Goal: Task Accomplishment & Management: Manage account settings

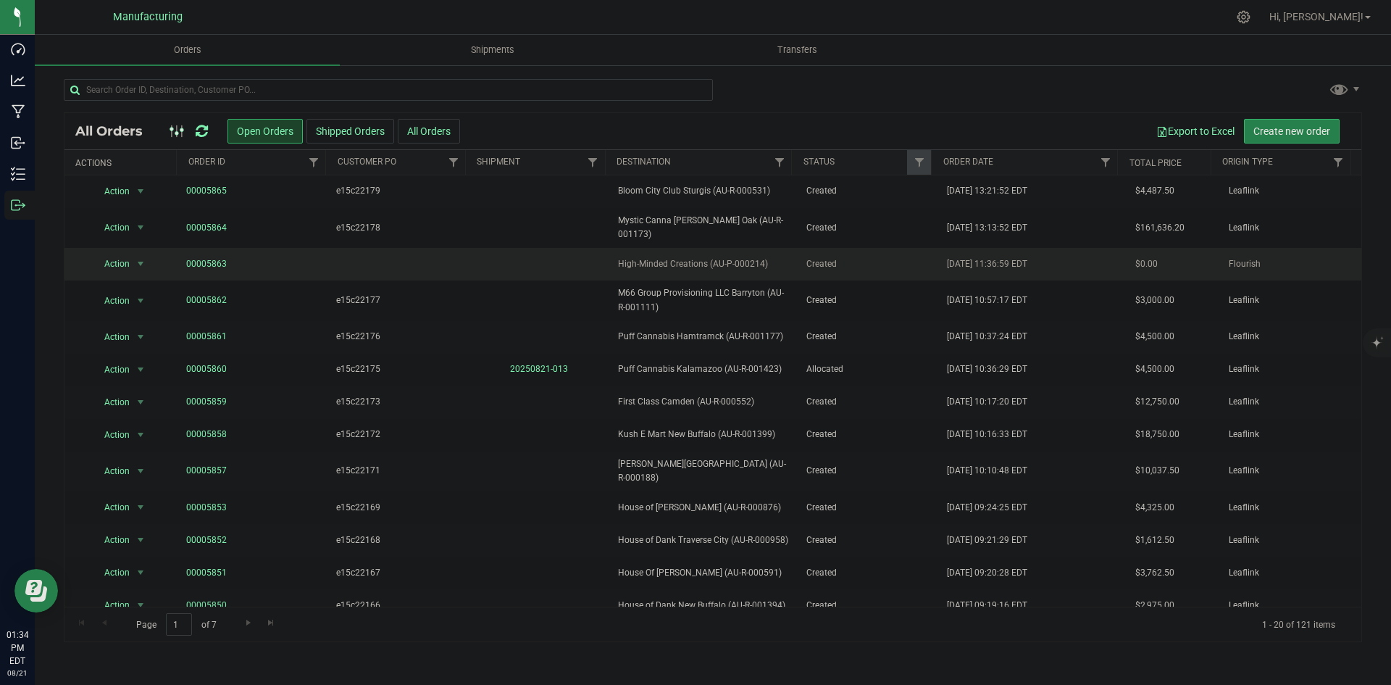
drag, startPoint x: 678, startPoint y: 256, endPoint x: 114, endPoint y: 259, distance: 564.3
click at [114, 256] on span "Action" at bounding box center [111, 264] width 39 height 20
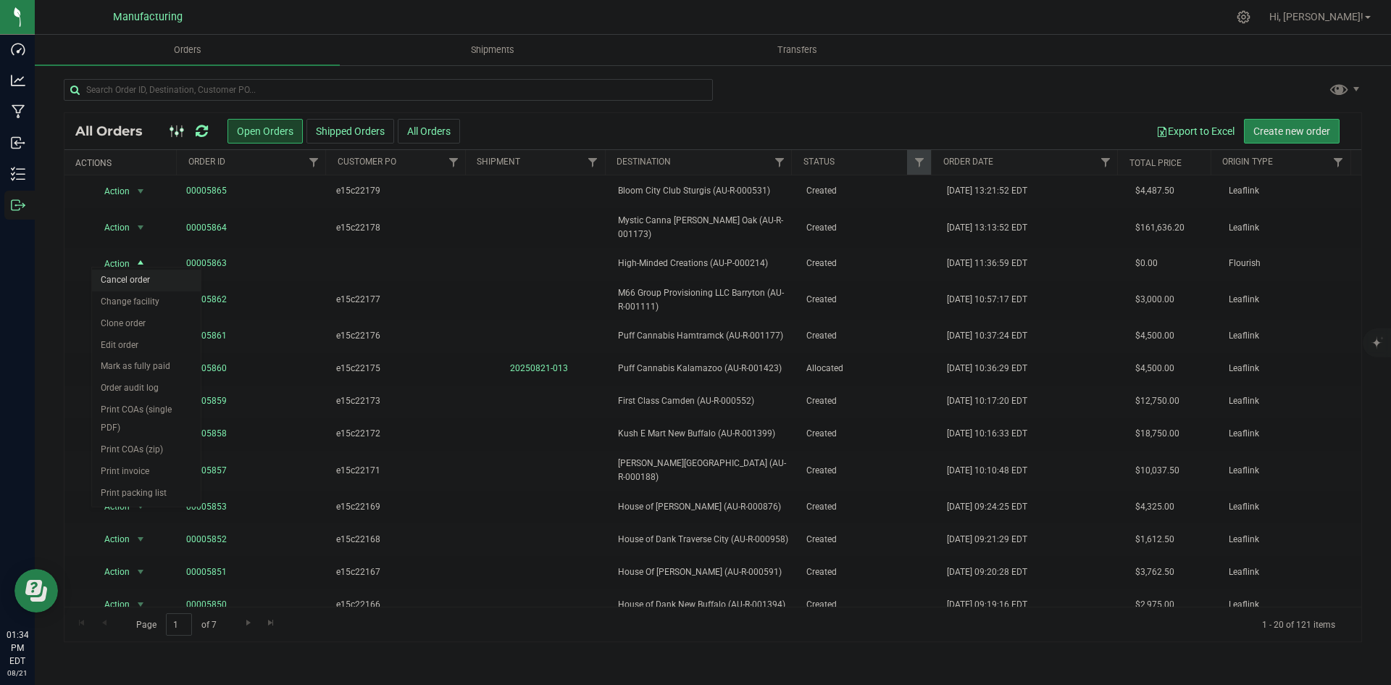
click at [146, 283] on li "Cancel order" at bounding box center [146, 280] width 109 height 22
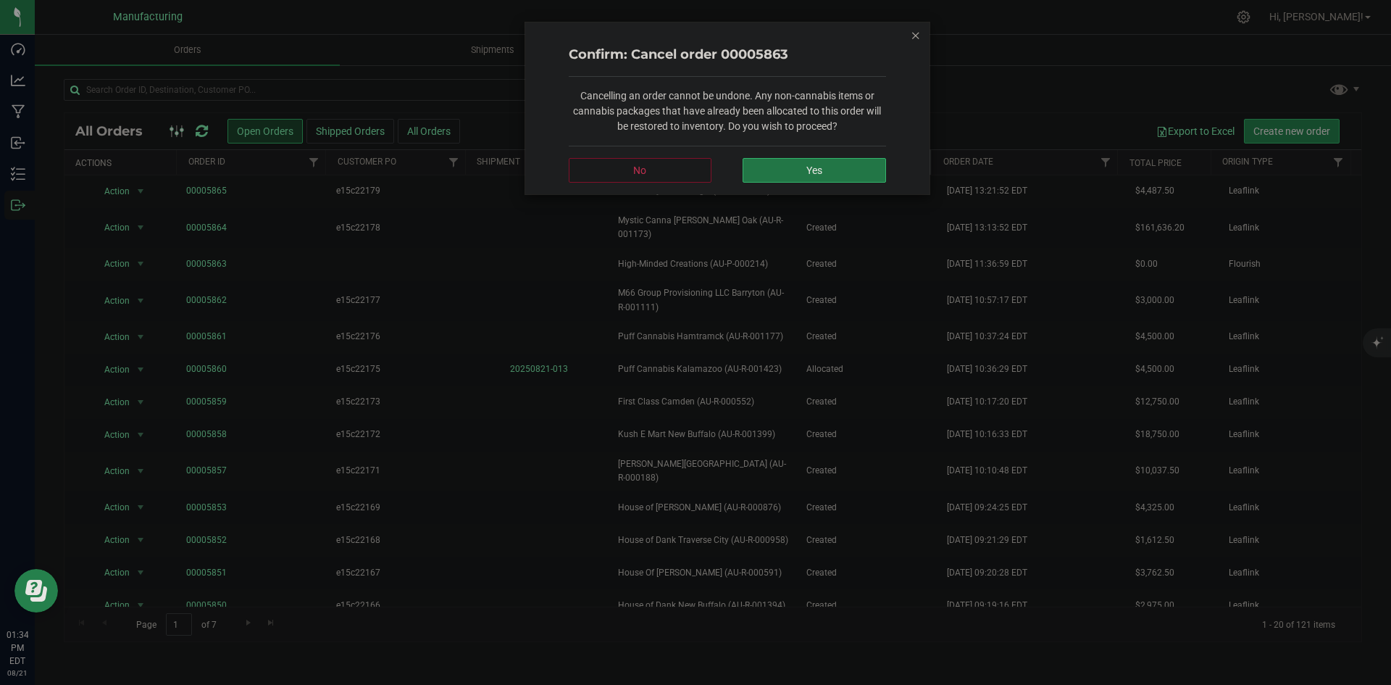
click at [800, 164] on button "Yes" at bounding box center [813, 170] width 143 height 25
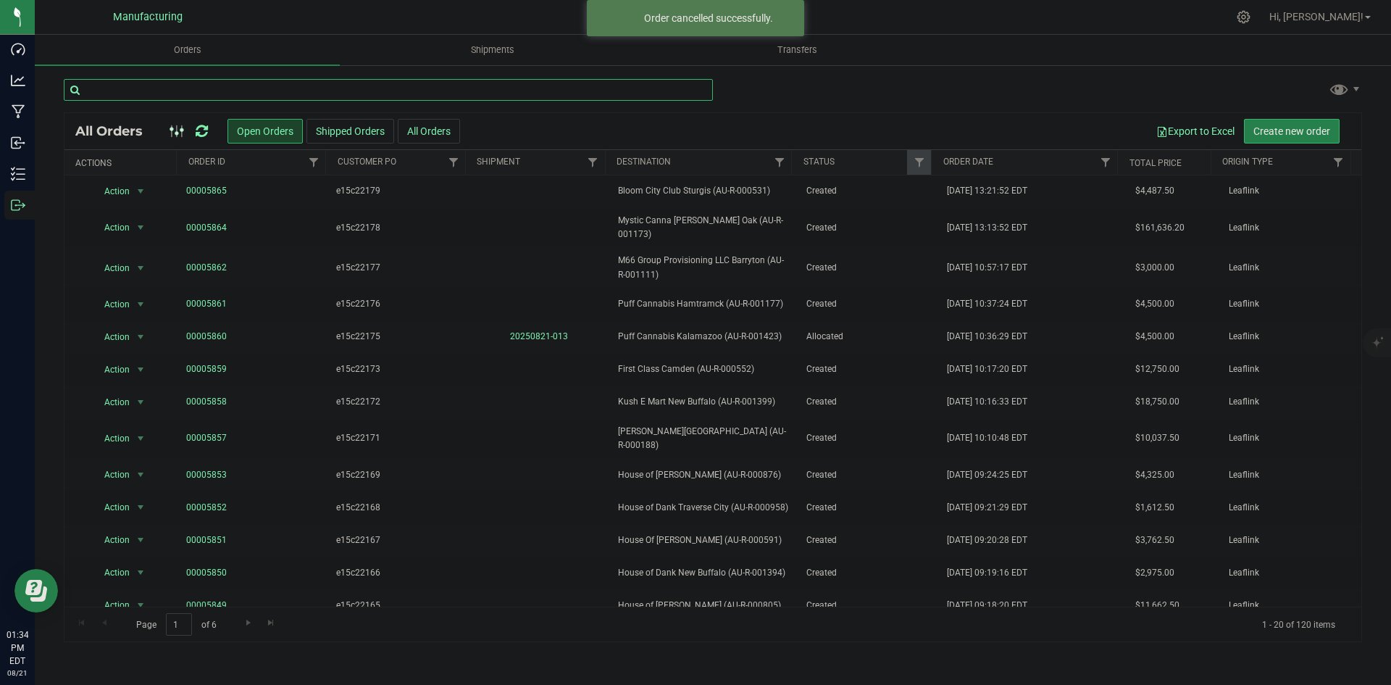
click at [479, 93] on input "text" at bounding box center [388, 90] width 649 height 22
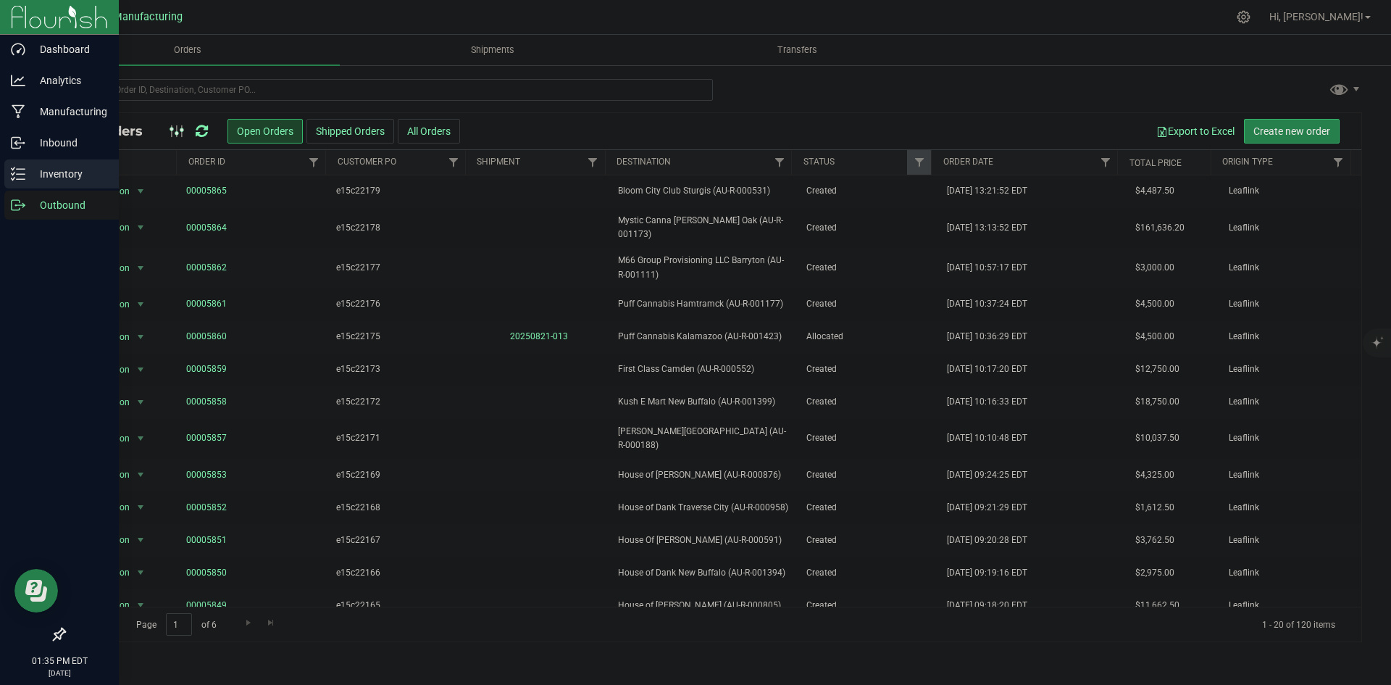
drag, startPoint x: 14, startPoint y: 170, endPoint x: 25, endPoint y: 173, distance: 11.2
click at [14, 170] on icon at bounding box center [18, 174] width 14 height 14
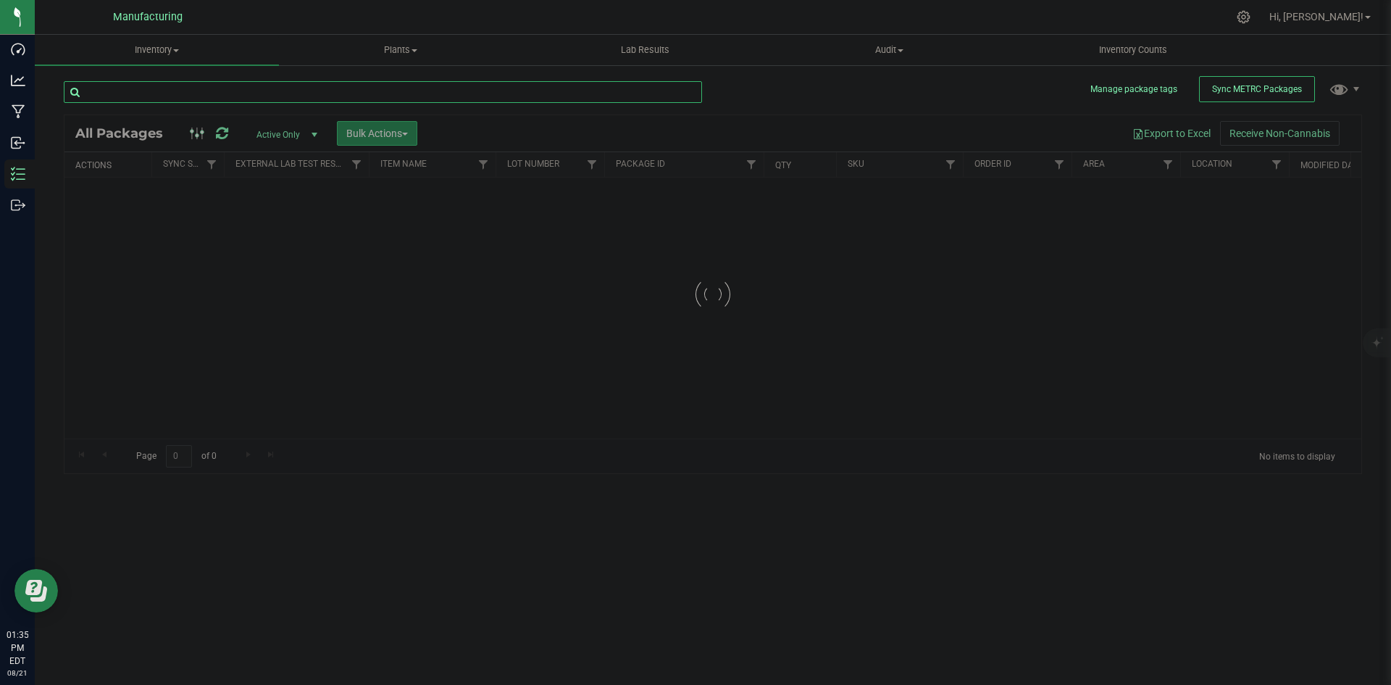
click at [525, 96] on input "text" at bounding box center [383, 92] width 638 height 22
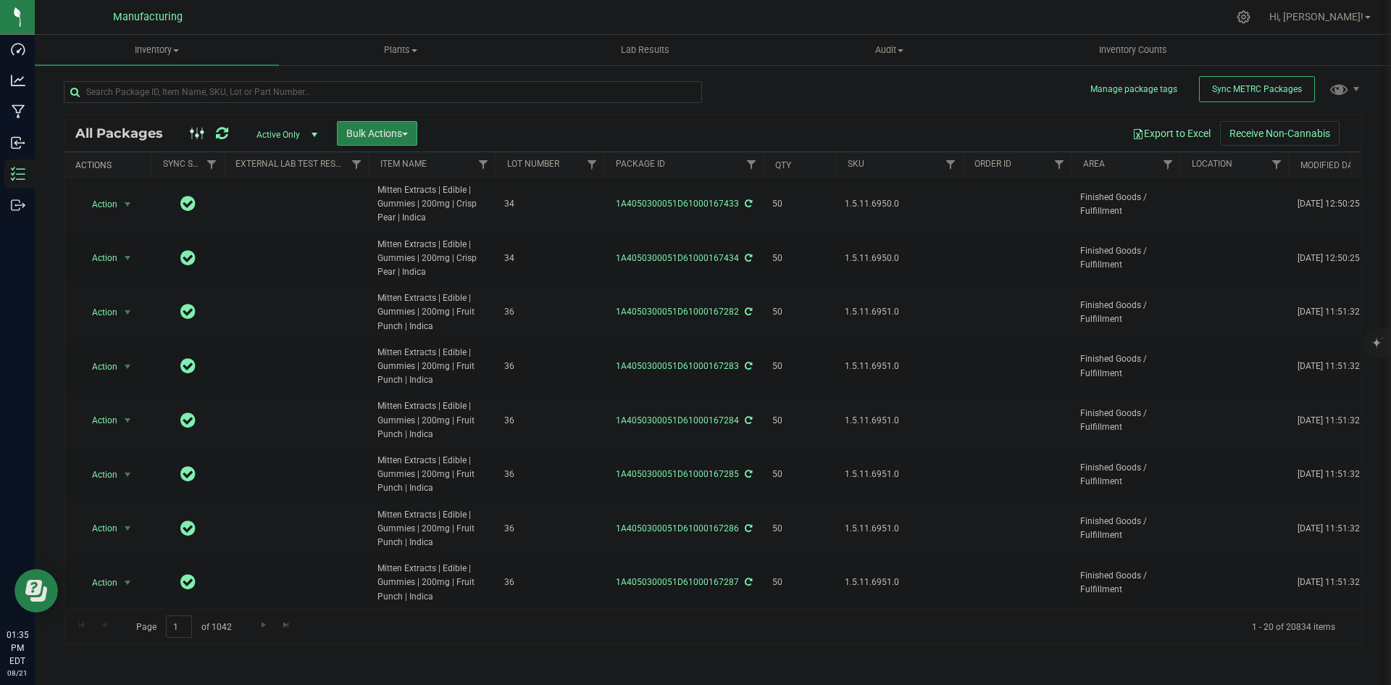
click at [295, 133] on span "Active Only" at bounding box center [284, 135] width 80 height 20
click at [283, 221] on li "All" at bounding box center [283, 223] width 78 height 22
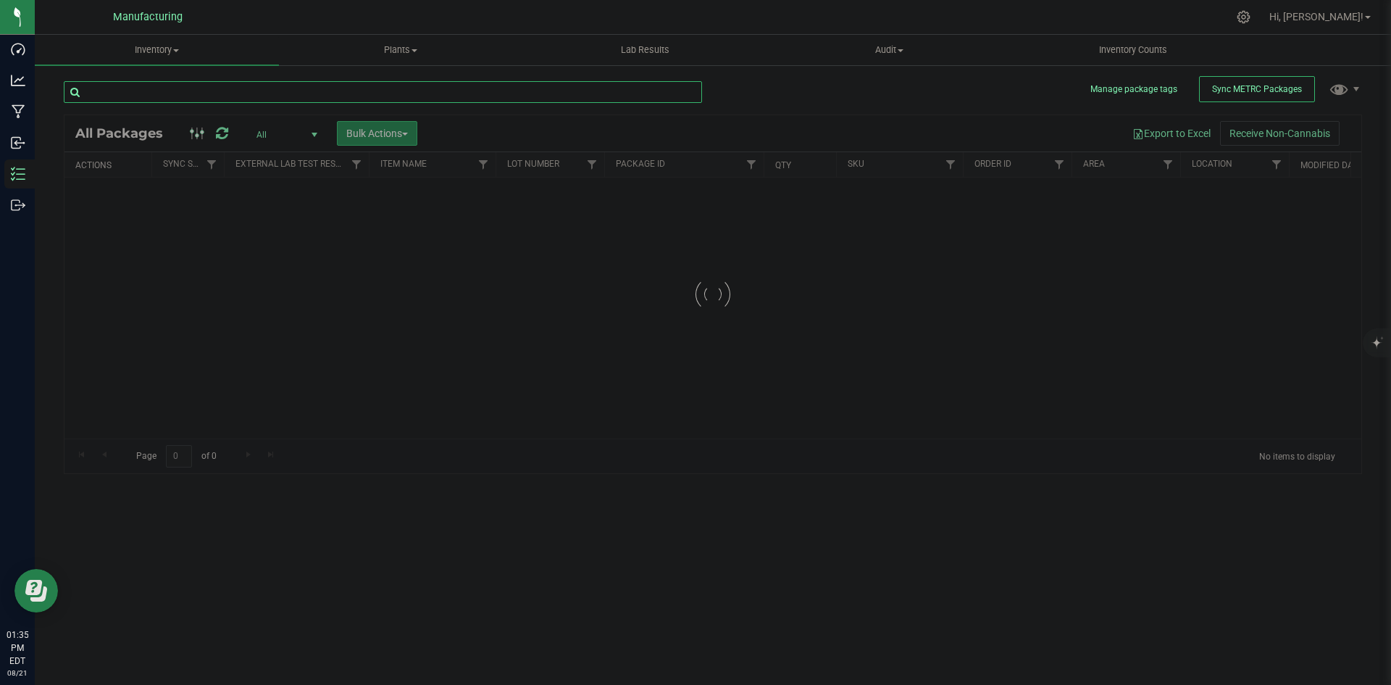
click at [267, 94] on input "text" at bounding box center [383, 92] width 638 height 22
type input "1"
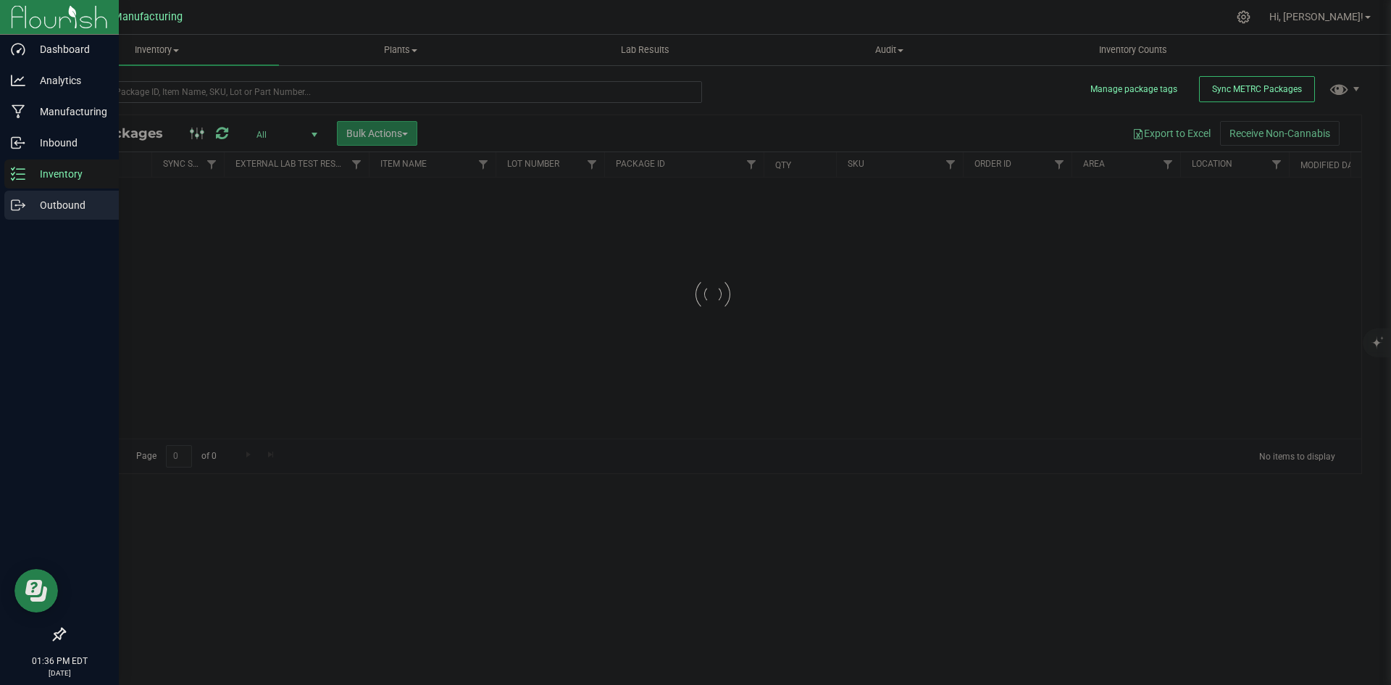
click at [24, 204] on icon at bounding box center [23, 204] width 2 height 2
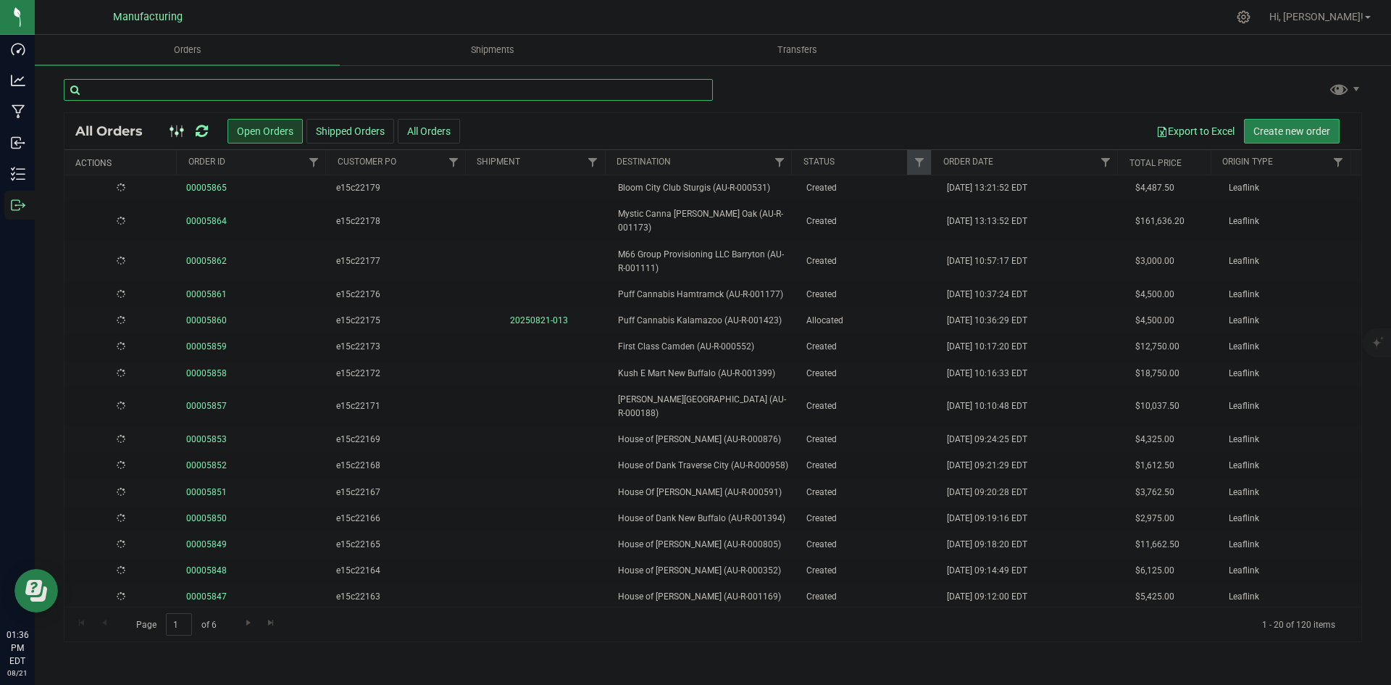
click at [390, 94] on input "text" at bounding box center [388, 90] width 649 height 22
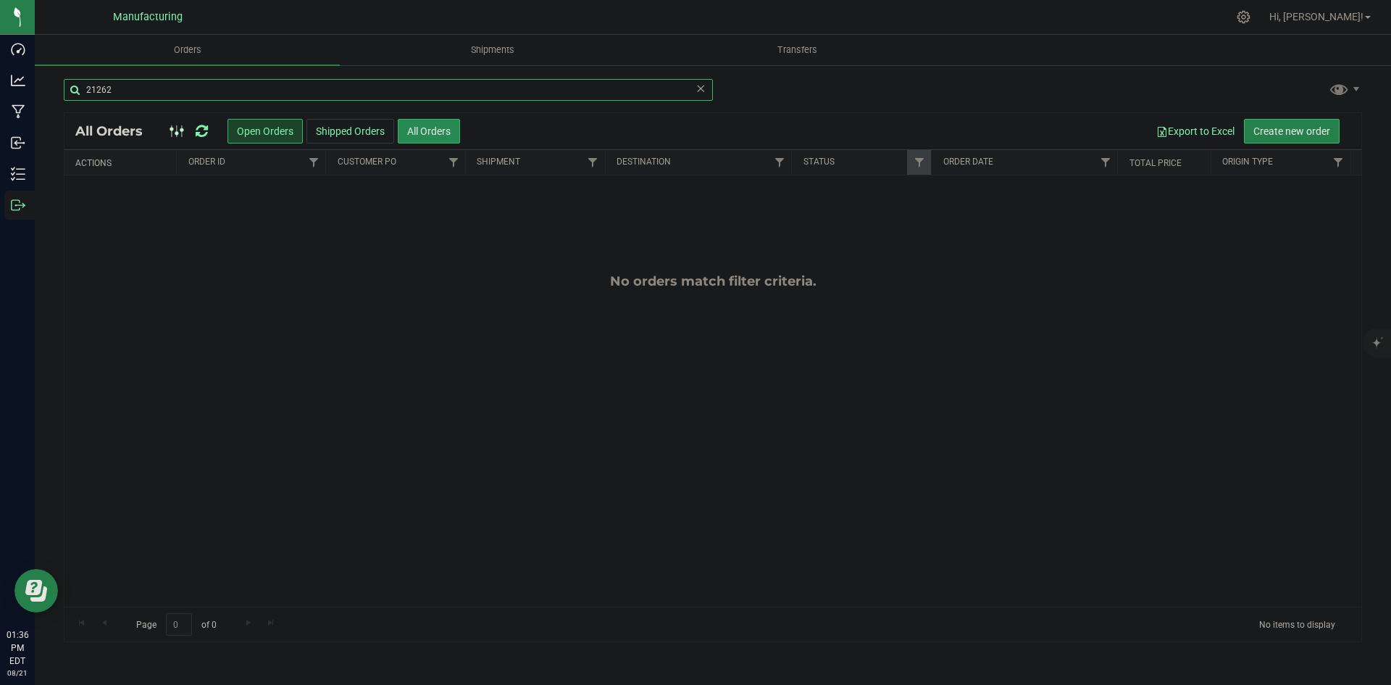
type input "21262"
click at [407, 135] on button "All Orders" at bounding box center [429, 131] width 62 height 25
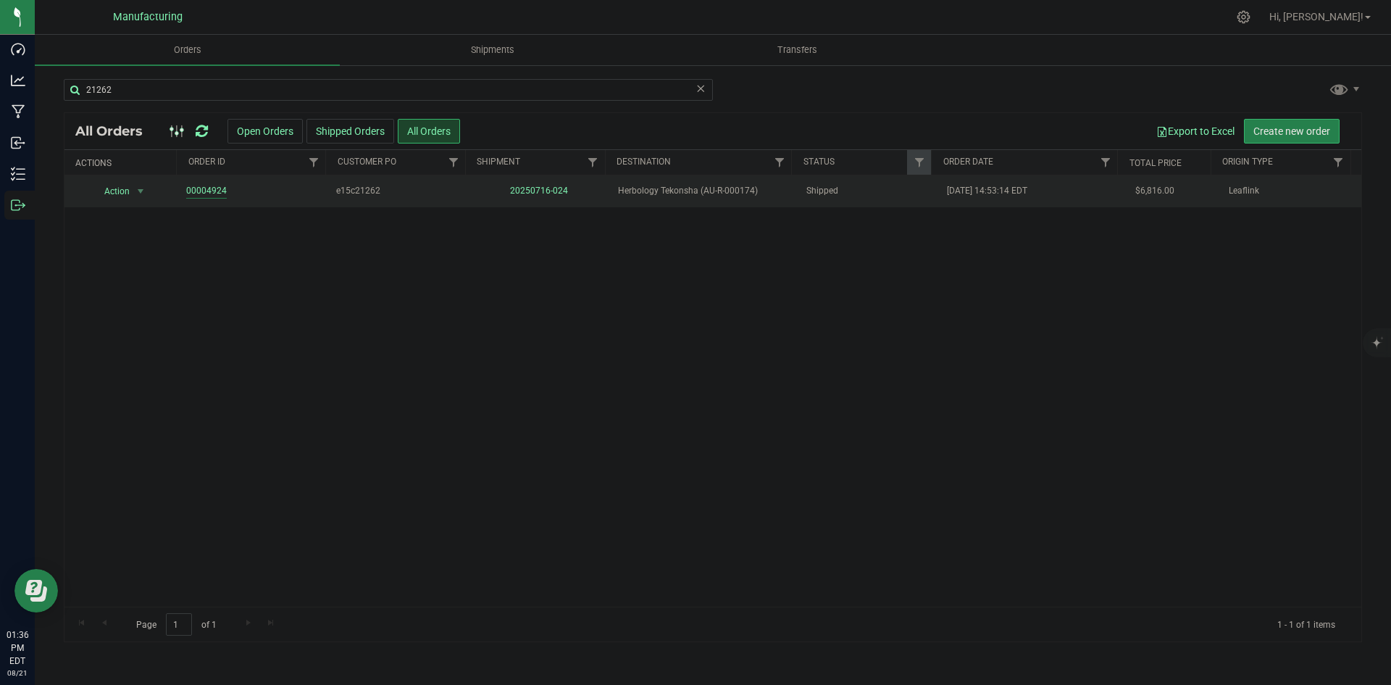
click at [216, 186] on link "00004924" at bounding box center [206, 191] width 41 height 14
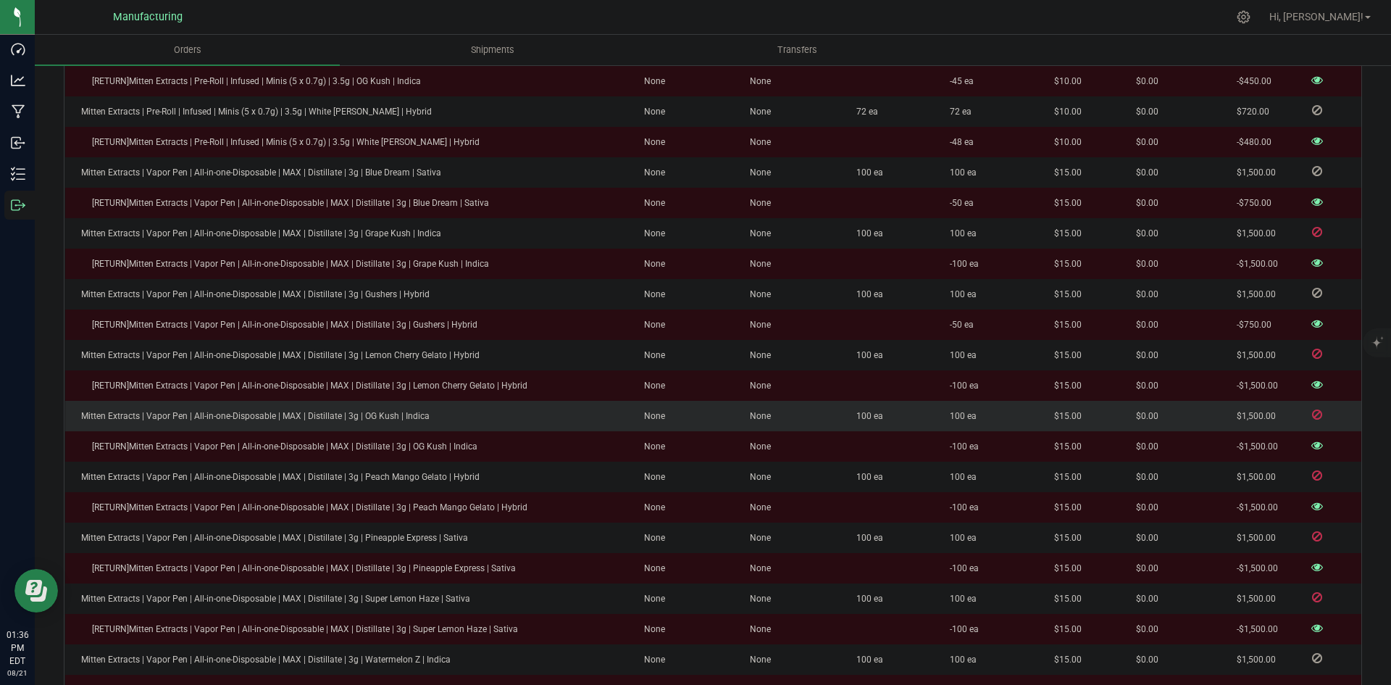
scroll to position [1449, 0]
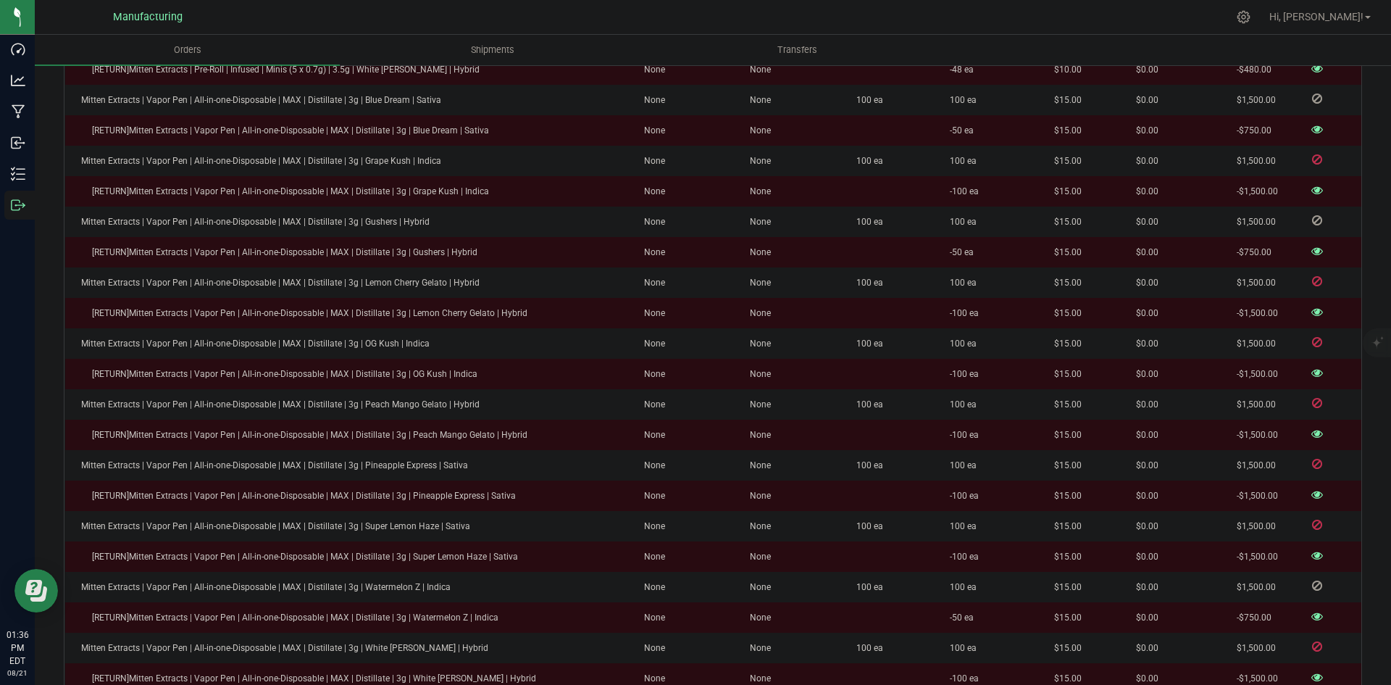
click at [1314, 490] on span at bounding box center [1317, 494] width 22 height 9
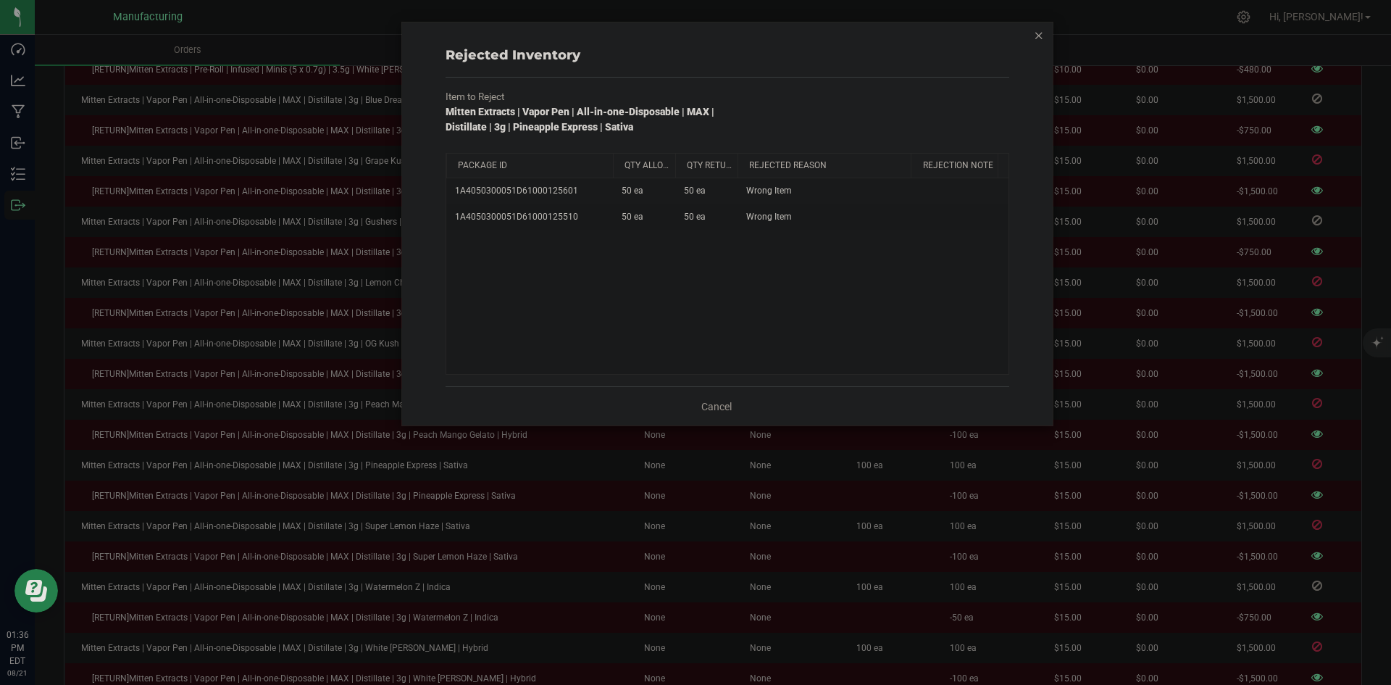
drag, startPoint x: 522, startPoint y: 162, endPoint x: 615, endPoint y: 160, distance: 92.7
click at [615, 160] on div "Package Id Qty Allocated Qty Returned Rejected Reason Rejection Note" at bounding box center [722, 166] width 552 height 24
click at [1032, 36] on div "Rejected Inventory Item to Reject Mitten Extracts | Vapor Pen | All-in-one-Disp…" at bounding box center [727, 223] width 650 height 403
click at [1040, 36] on icon "button" at bounding box center [1039, 34] width 10 height 17
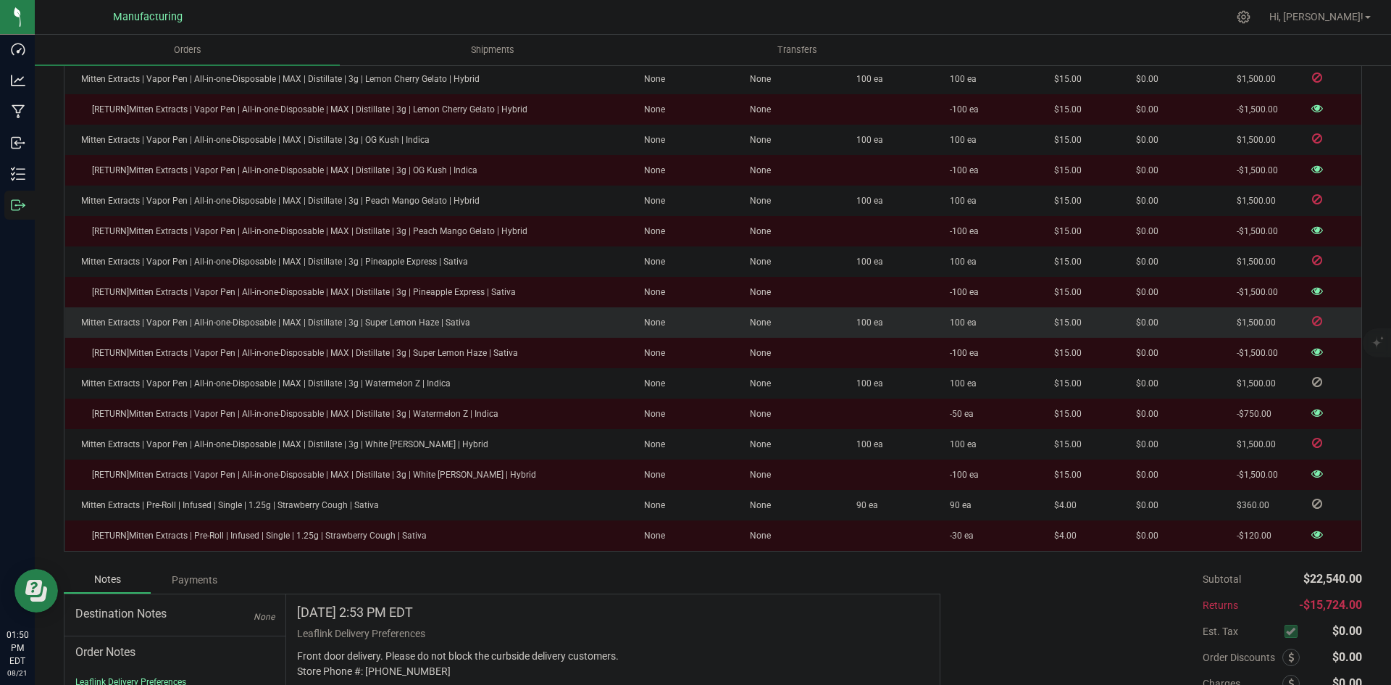
scroll to position [1738, 0]
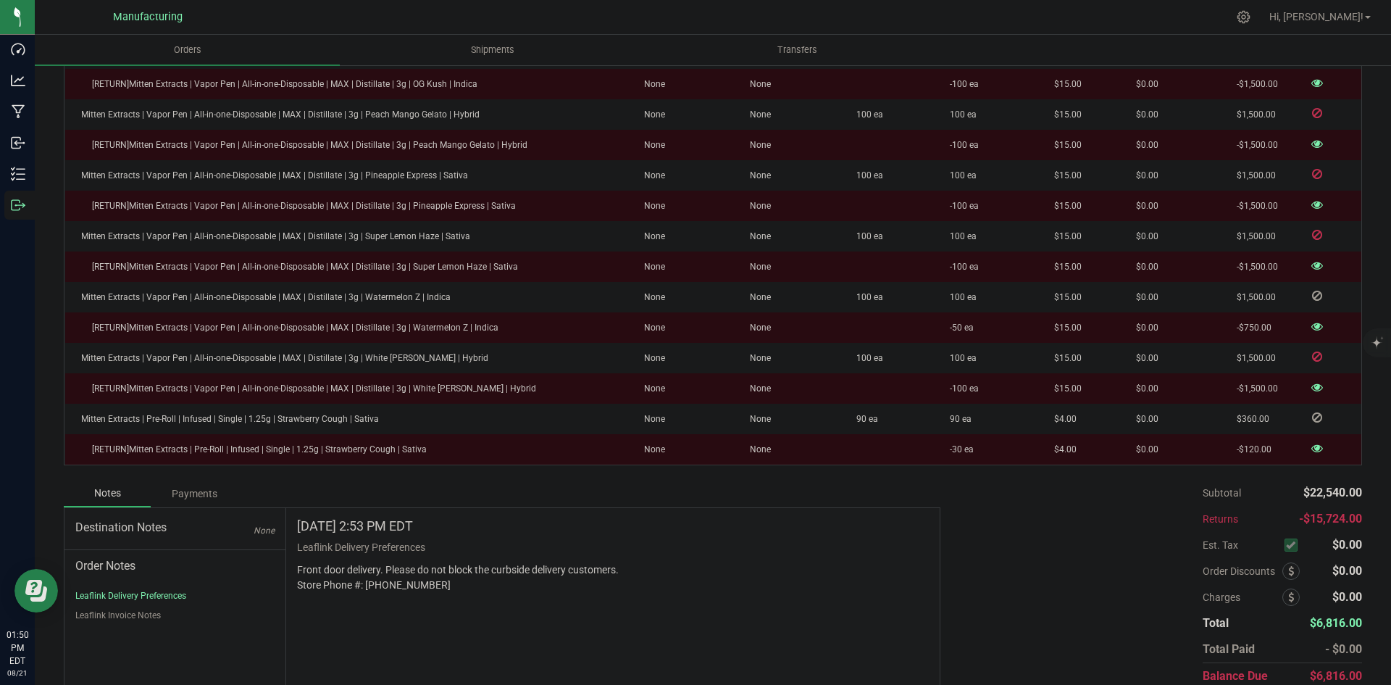
click at [1311, 200] on icon at bounding box center [1317, 204] width 12 height 9
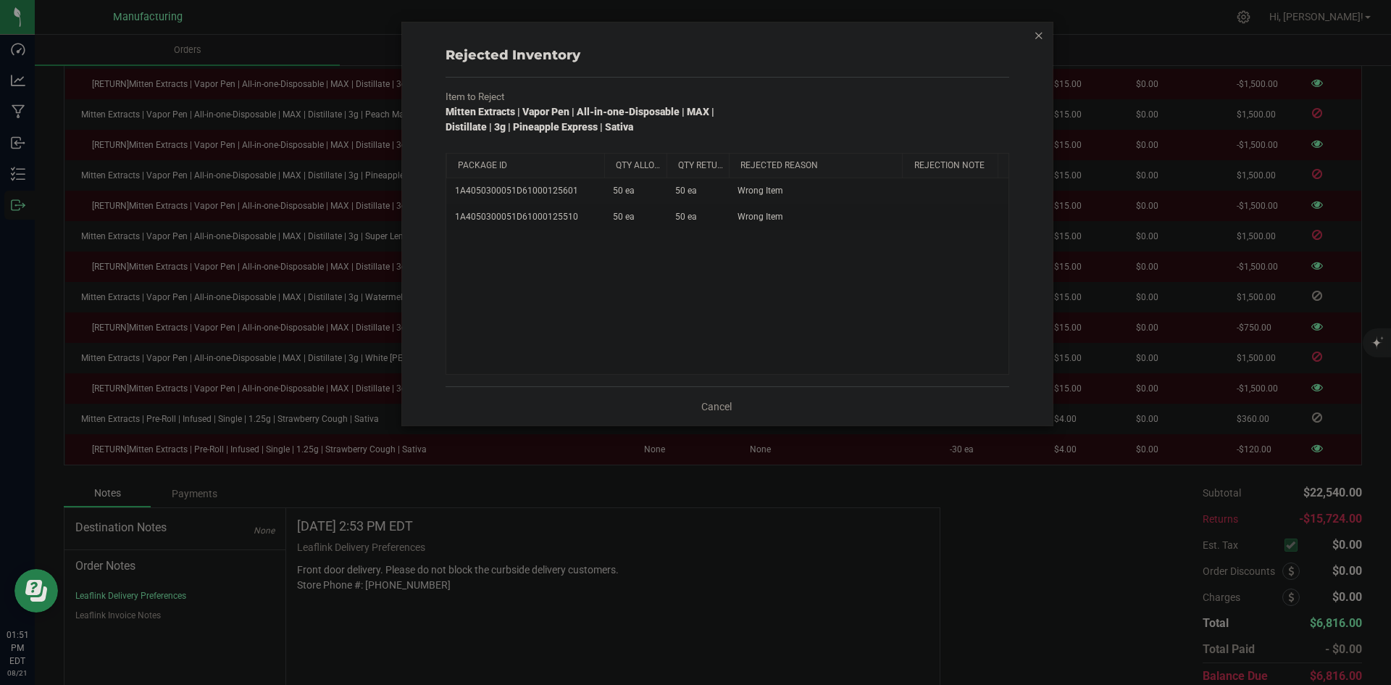
drag, startPoint x: 525, startPoint y: 160, endPoint x: 606, endPoint y: 164, distance: 80.5
click at [606, 164] on div "Package Id Qty Allocated Qty Returned Rejected Reason Rejection Note" at bounding box center [722, 166] width 552 height 24
click at [558, 190] on span "1A4050300051D61000125601" at bounding box center [516, 191] width 123 height 14
click at [540, 214] on span "1A4050300051D61000125510" at bounding box center [516, 217] width 123 height 14
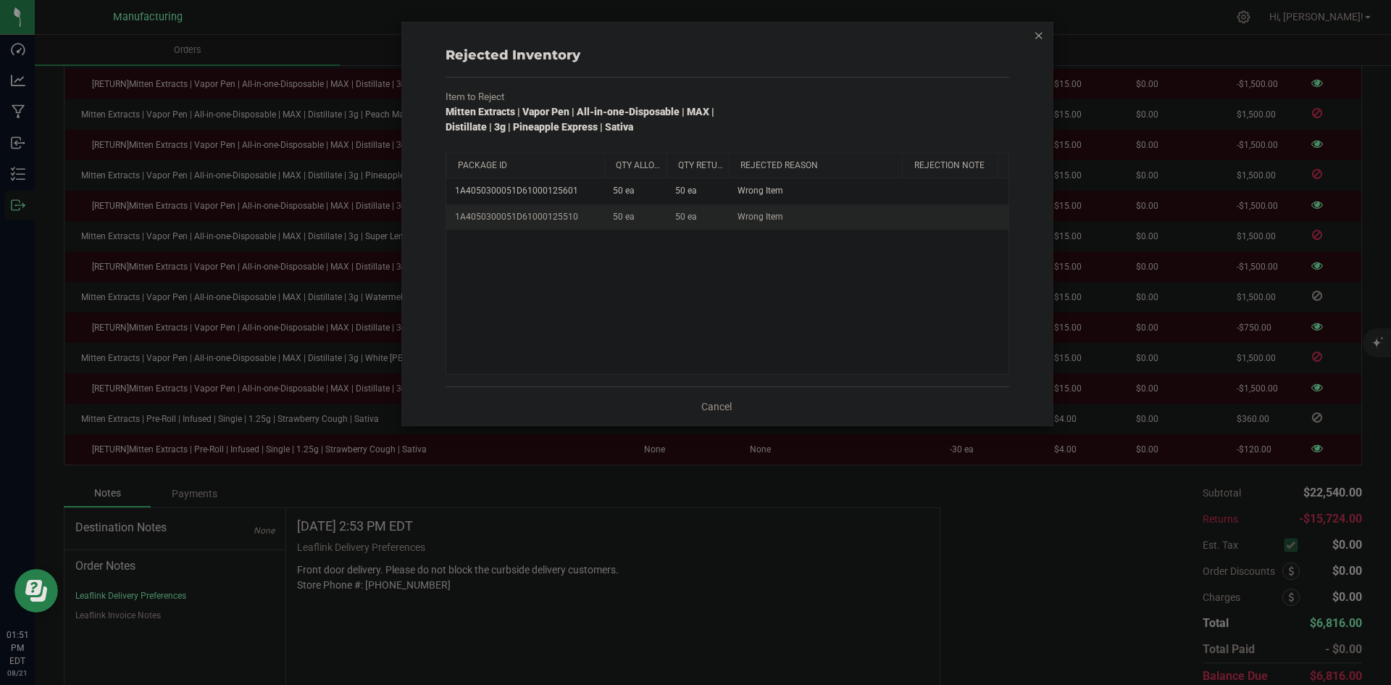
click at [540, 214] on span "1A4050300051D61000125510" at bounding box center [516, 217] width 123 height 14
copy span "1A4050300051D61000125510"
click at [701, 263] on div "1A4050300051D61000125601 50 ea 50 ea Wrong Item 1A4050300051D61000125510 50 ea …" at bounding box center [727, 276] width 562 height 196
click at [1037, 42] on icon "button" at bounding box center [1039, 34] width 10 height 17
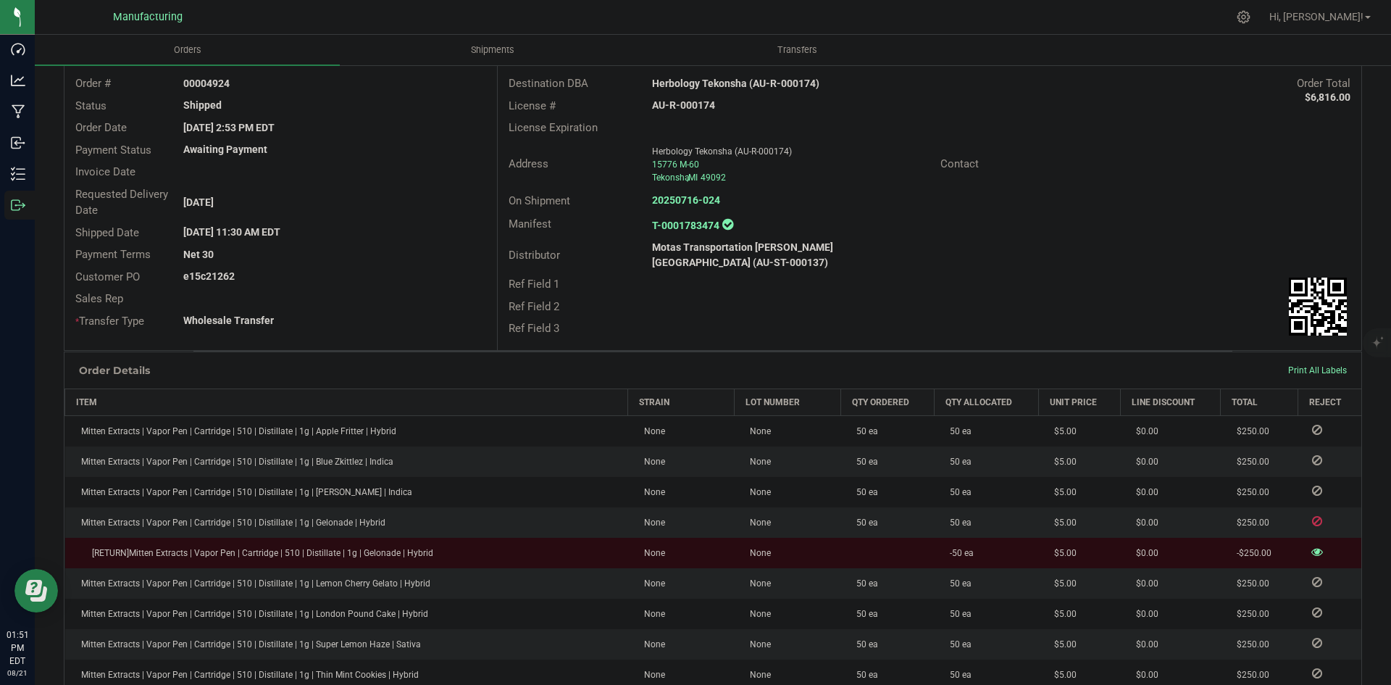
scroll to position [0, 0]
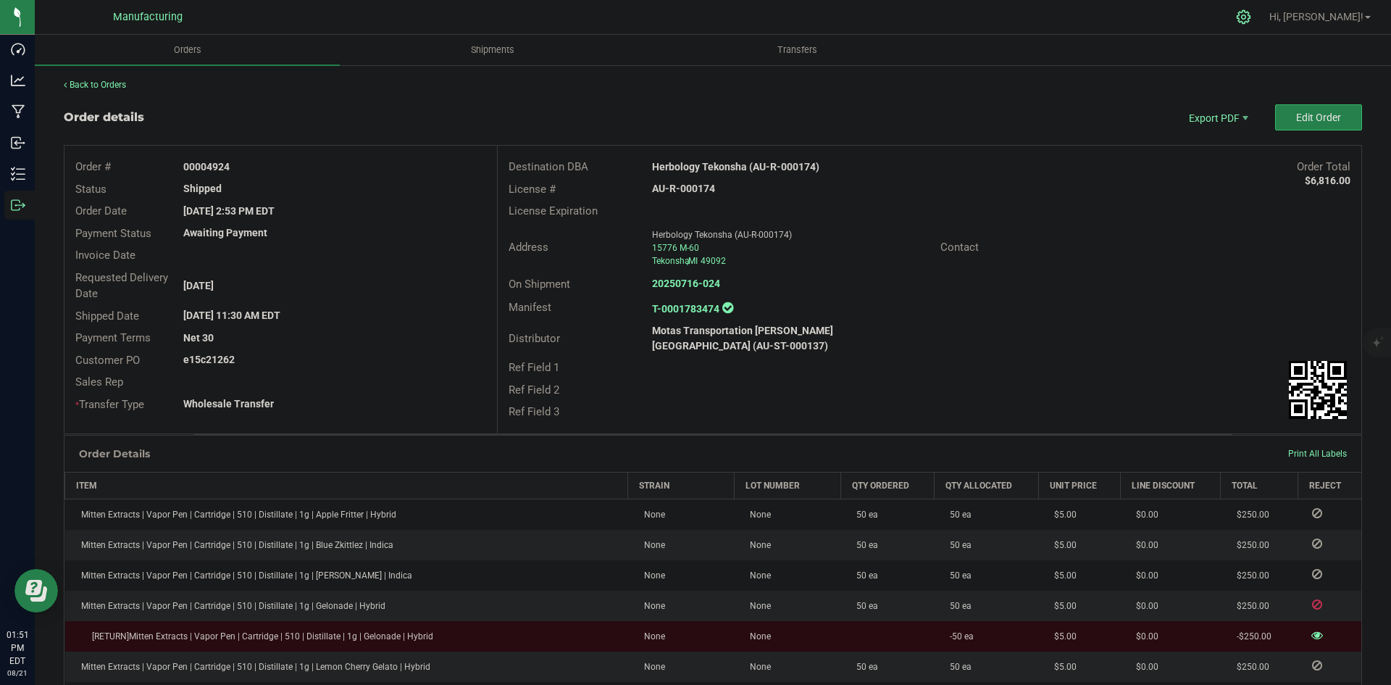
click at [1251, 14] on icon at bounding box center [1243, 16] width 15 height 15
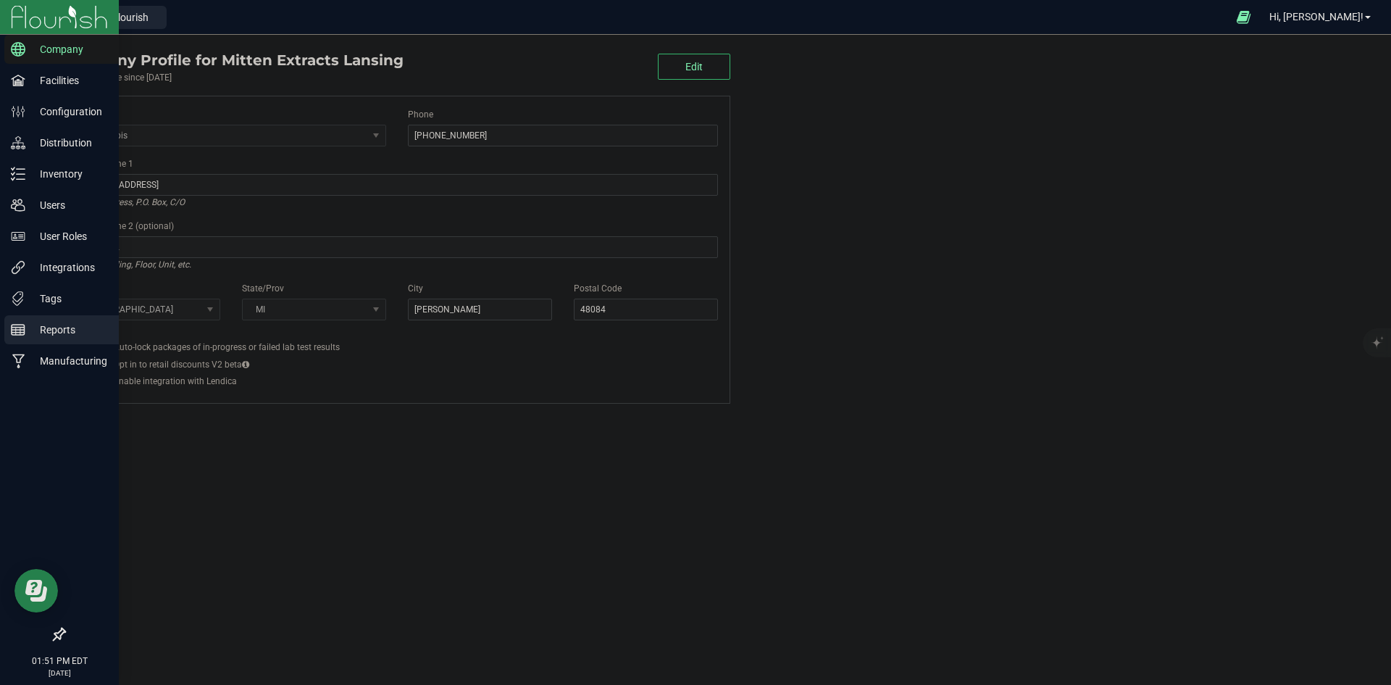
click at [53, 331] on p "Reports" at bounding box center [68, 329] width 87 height 17
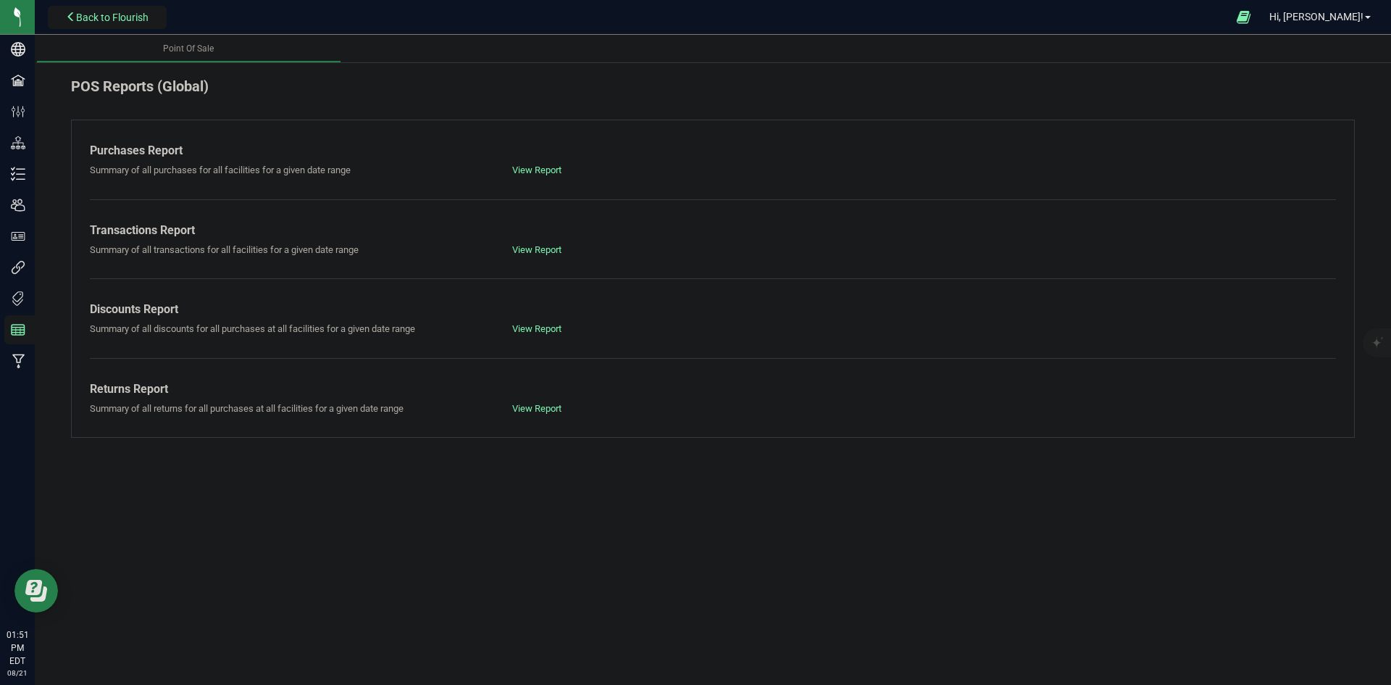
click at [125, 12] on span "Back to Flourish" at bounding box center [112, 18] width 72 height 12
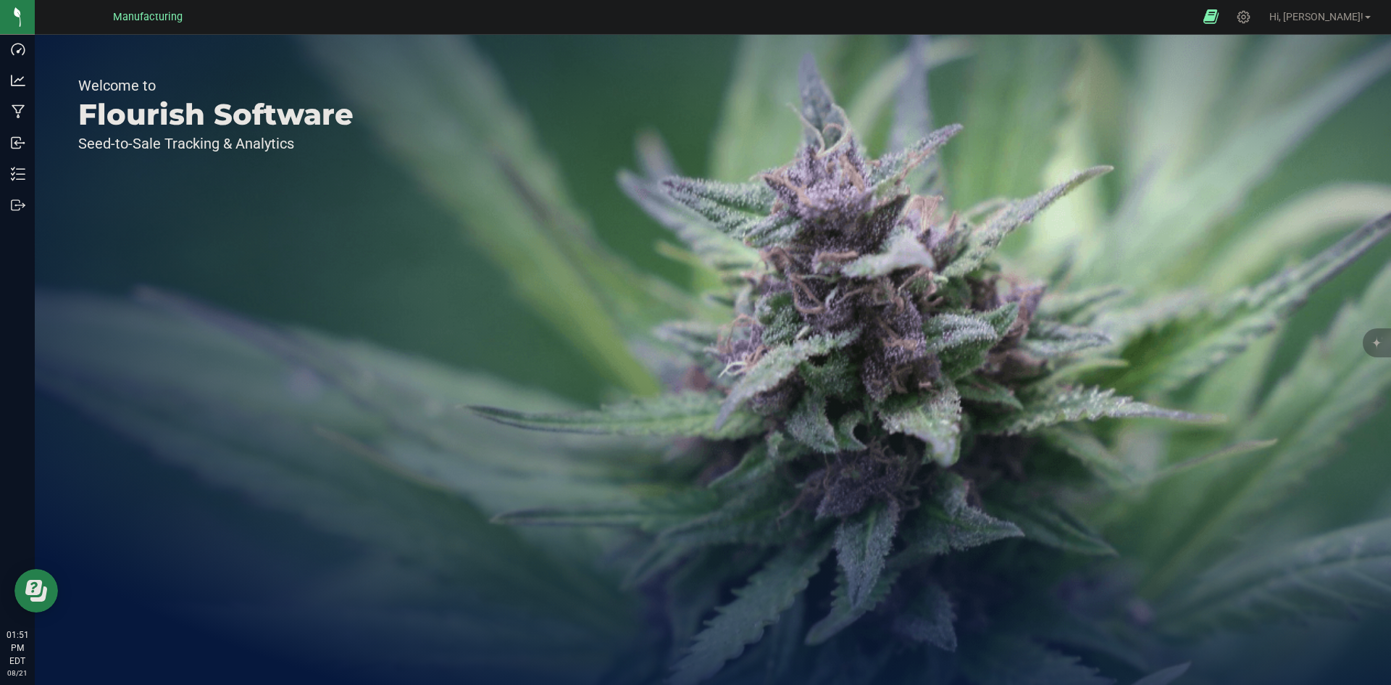
click at [1218, 14] on icon at bounding box center [1210, 17] width 15 height 17
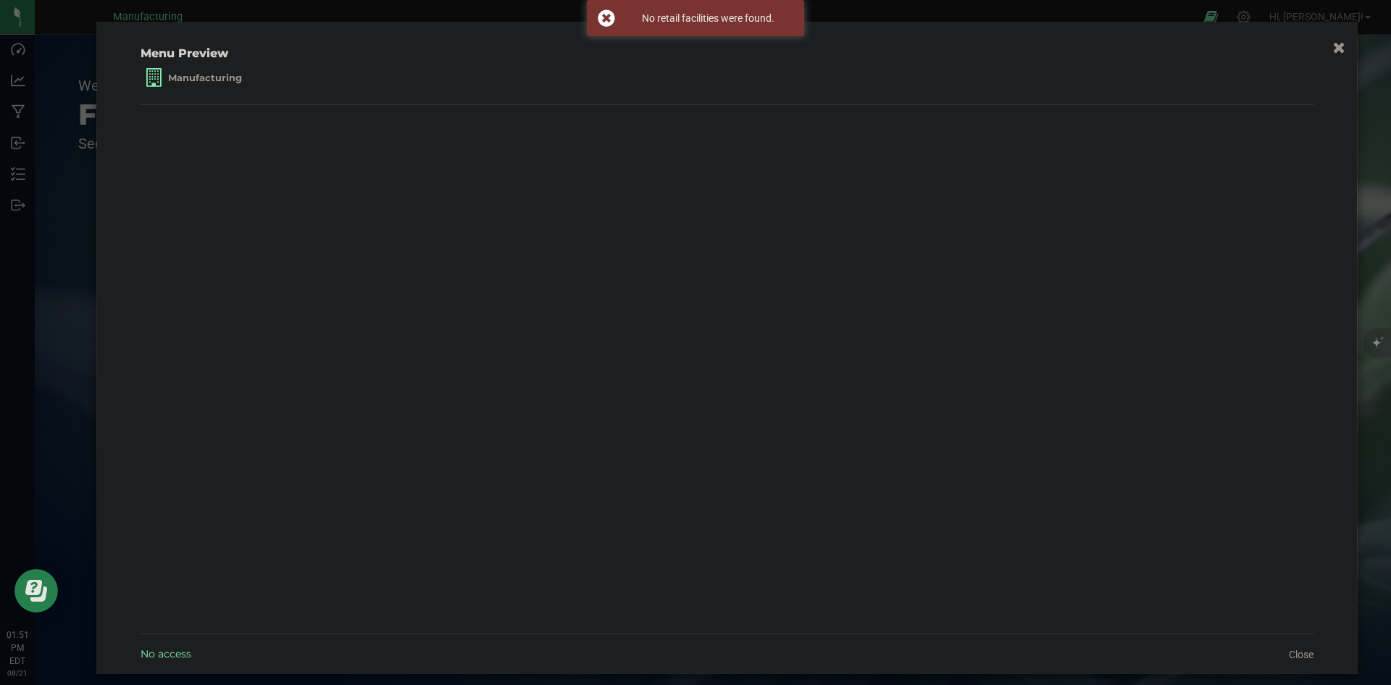
click at [1333, 46] on icon "button" at bounding box center [1339, 46] width 12 height 15
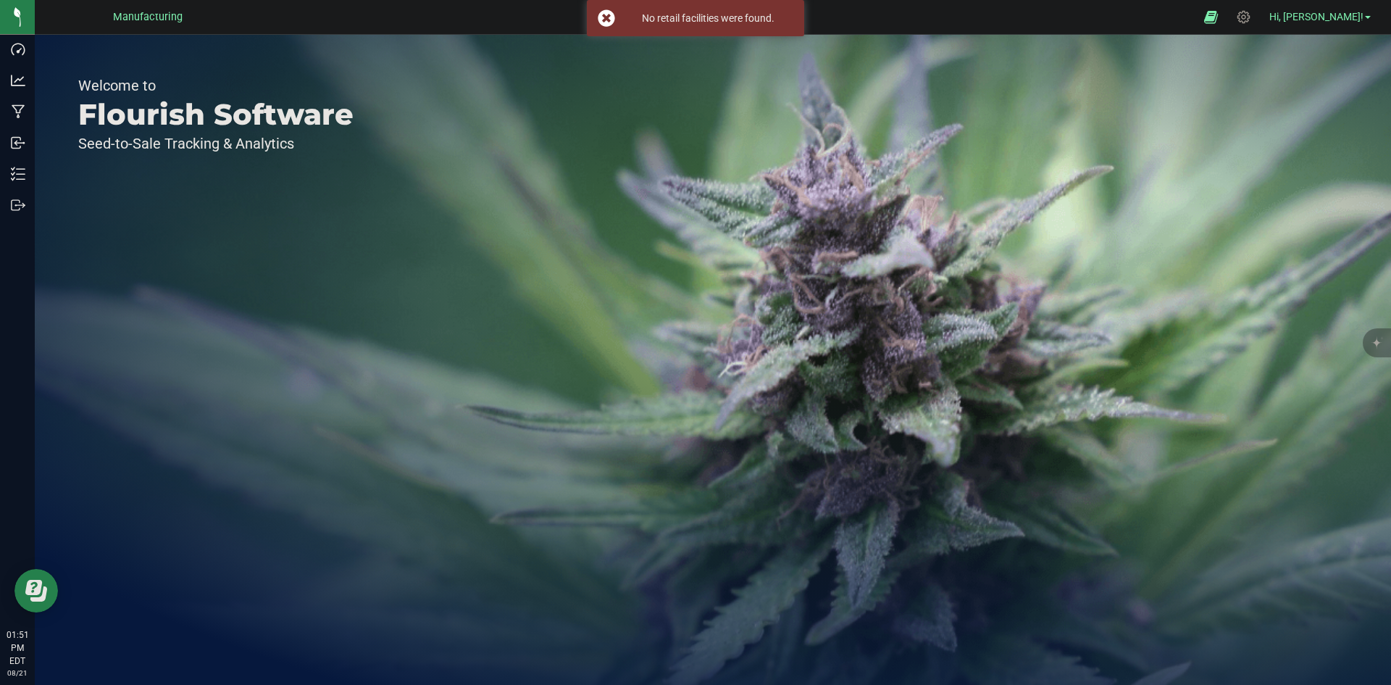
click at [1347, 12] on span "Hi, [PERSON_NAME]!" at bounding box center [1316, 17] width 94 height 12
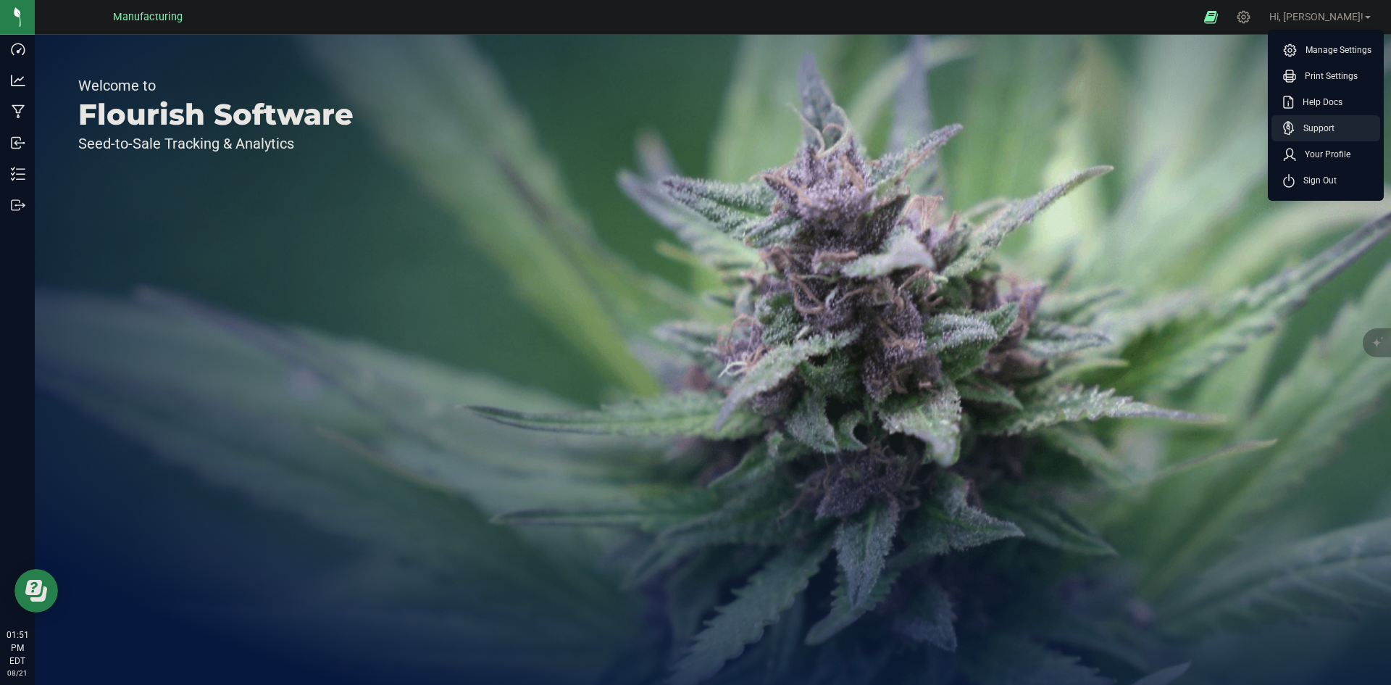
click at [1298, 131] on span "Support" at bounding box center [1314, 128] width 40 height 14
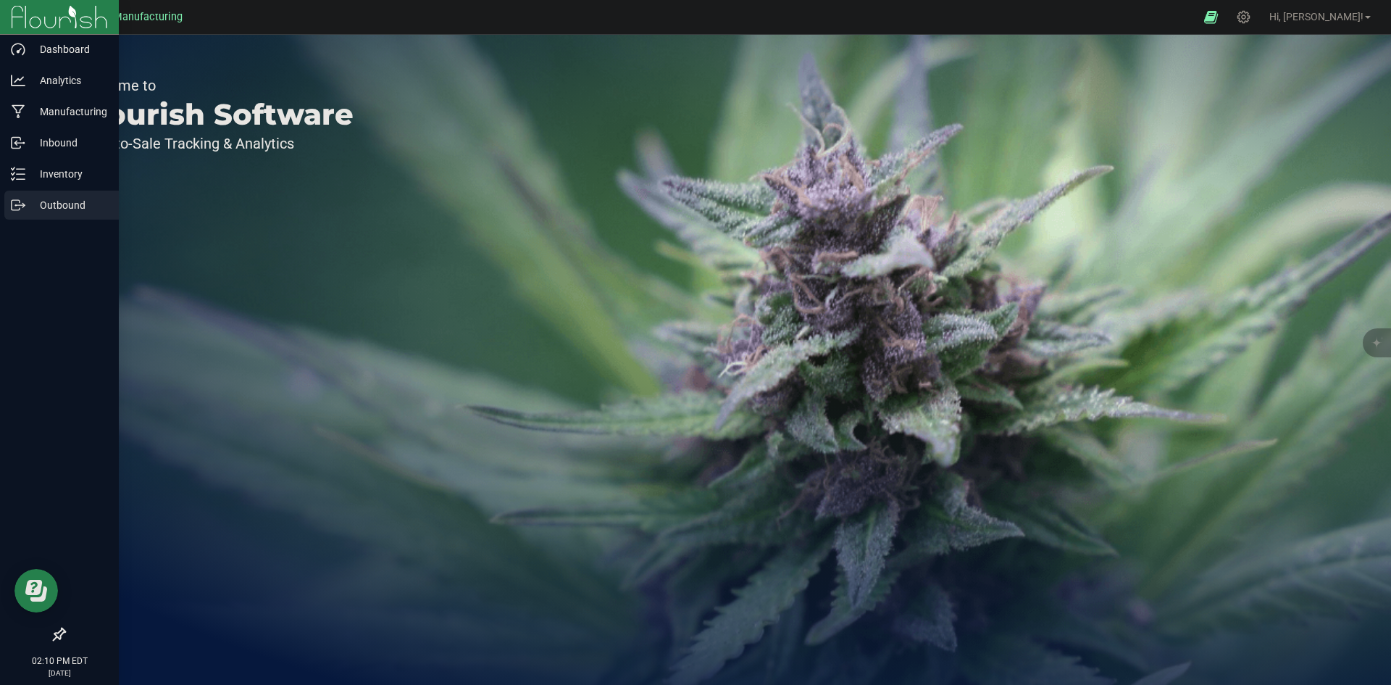
click at [23, 202] on icon at bounding box center [18, 205] width 14 height 14
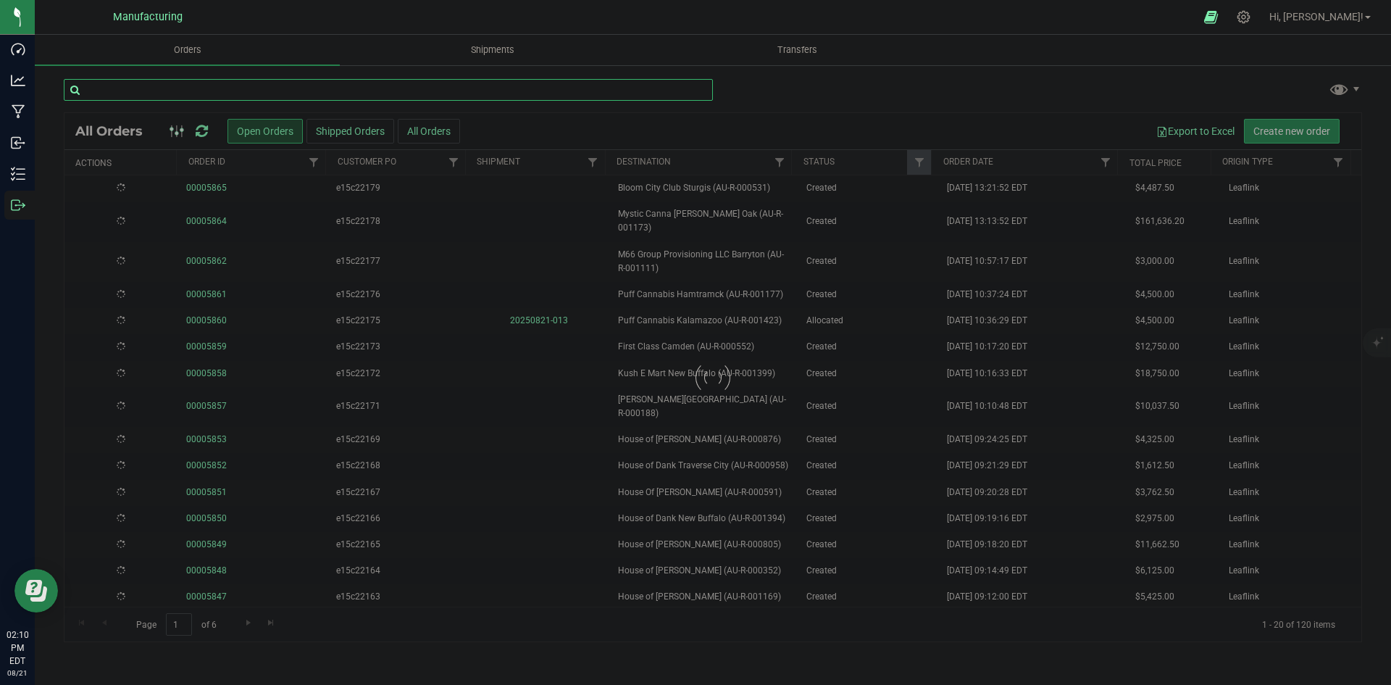
click at [265, 84] on input "text" at bounding box center [388, 90] width 649 height 22
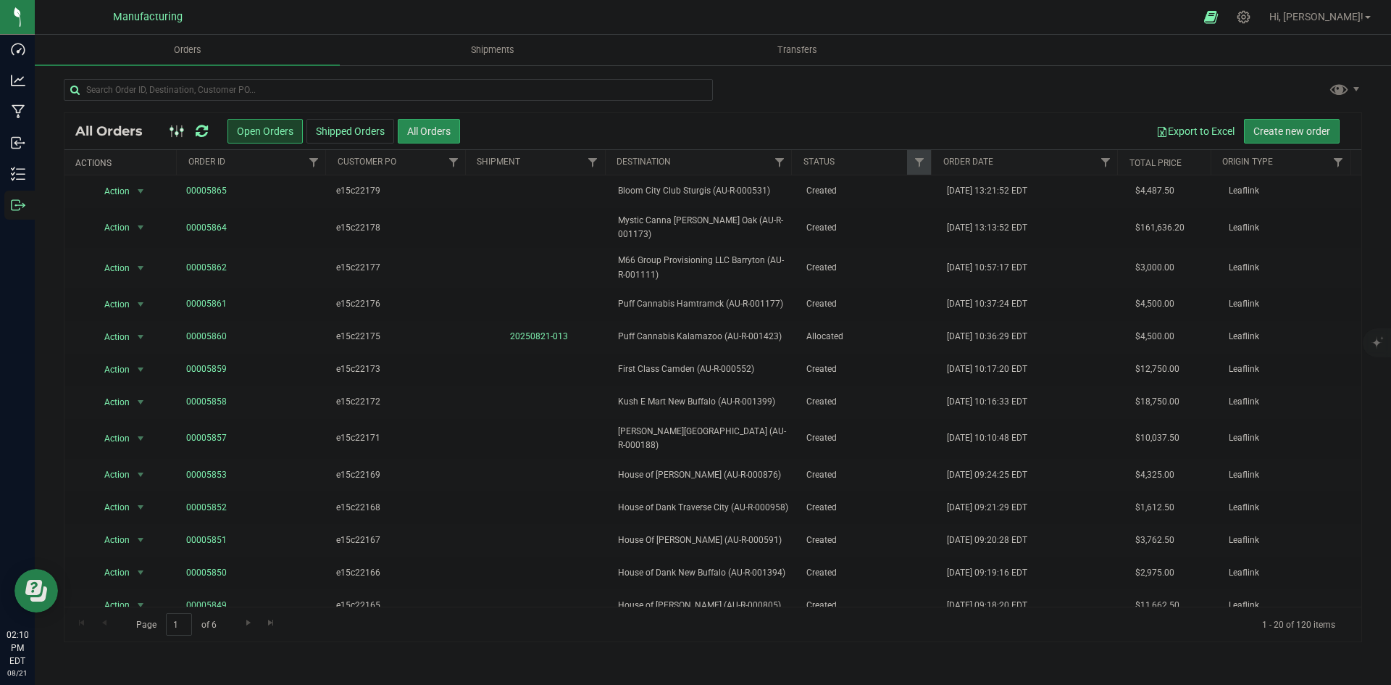
click at [432, 134] on button "All Orders" at bounding box center [429, 131] width 62 height 25
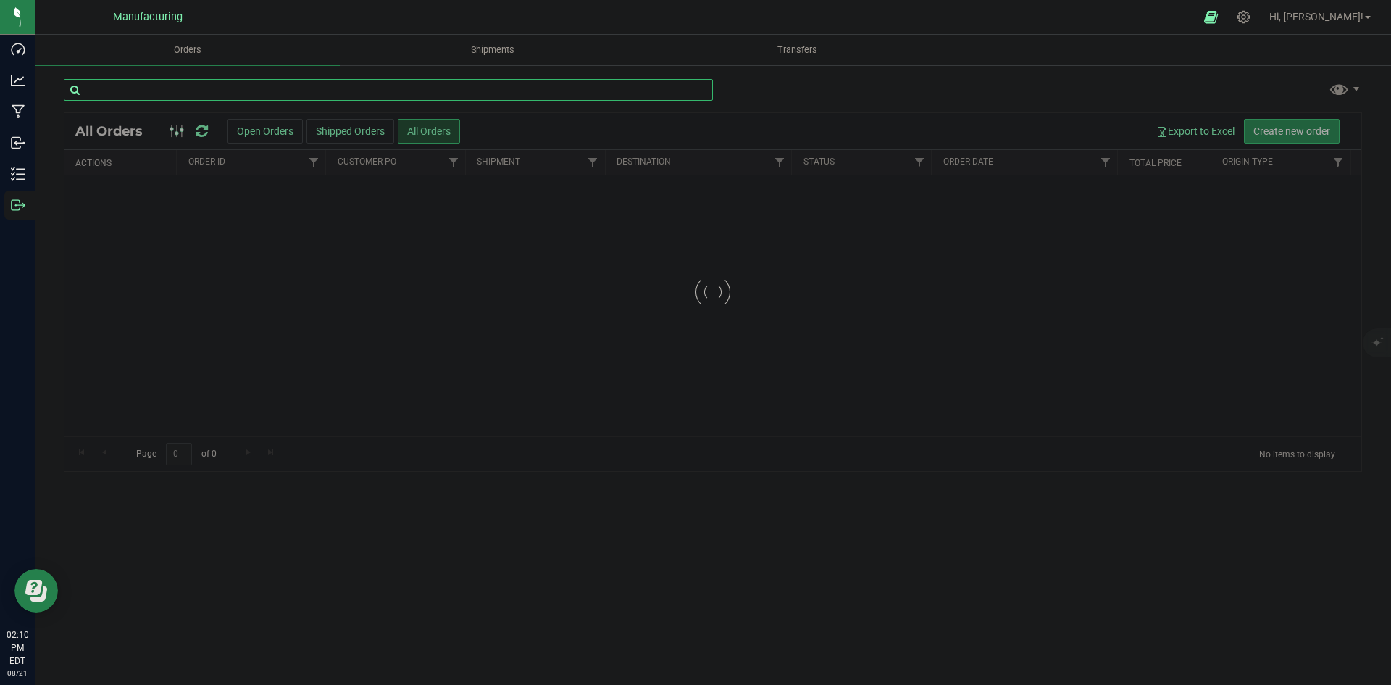
click at [267, 91] on input "text" at bounding box center [388, 90] width 649 height 22
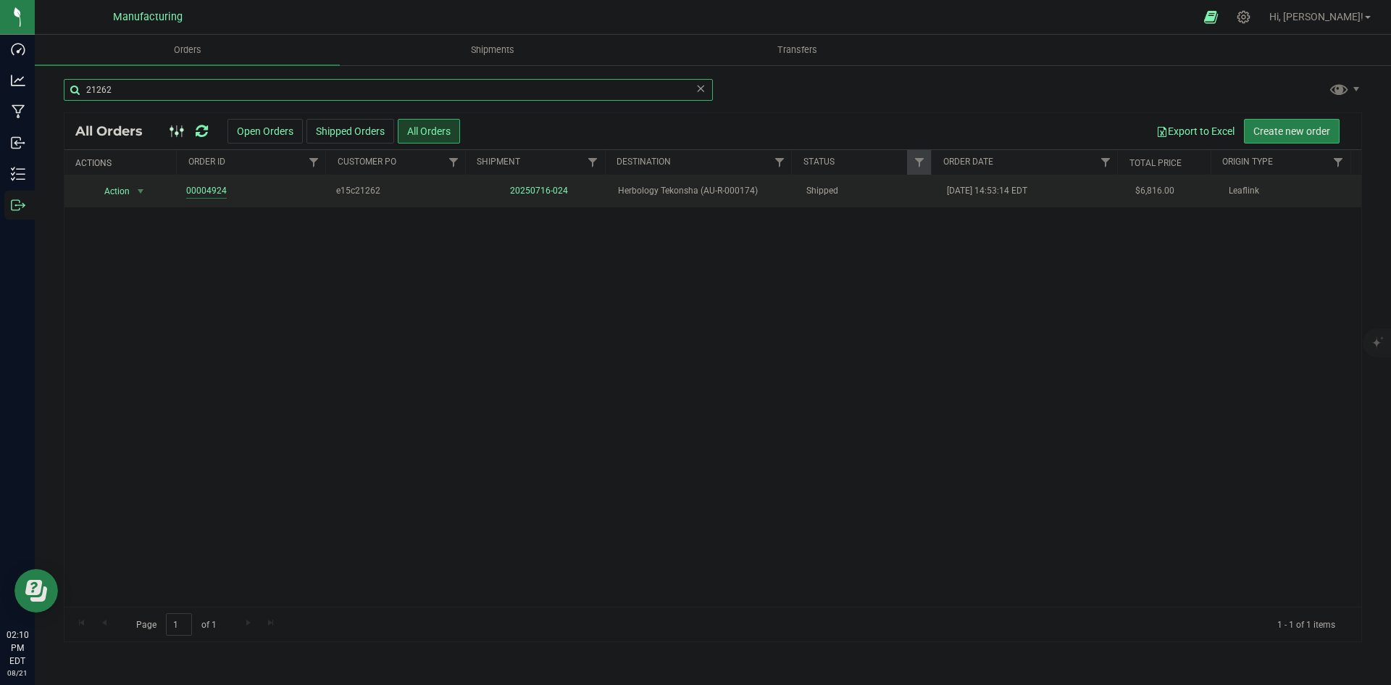
type input "21262"
click at [204, 185] on link "00004924" at bounding box center [206, 191] width 41 height 14
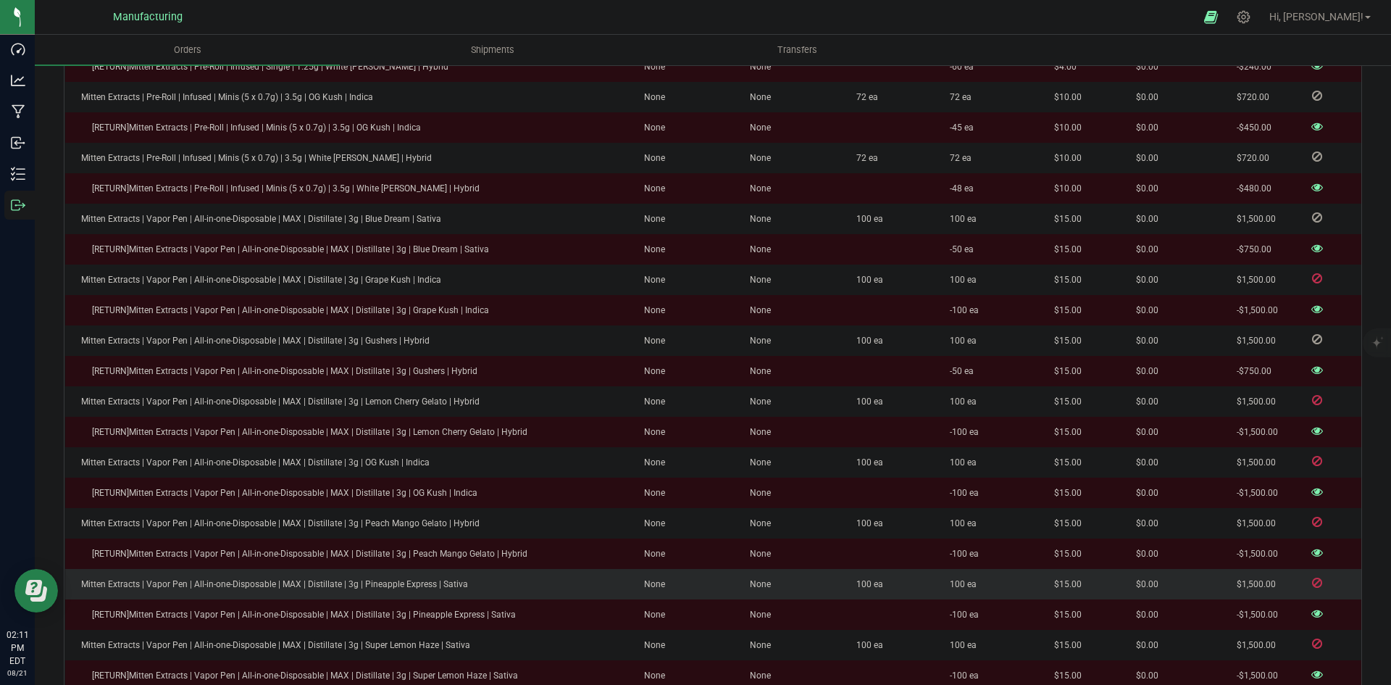
scroll to position [1376, 0]
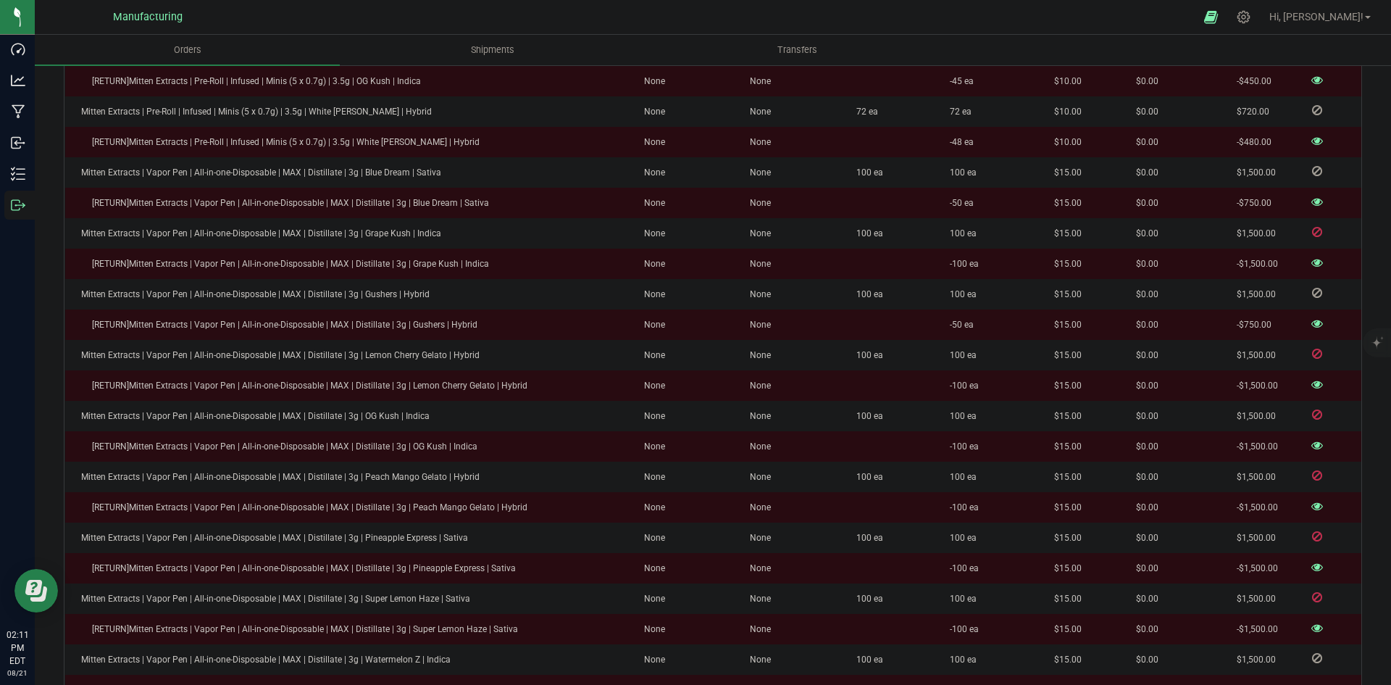
click at [1312, 562] on icon at bounding box center [1317, 566] width 12 height 9
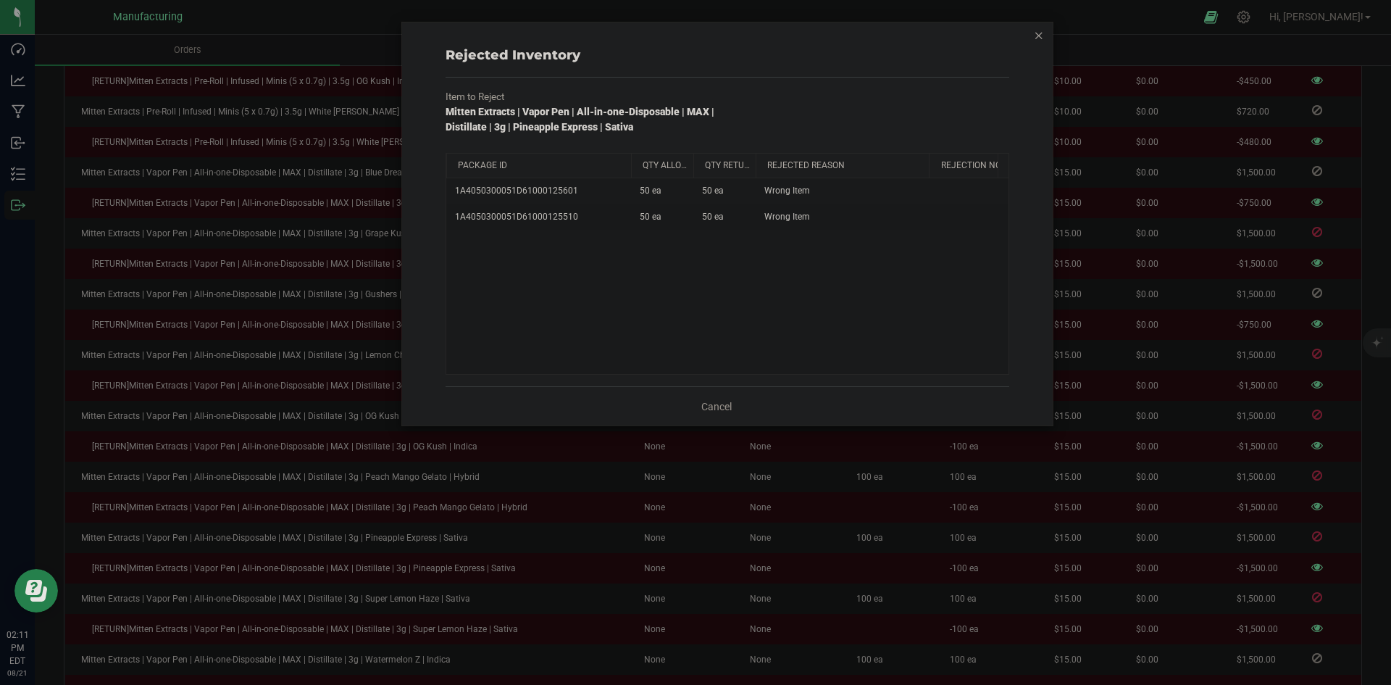
drag, startPoint x: 527, startPoint y: 163, endPoint x: 642, endPoint y: 157, distance: 114.6
click at [642, 157] on div "Package Id Qty Allocated Qty Returned Rejected Reason Rejection Note" at bounding box center [722, 166] width 552 height 24
click at [563, 217] on span "1A4050300051D61000125510" at bounding box center [516, 217] width 123 height 14
copy span "1A4050300051D61000125510"
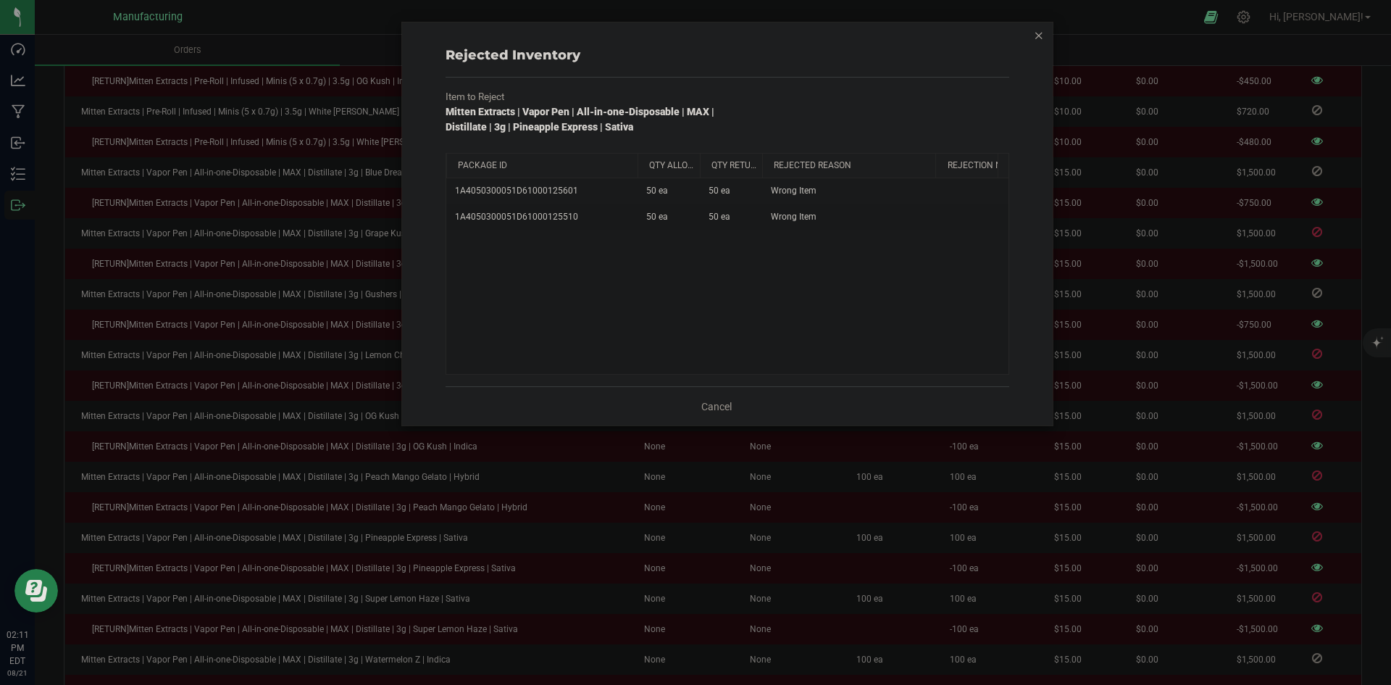
copy span "1A4050300051D61000125510"
click at [1033, 33] on div "Rejected Inventory Item to Reject Mitten Extracts | Vapor Pen | All-in-one-Disp…" at bounding box center [727, 223] width 650 height 403
click at [1035, 36] on icon "button" at bounding box center [1039, 34] width 10 height 17
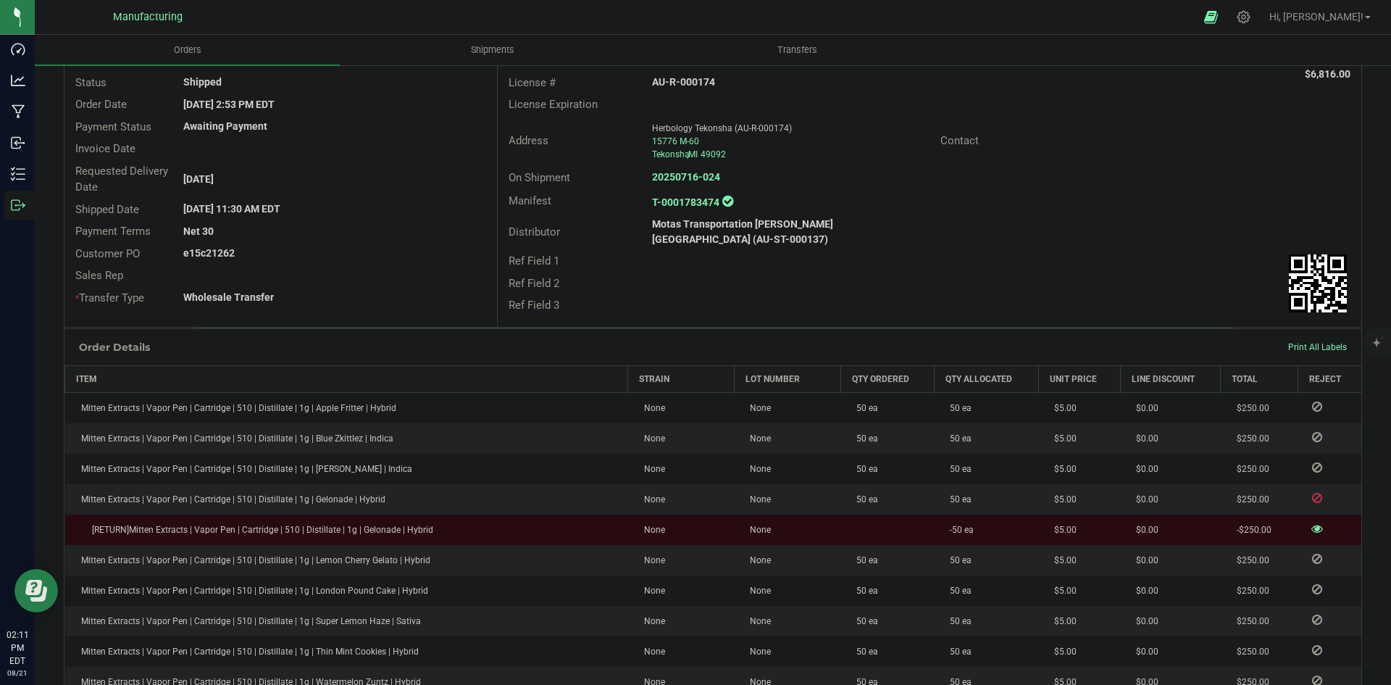
scroll to position [0, 0]
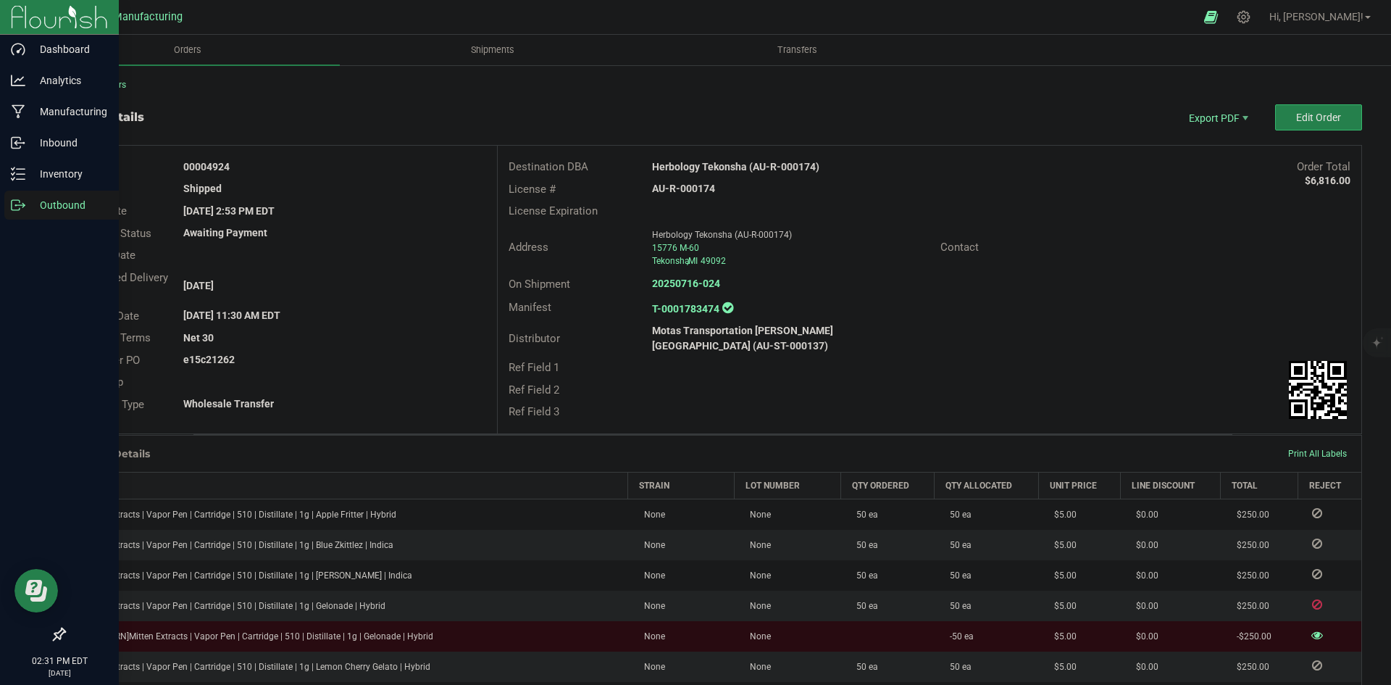
click at [15, 201] on icon at bounding box center [18, 205] width 14 height 14
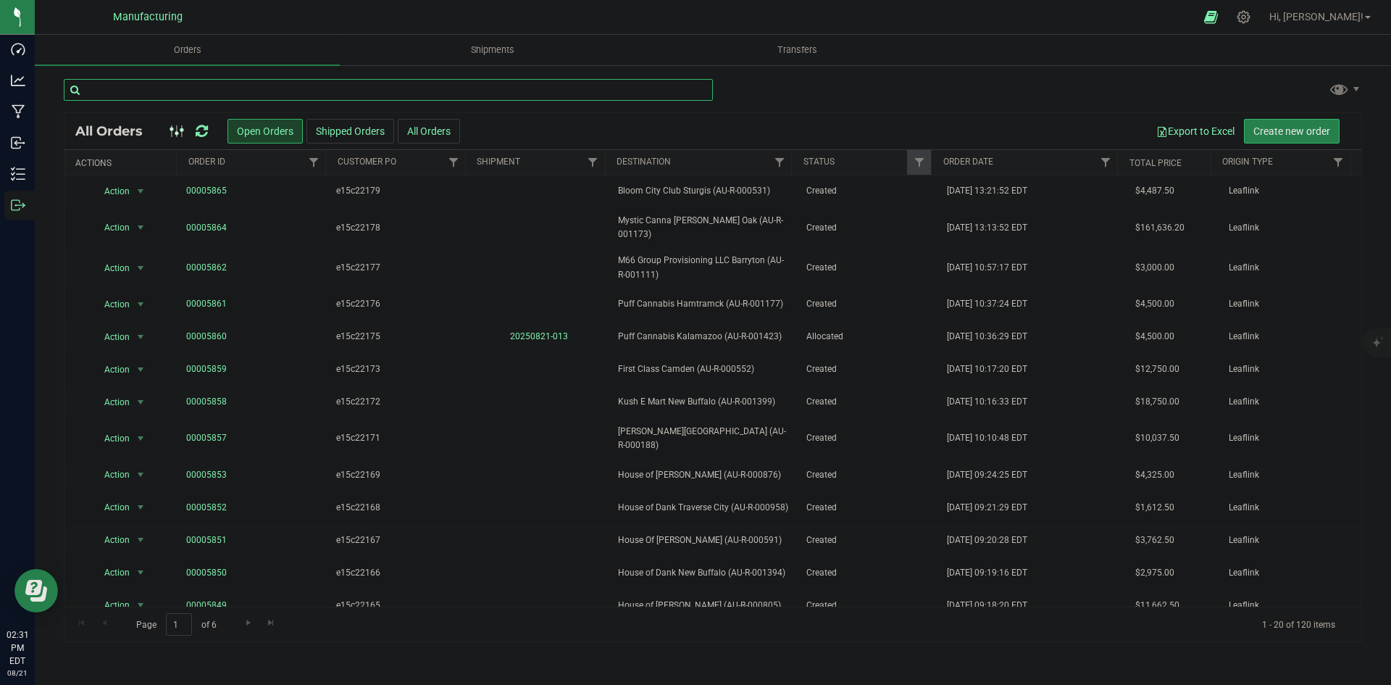
click at [671, 89] on input "text" at bounding box center [388, 90] width 649 height 22
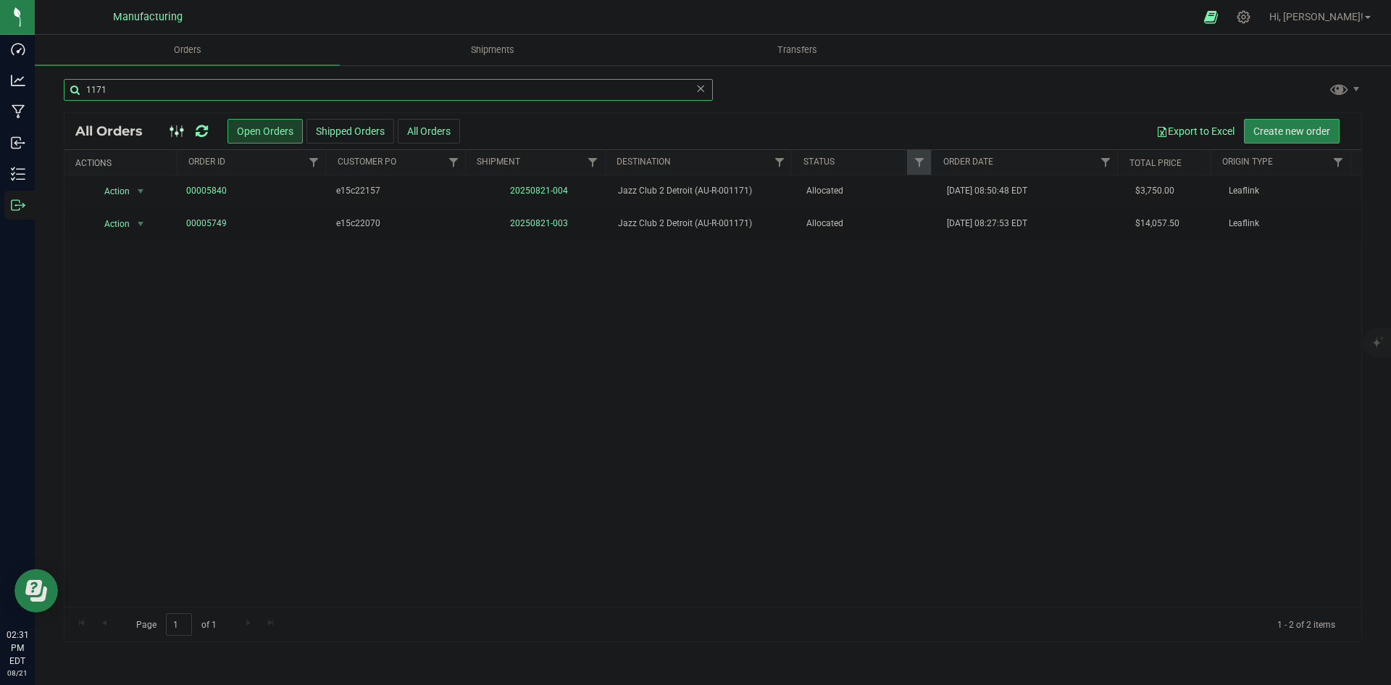
type input "1171"
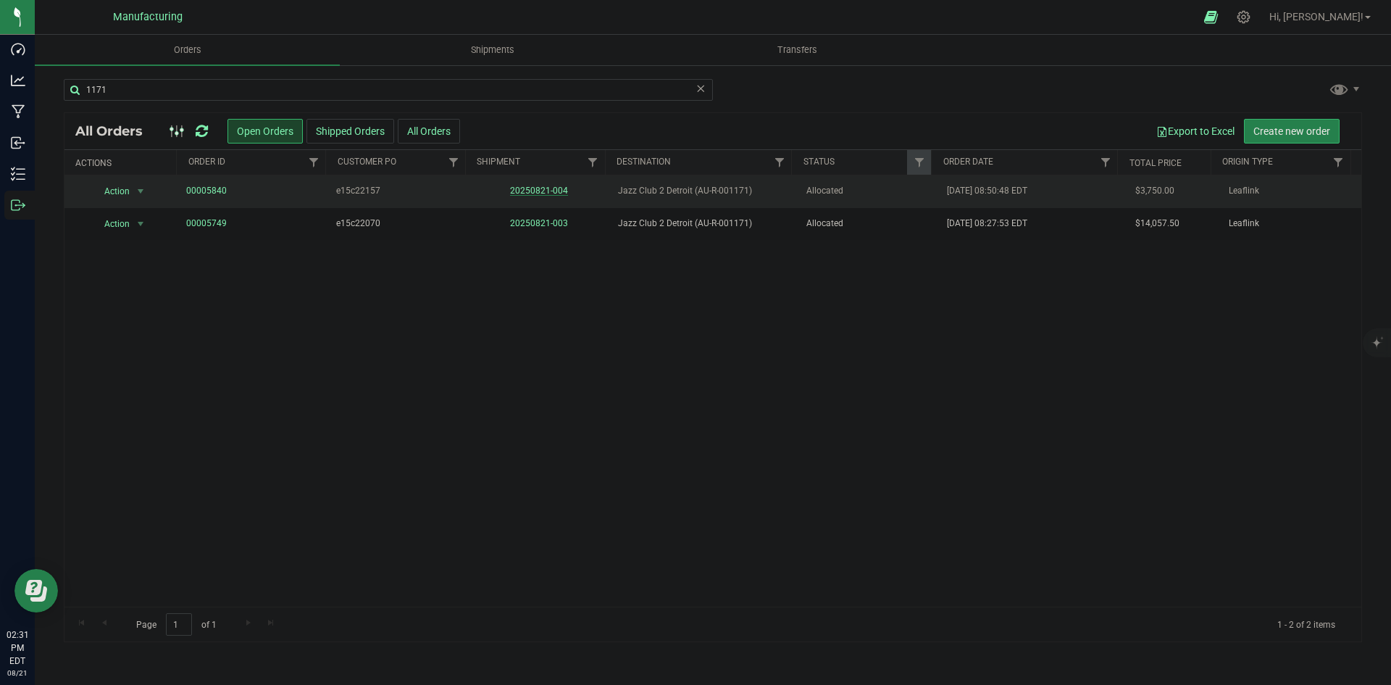
click at [553, 189] on link "20250821-004" at bounding box center [539, 190] width 58 height 10
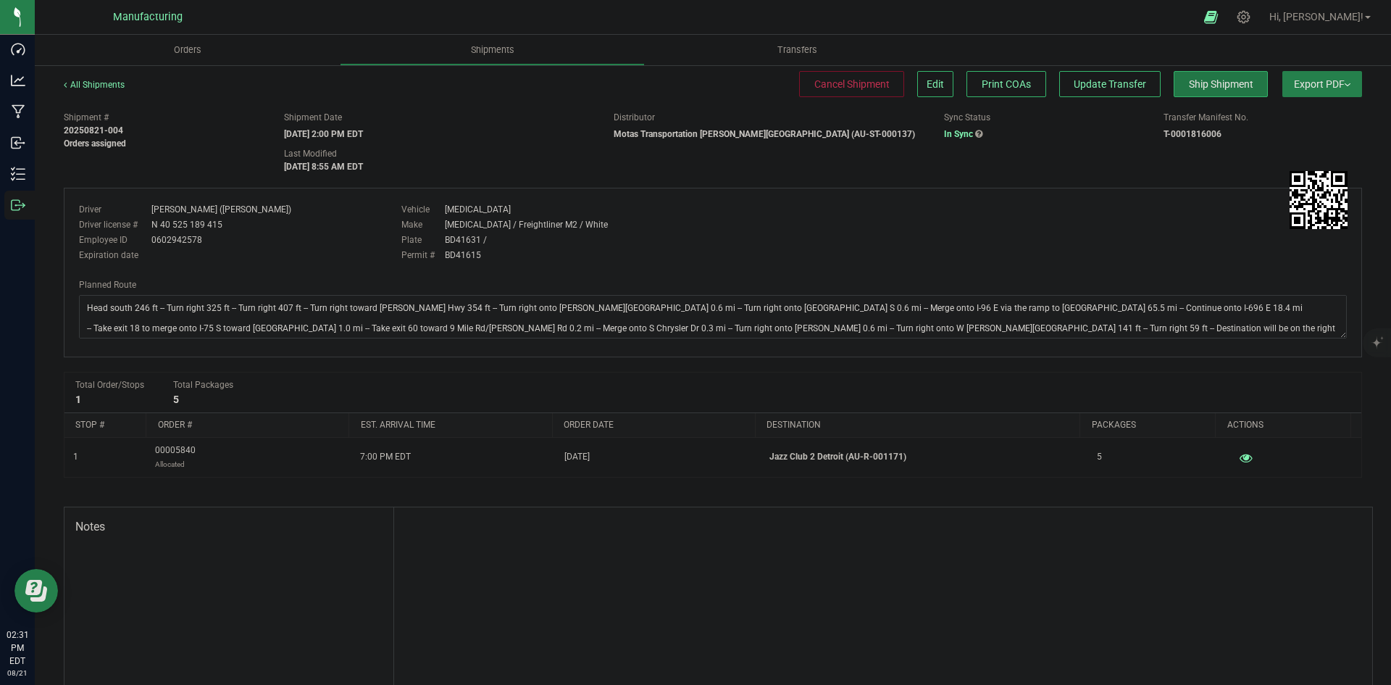
click at [1244, 83] on button "Ship Shipment" at bounding box center [1220, 84] width 94 height 26
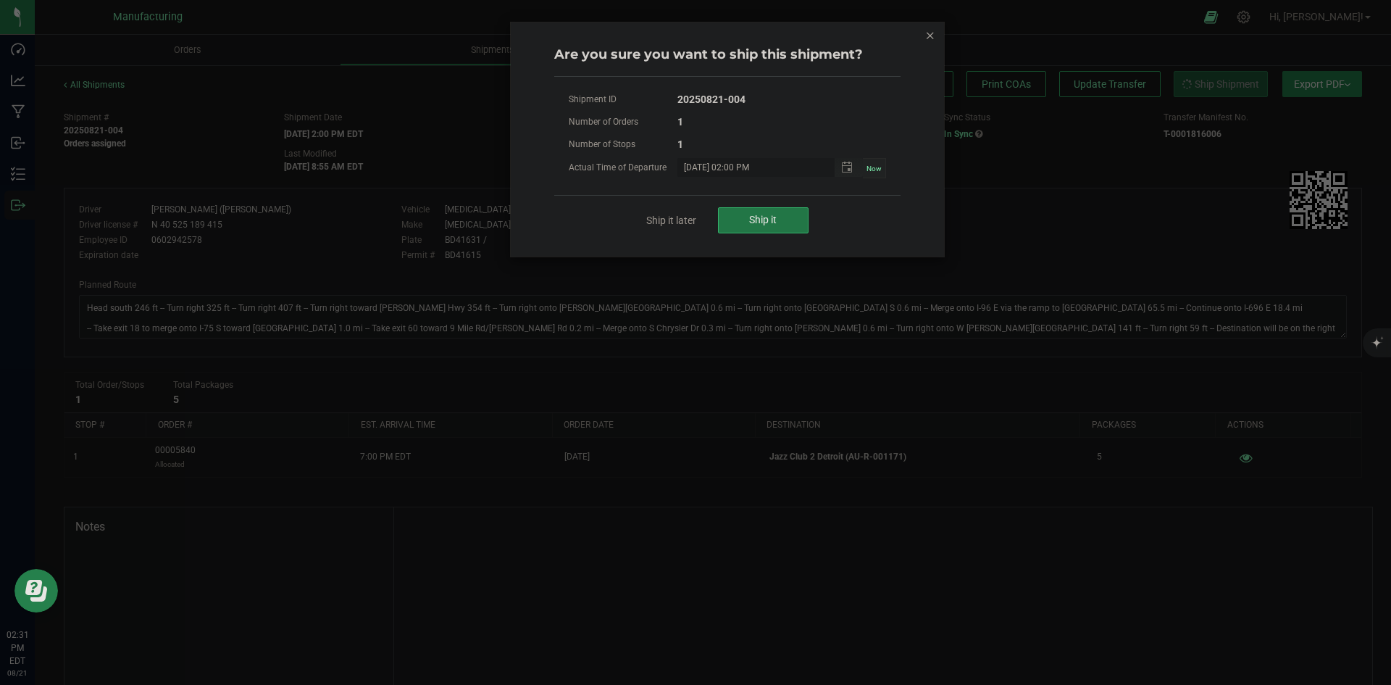
click at [774, 218] on span "Ship it" at bounding box center [763, 220] width 28 height 12
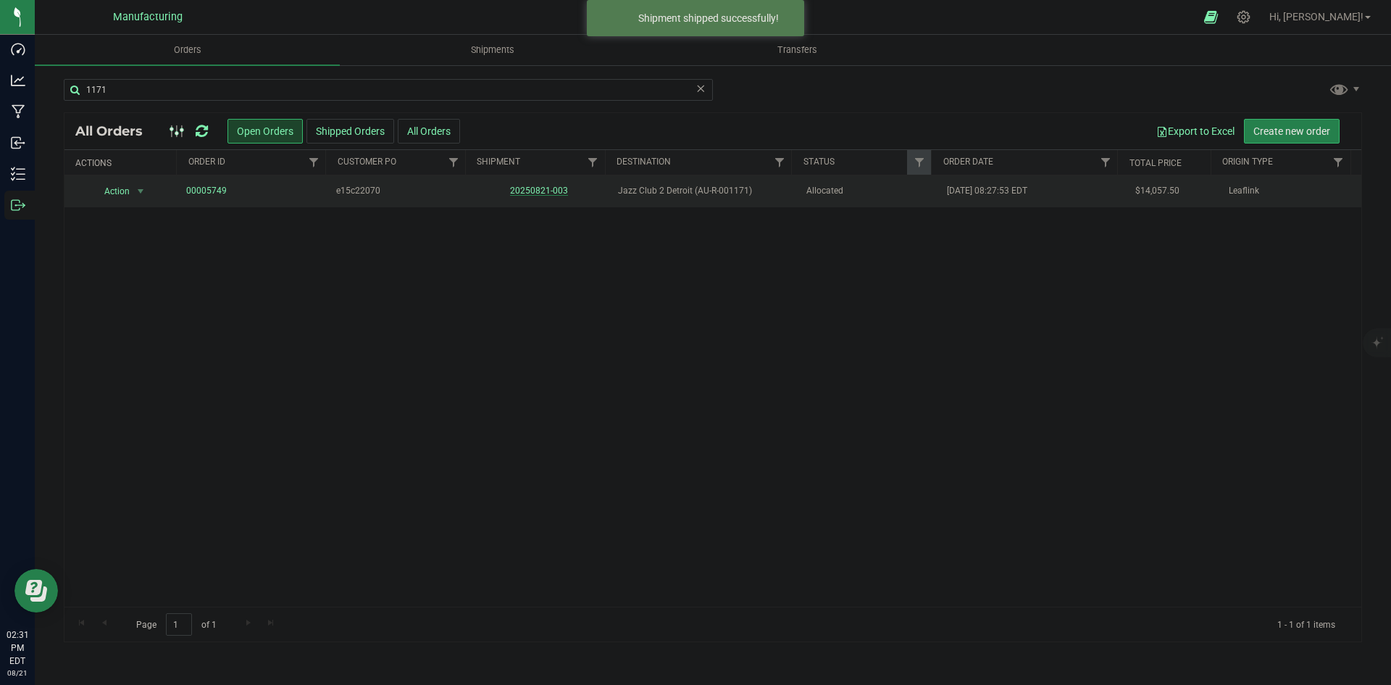
click at [539, 189] on link "20250821-003" at bounding box center [539, 190] width 58 height 10
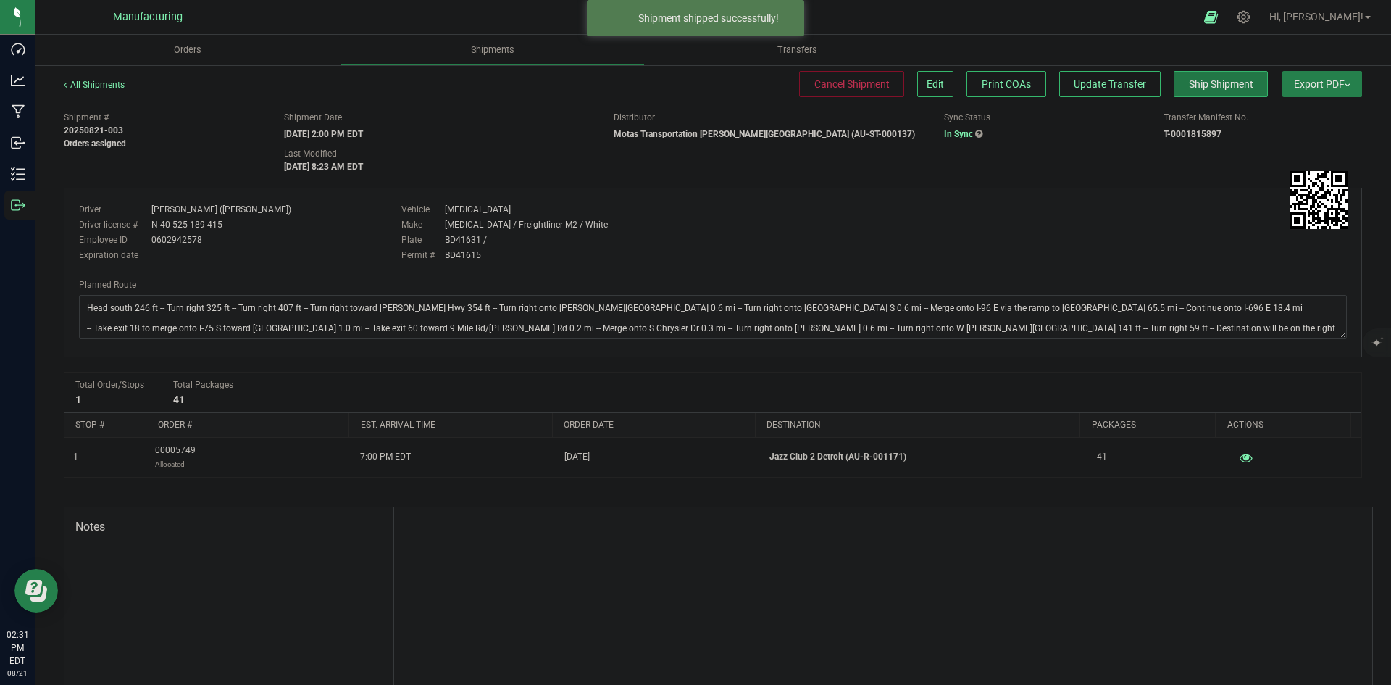
click at [1199, 88] on span "Ship Shipment" at bounding box center [1221, 84] width 64 height 12
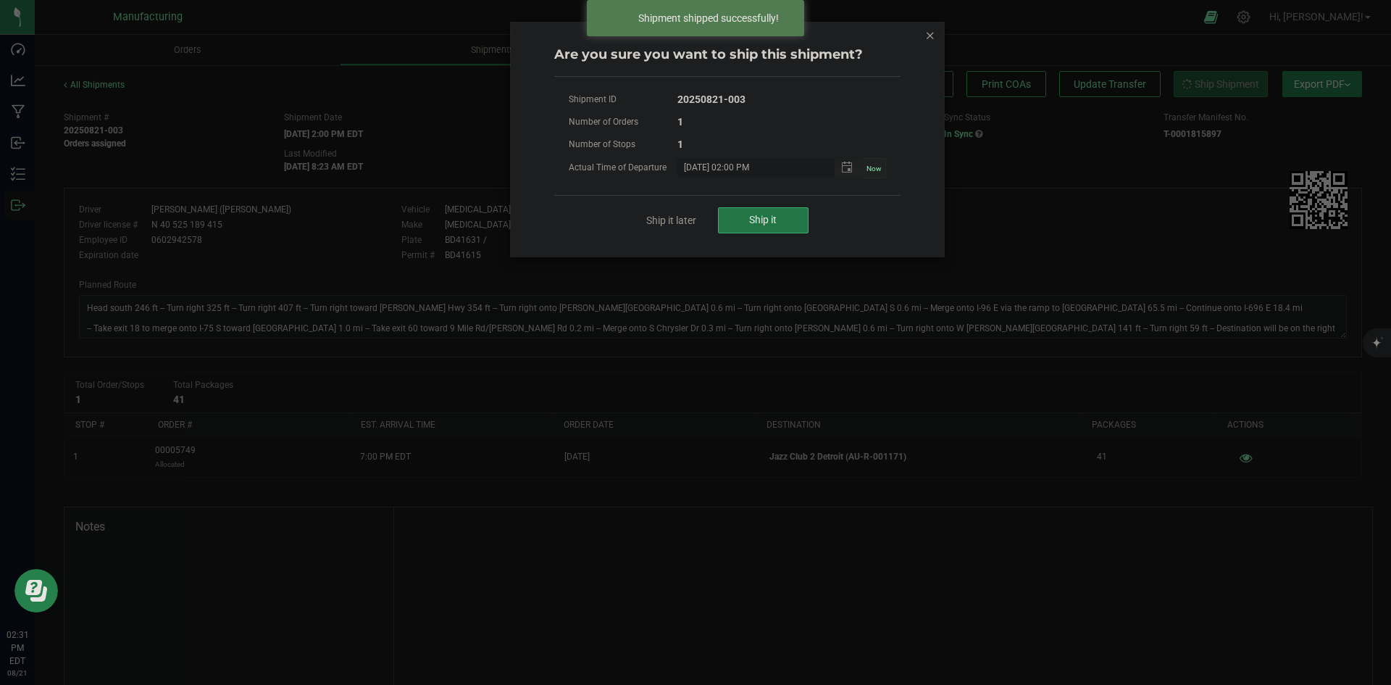
click at [795, 224] on button "Ship it" at bounding box center [763, 220] width 91 height 26
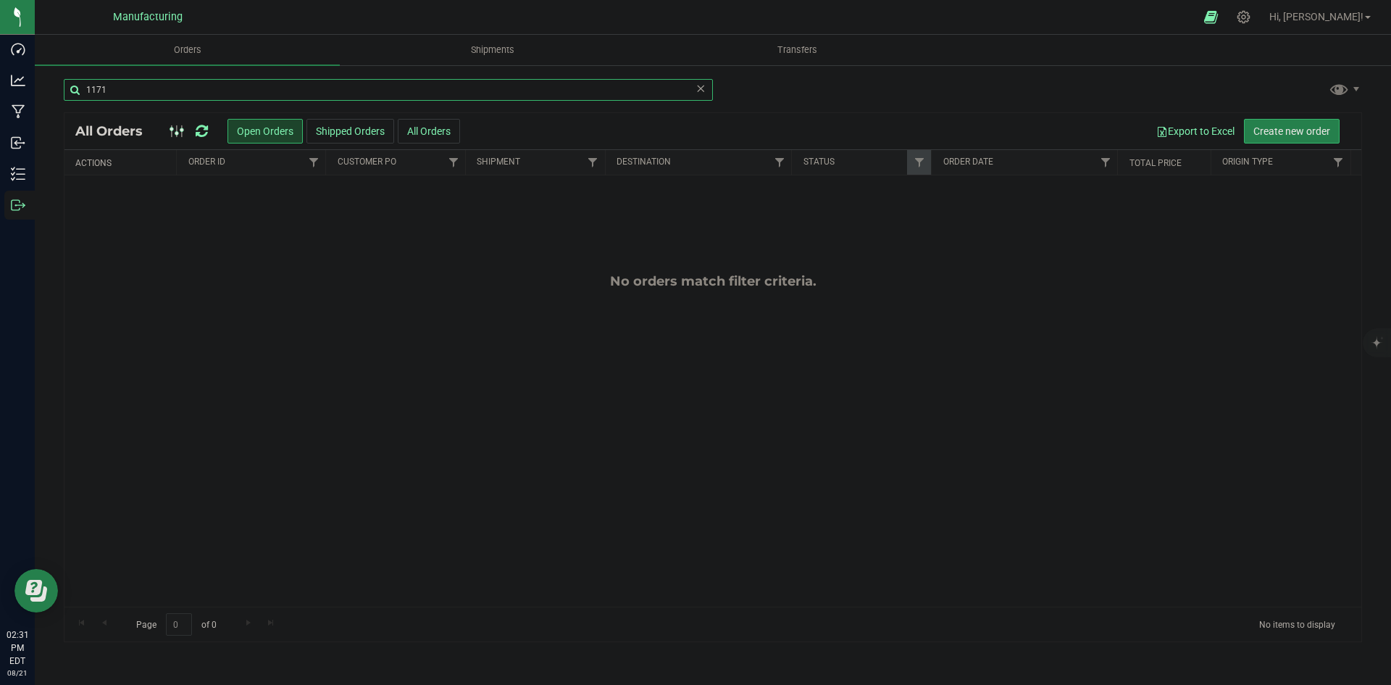
click at [323, 97] on input "1171" at bounding box center [388, 90] width 649 height 22
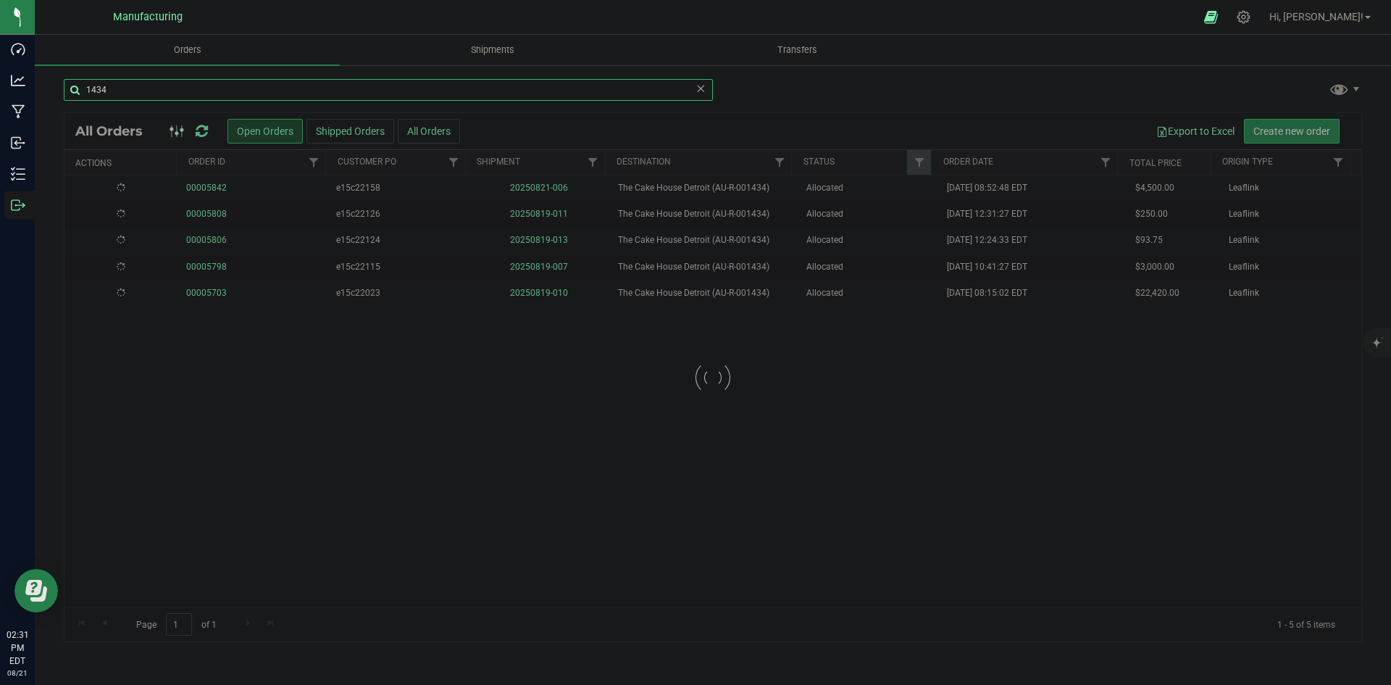
type input "1434"
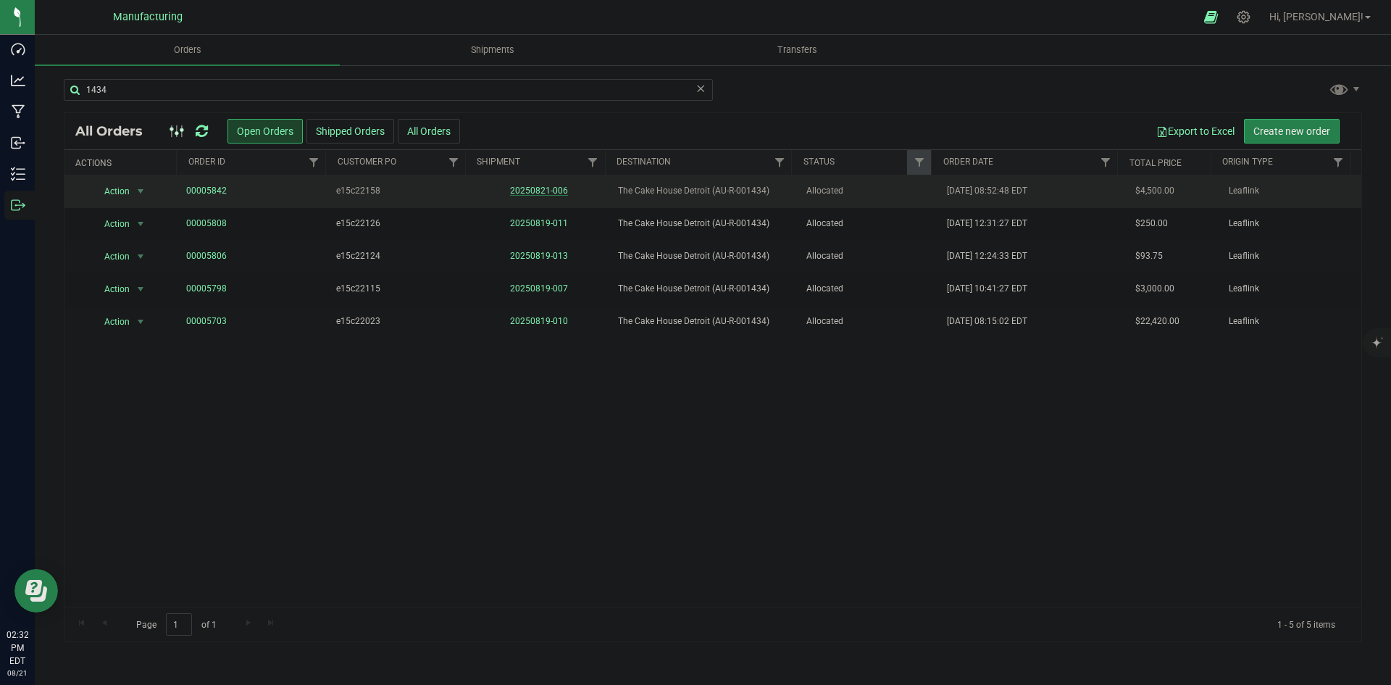
click at [552, 188] on link "20250821-006" at bounding box center [539, 190] width 58 height 10
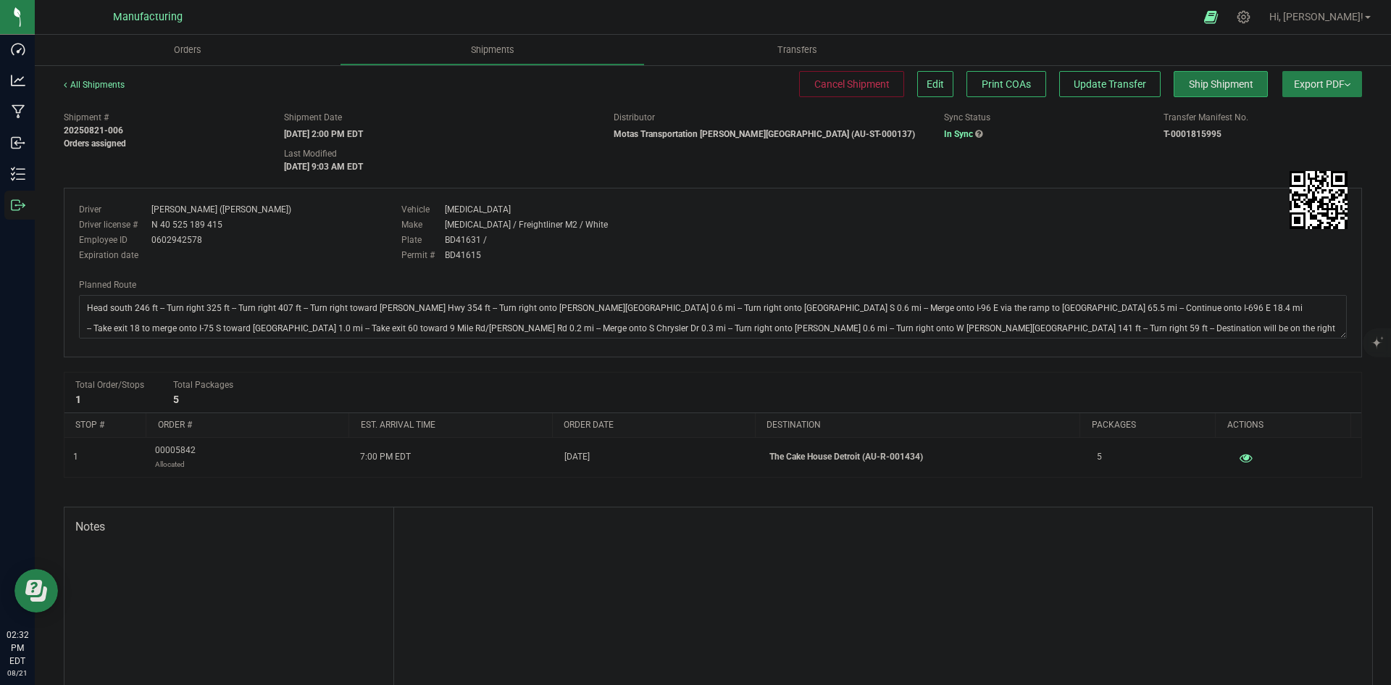
click at [1200, 85] on span "Ship Shipment" at bounding box center [1221, 84] width 64 height 12
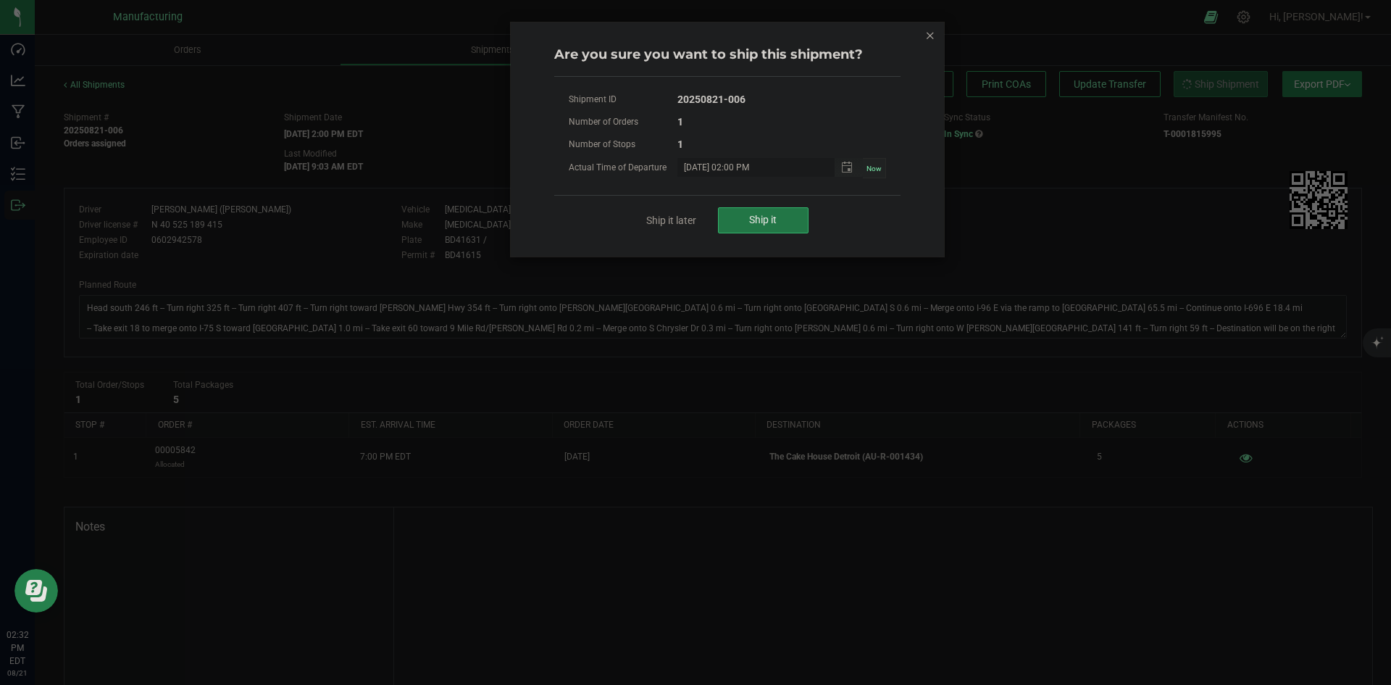
click at [749, 216] on button "Ship it" at bounding box center [763, 220] width 91 height 26
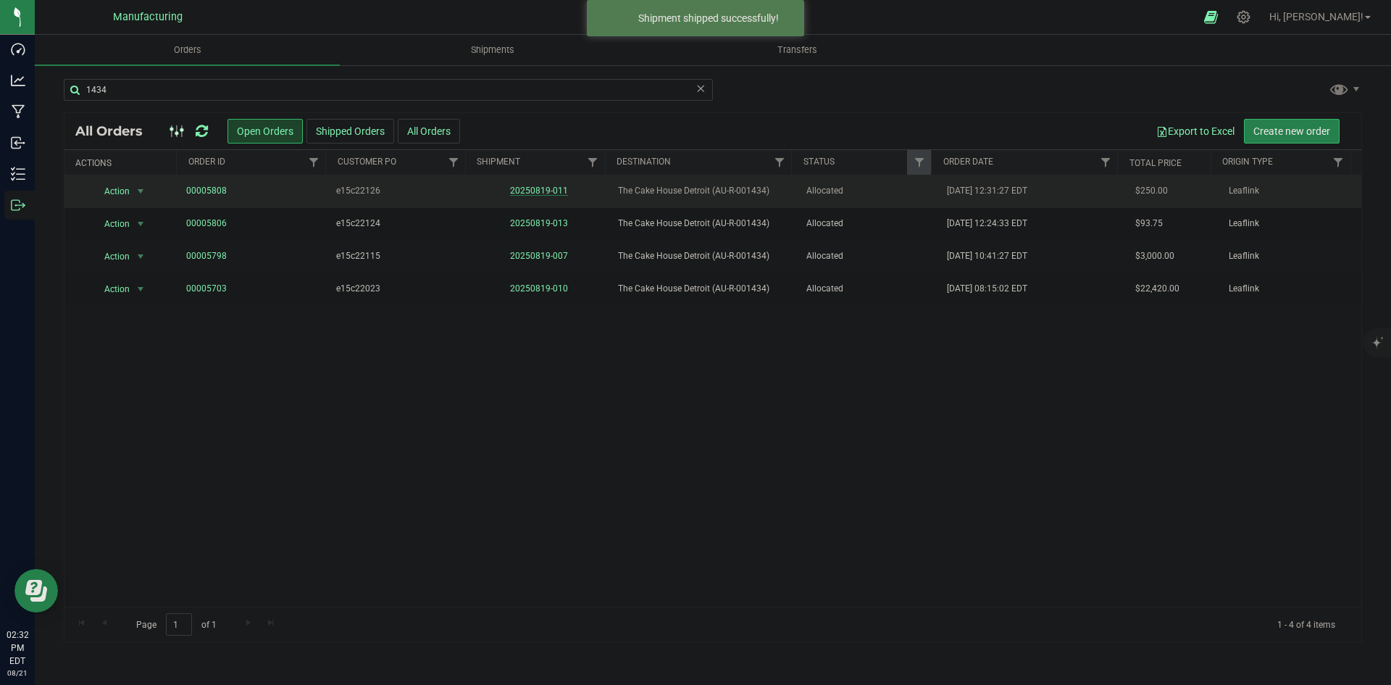
click at [535, 185] on td "20250819-011" at bounding box center [539, 191] width 141 height 33
click at [547, 187] on link "20250819-011" at bounding box center [539, 190] width 58 height 10
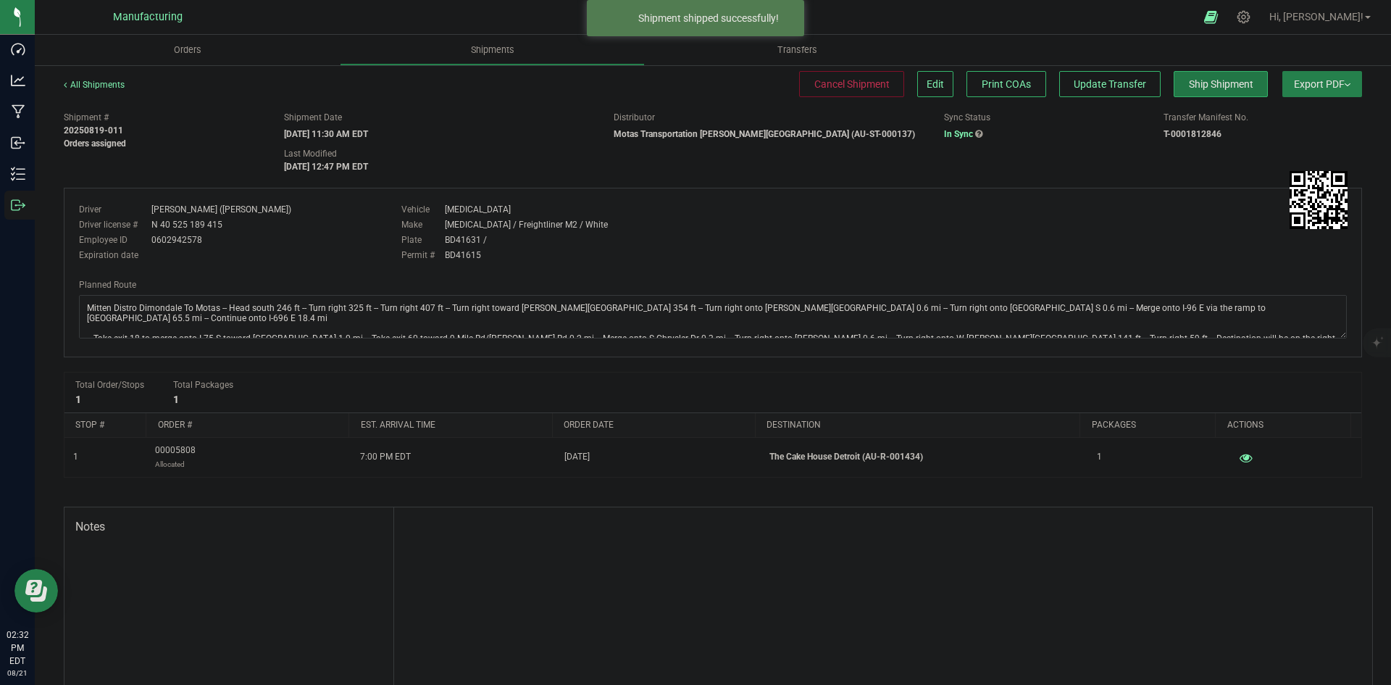
click at [1209, 75] on button "Ship Shipment" at bounding box center [1220, 84] width 94 height 26
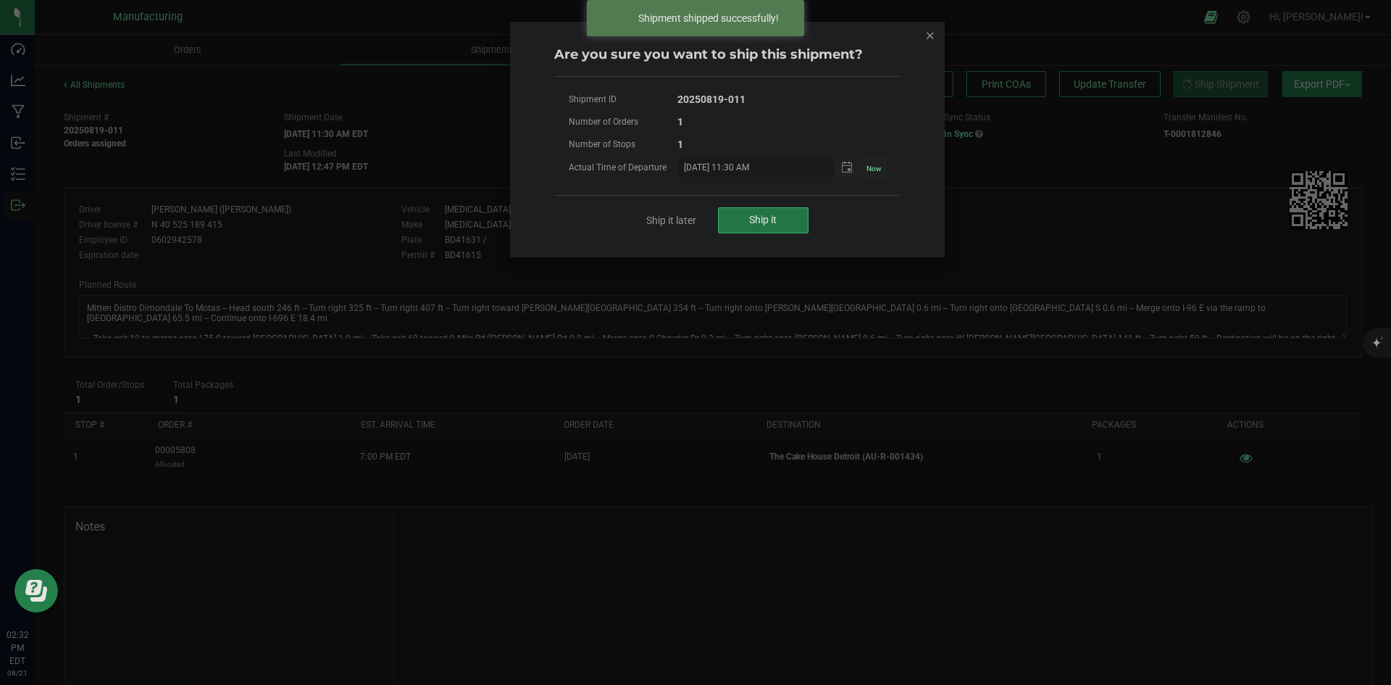
click at [767, 217] on span "Ship it" at bounding box center [763, 220] width 28 height 12
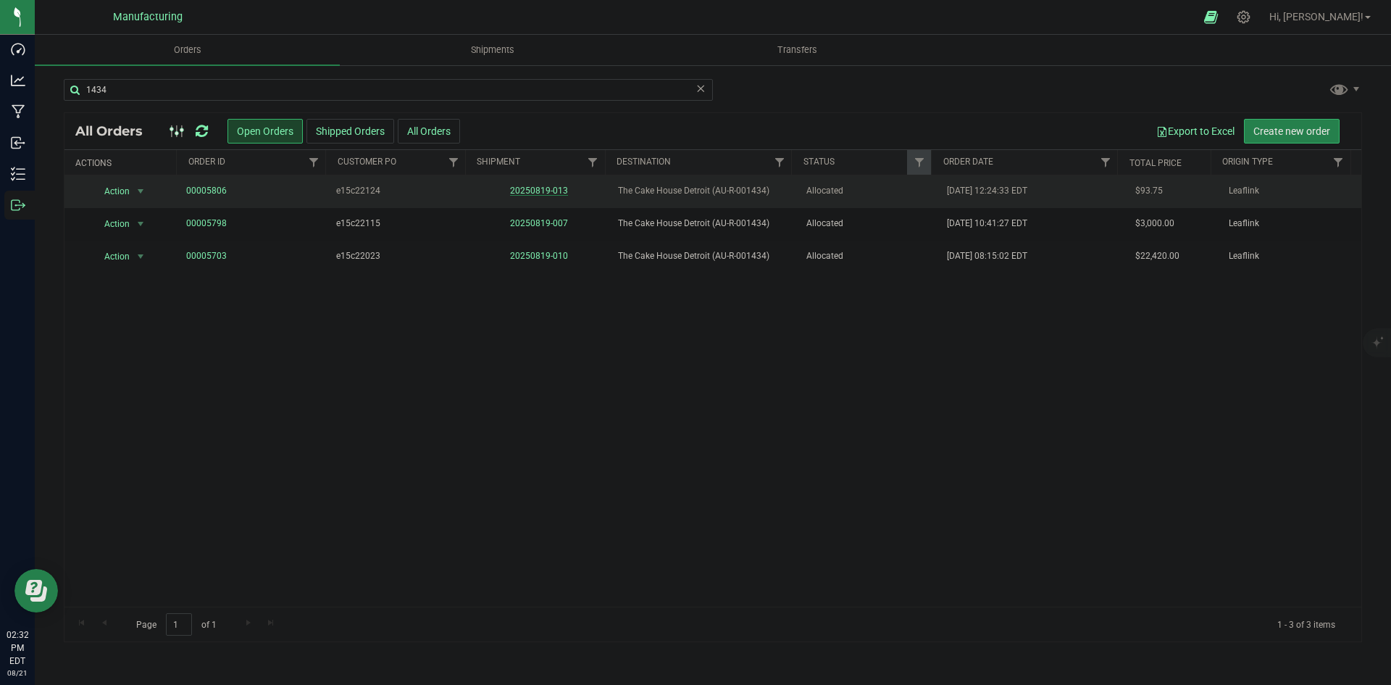
click at [531, 188] on link "20250819-013" at bounding box center [539, 190] width 58 height 10
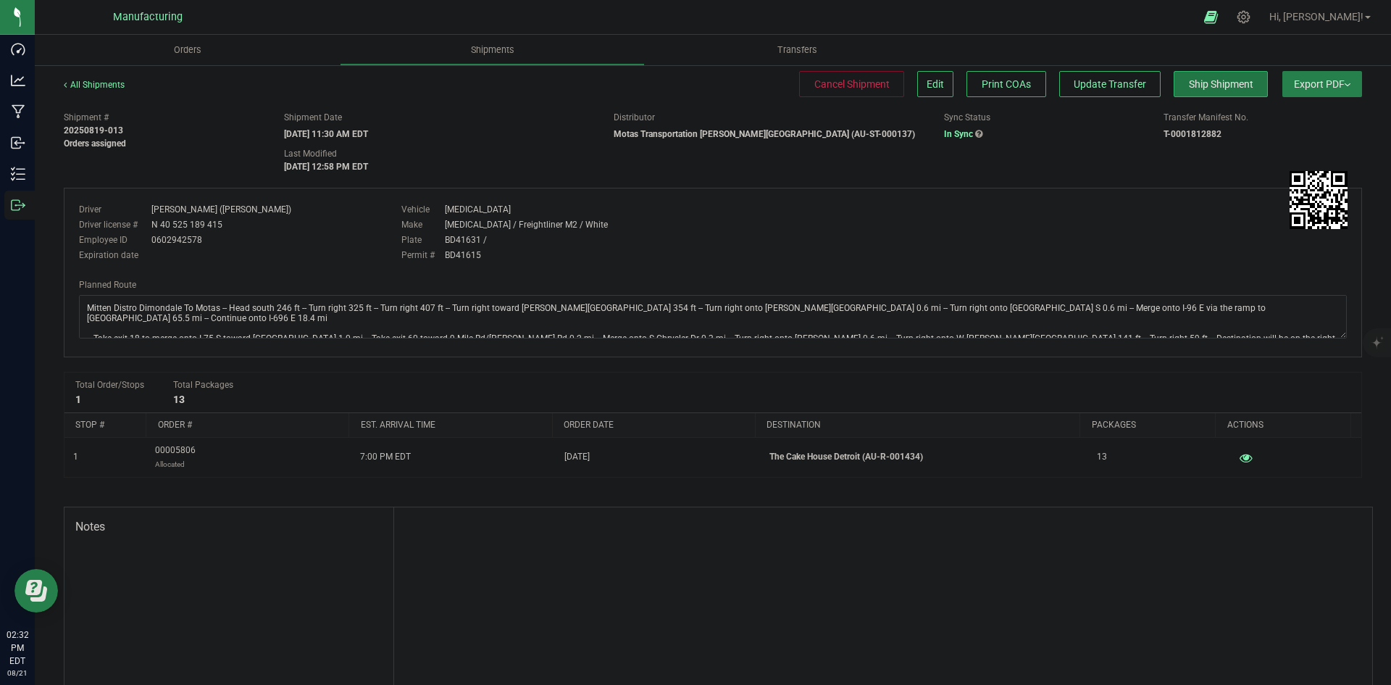
click at [1191, 84] on span "Ship Shipment" at bounding box center [1221, 84] width 64 height 12
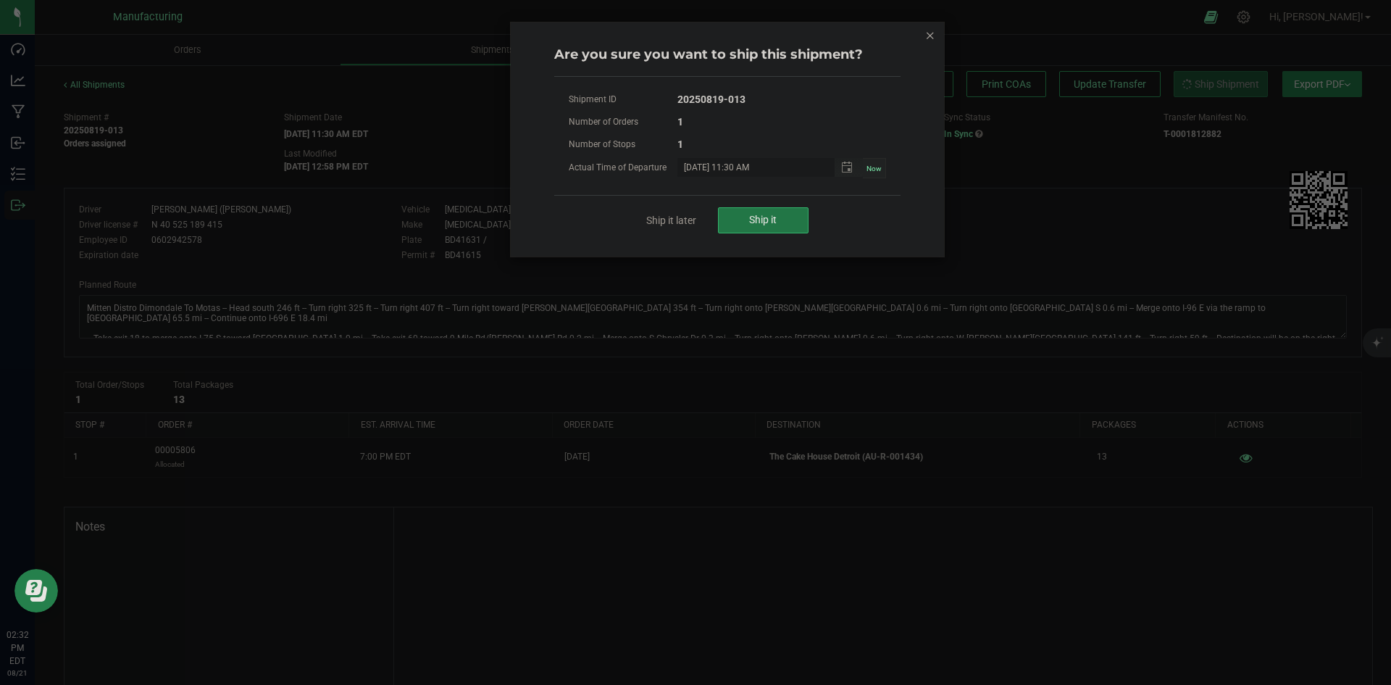
click at [777, 225] on span "Ship it" at bounding box center [763, 220] width 28 height 12
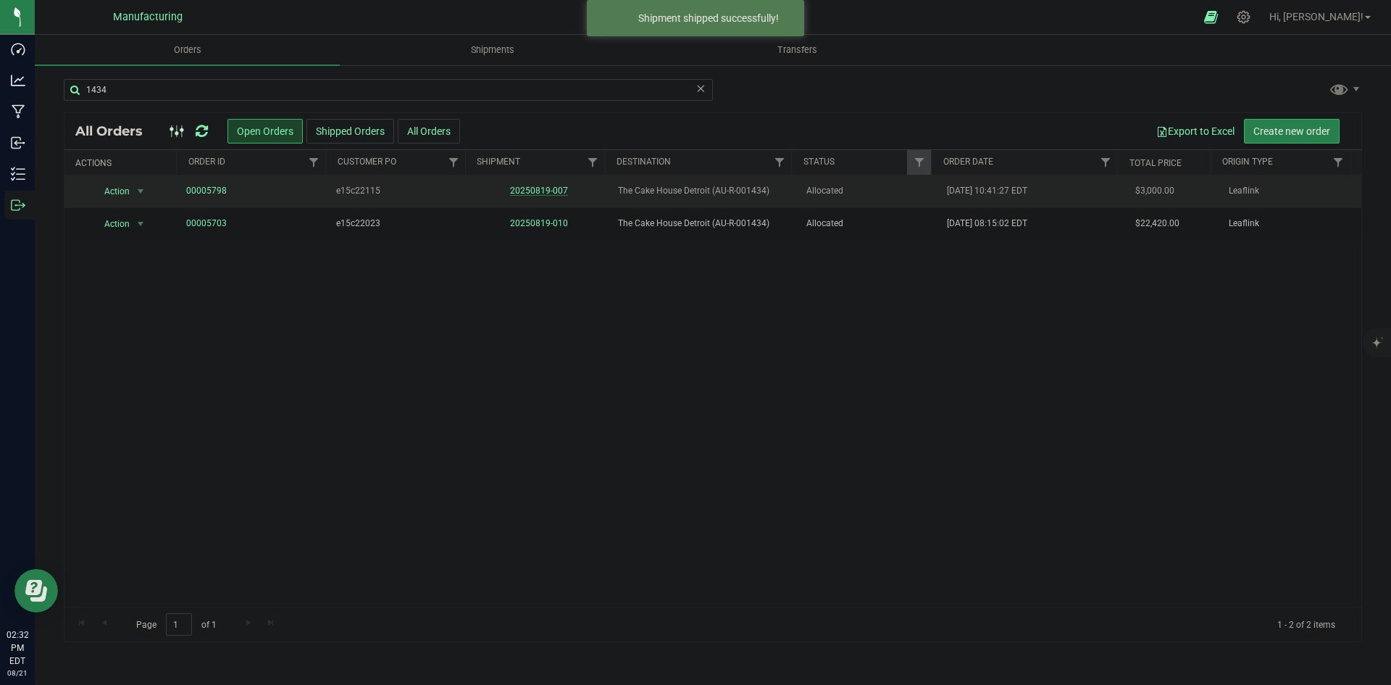
click at [554, 191] on link "20250819-007" at bounding box center [539, 190] width 58 height 10
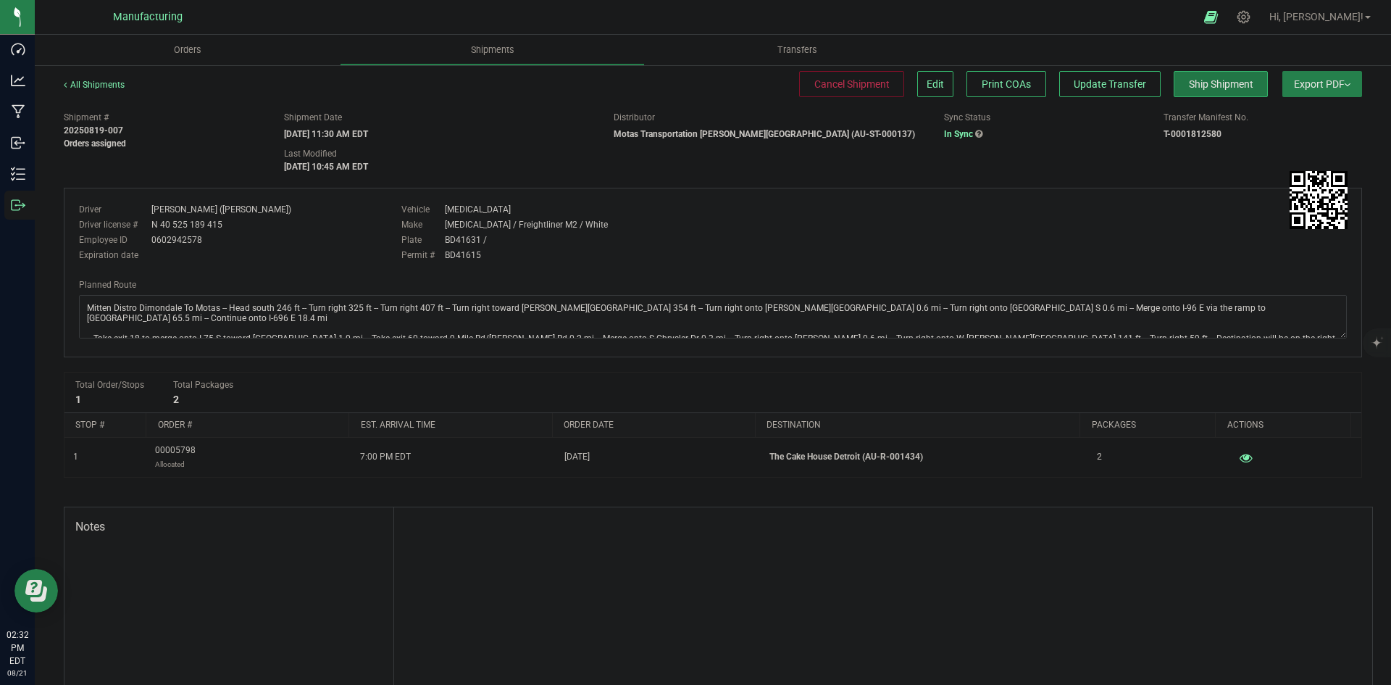
click at [1217, 75] on button "Ship Shipment" at bounding box center [1220, 84] width 94 height 26
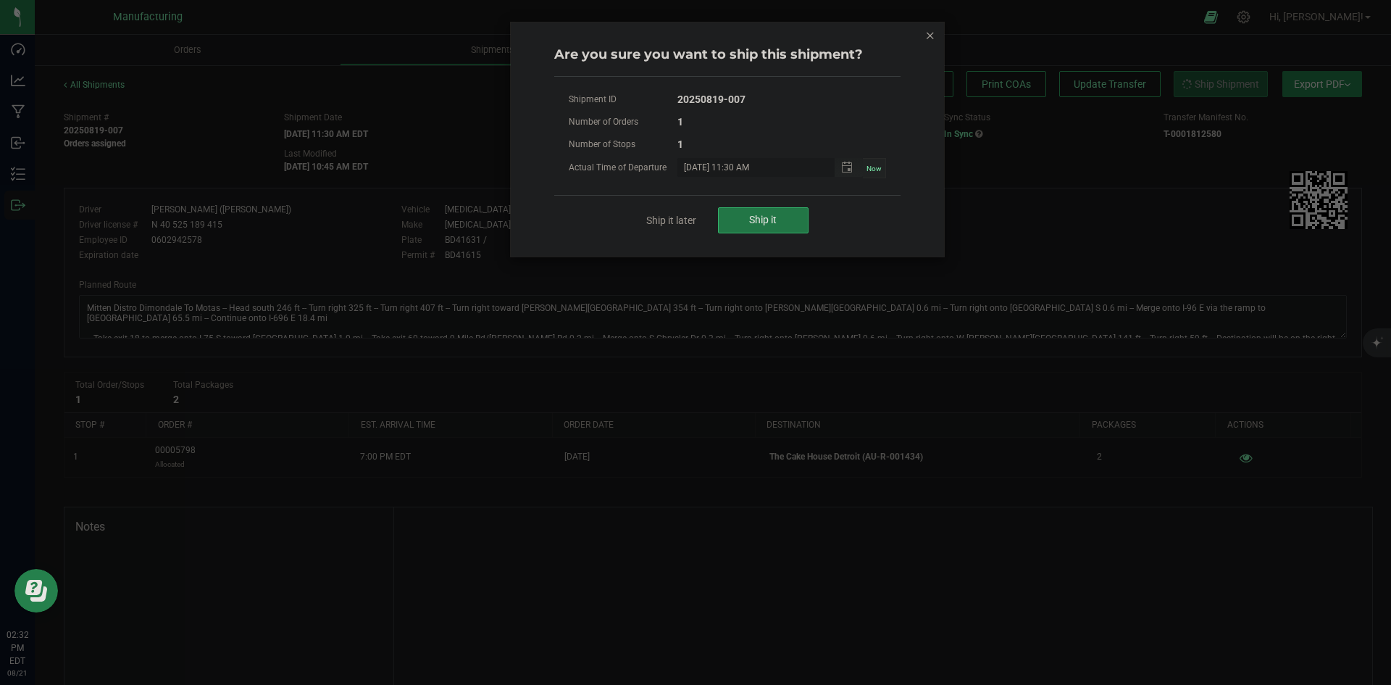
click at [800, 229] on button "Ship it" at bounding box center [763, 220] width 91 height 26
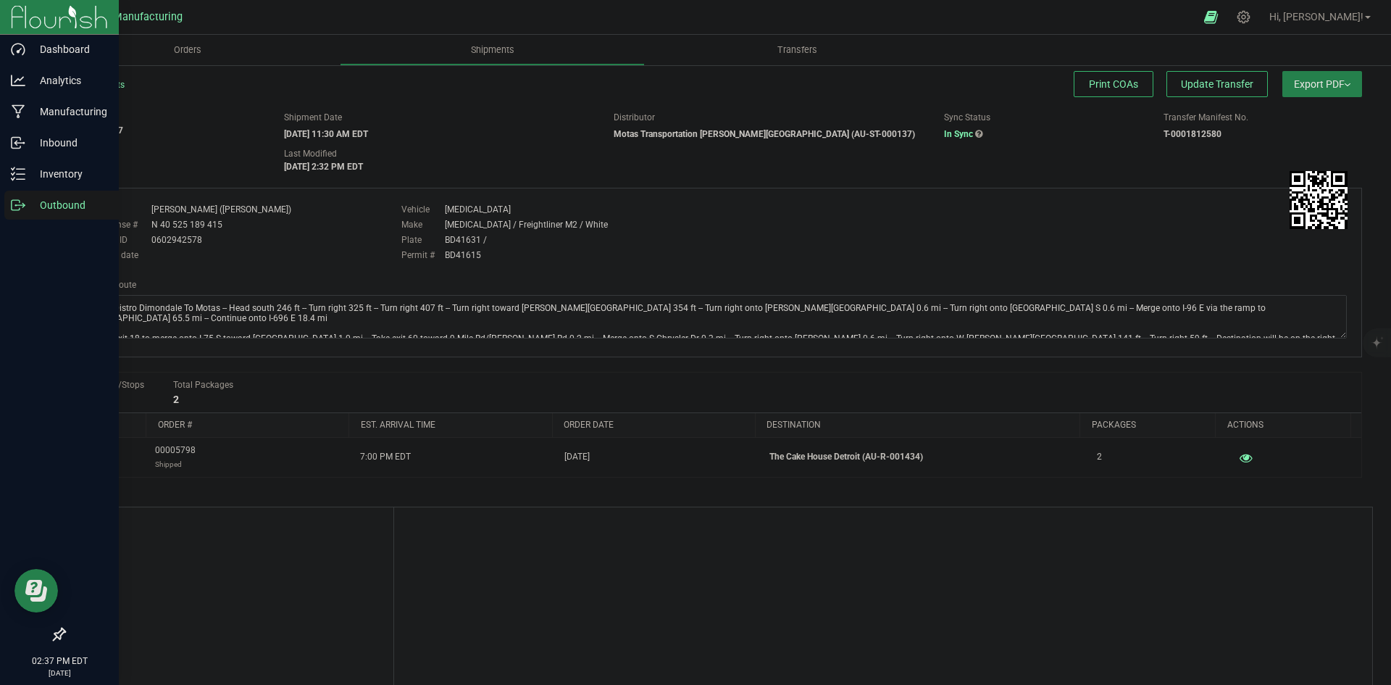
click at [30, 204] on p "Outbound" at bounding box center [68, 204] width 87 height 17
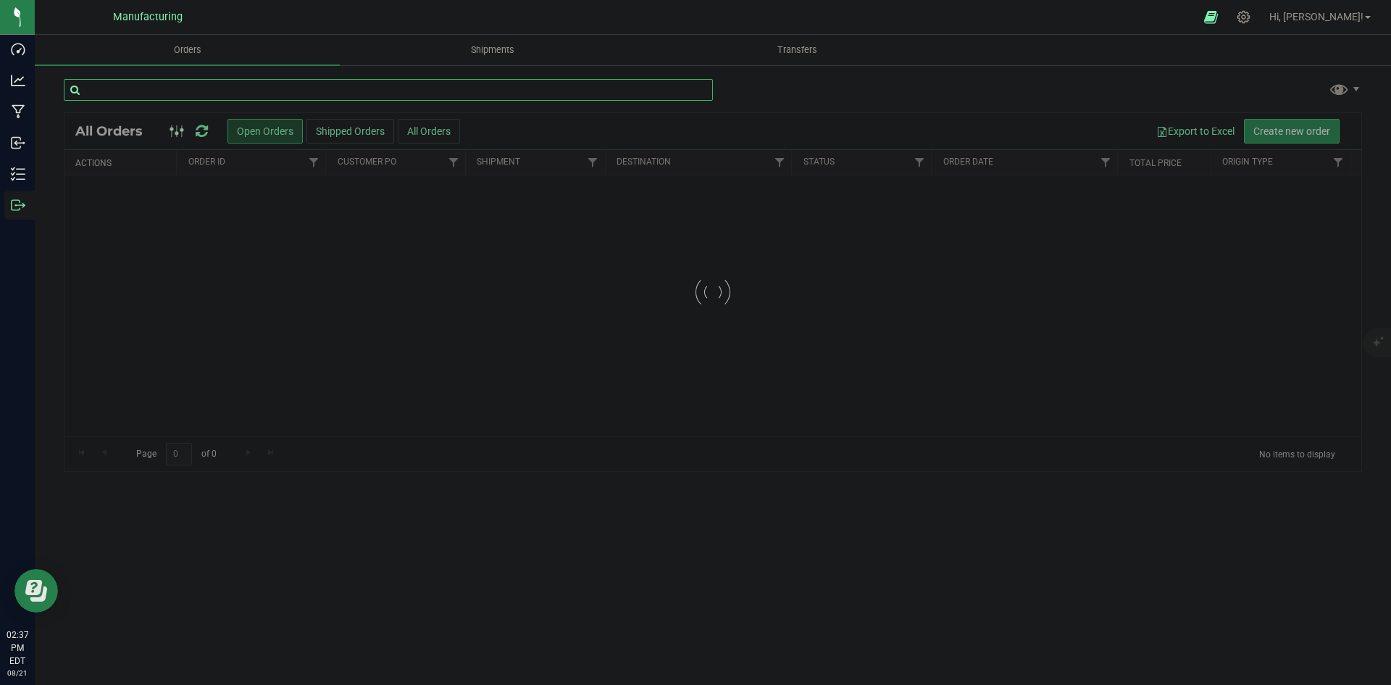
click at [330, 83] on input "text" at bounding box center [388, 90] width 649 height 22
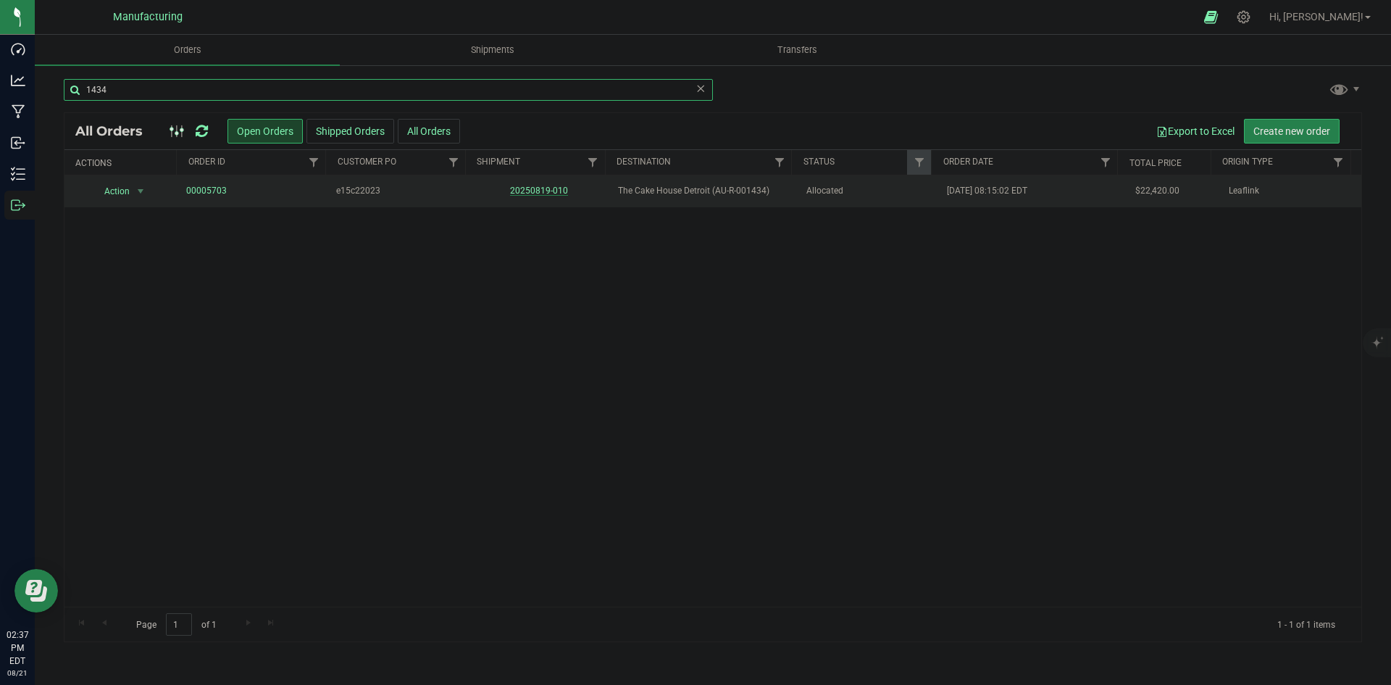
type input "1434"
click at [523, 190] on link "20250819-010" at bounding box center [539, 190] width 58 height 10
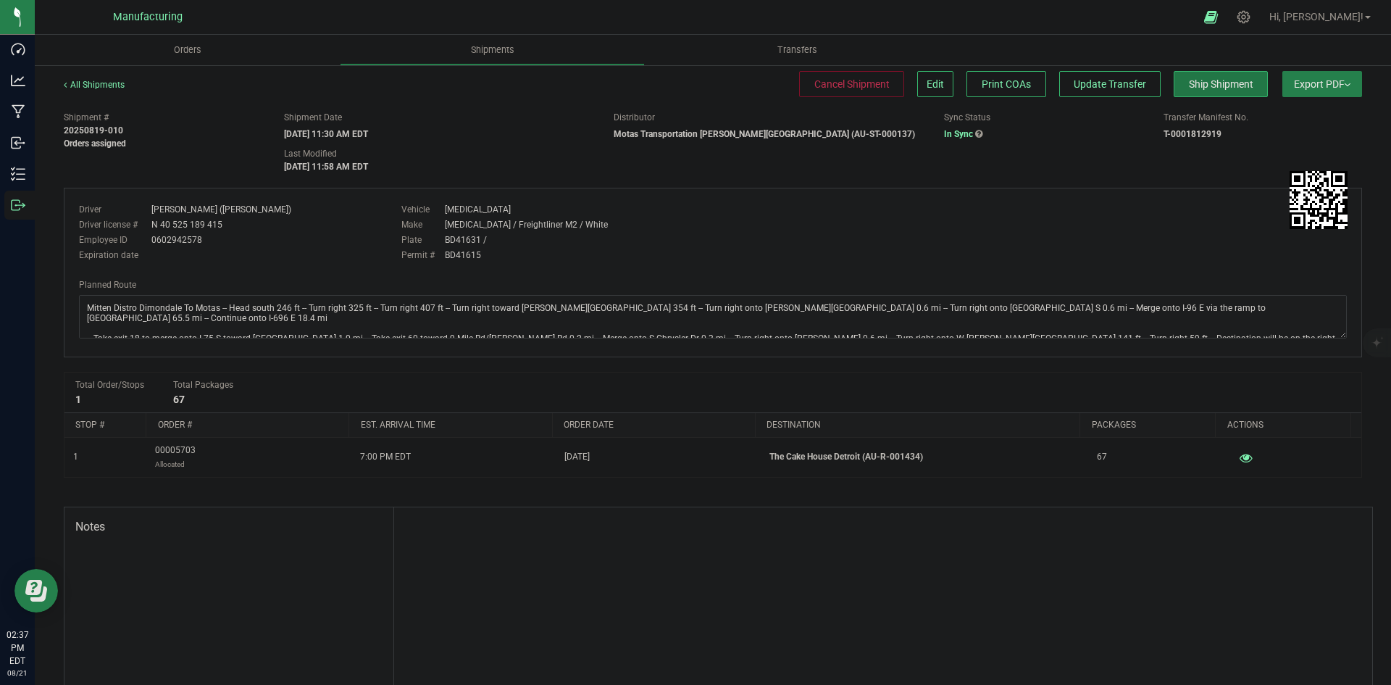
click at [1189, 78] on span "Ship Shipment" at bounding box center [1221, 84] width 64 height 12
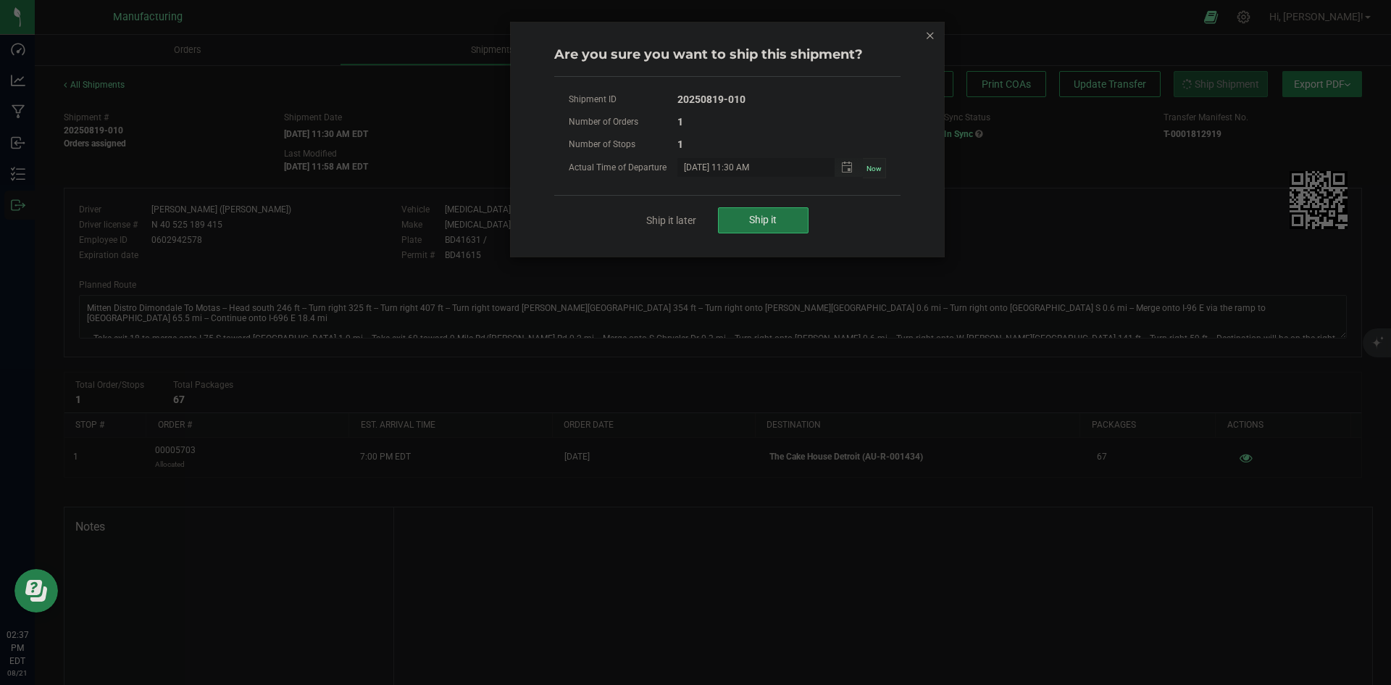
click at [738, 225] on button "Ship it" at bounding box center [763, 220] width 91 height 26
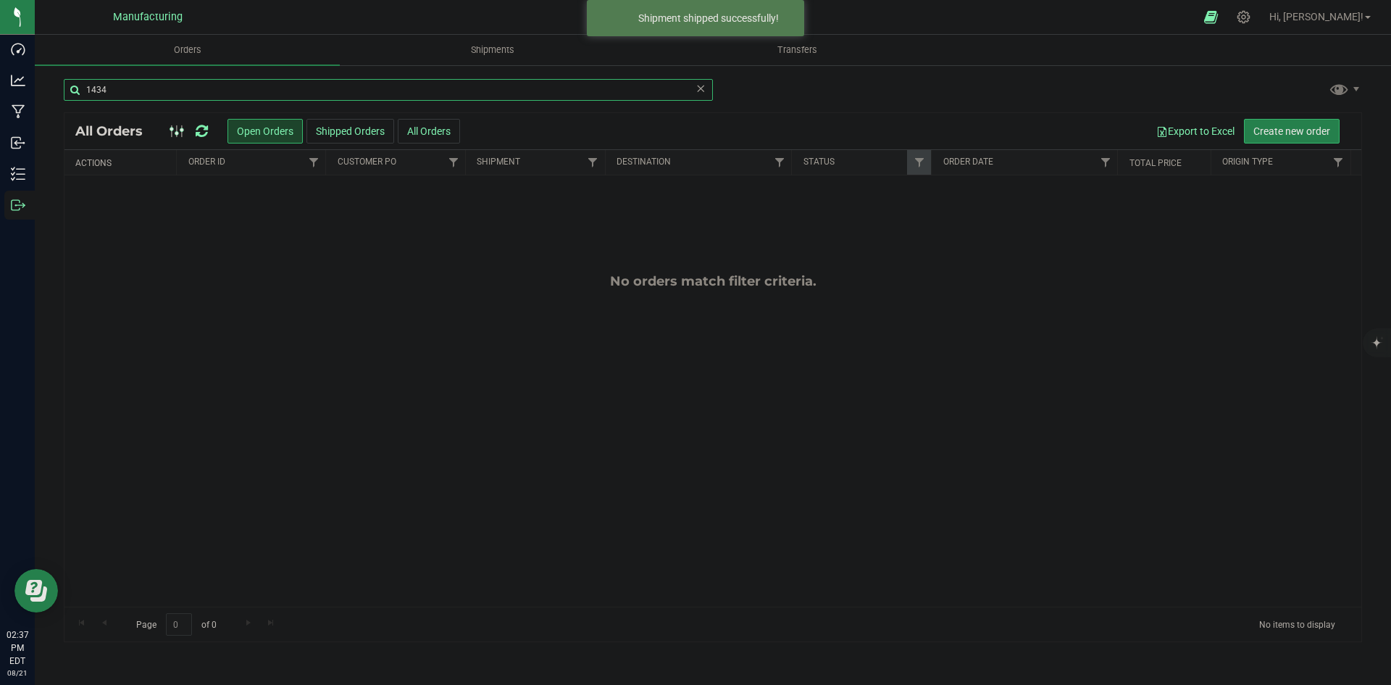
click at [131, 88] on input "1434" at bounding box center [388, 90] width 649 height 22
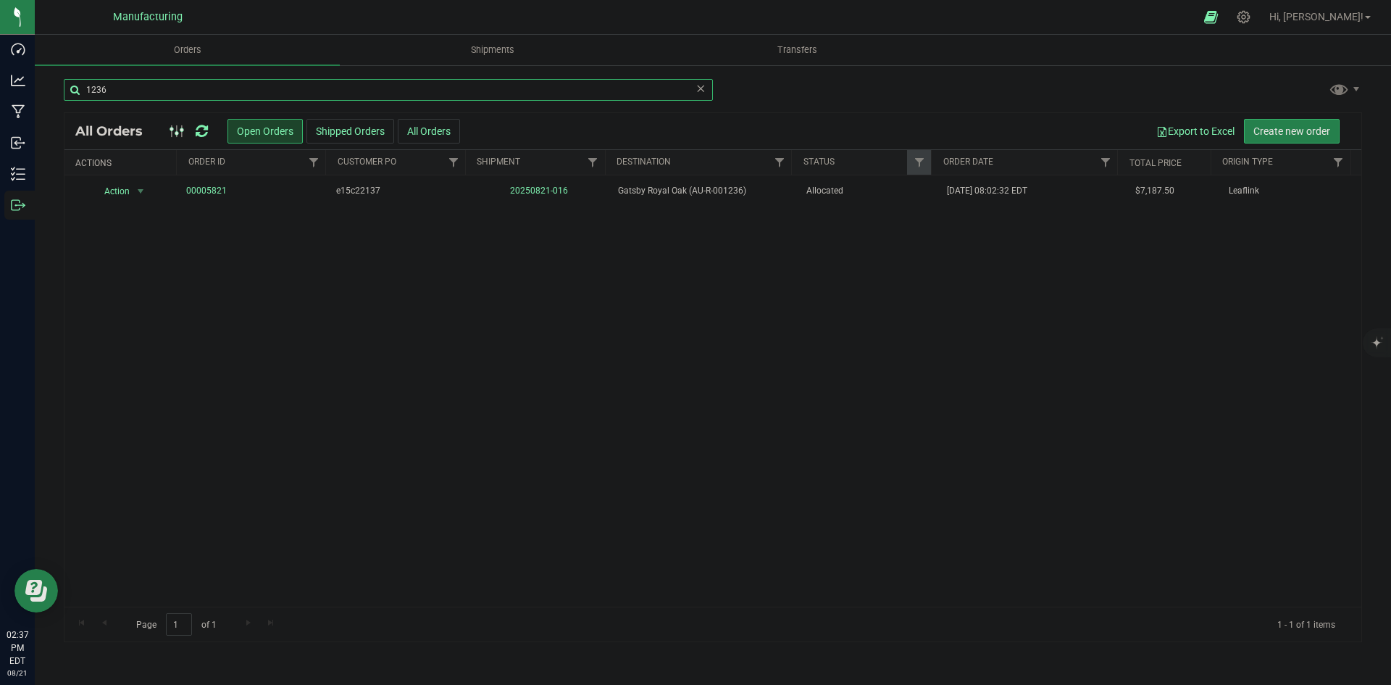
type input "1236"
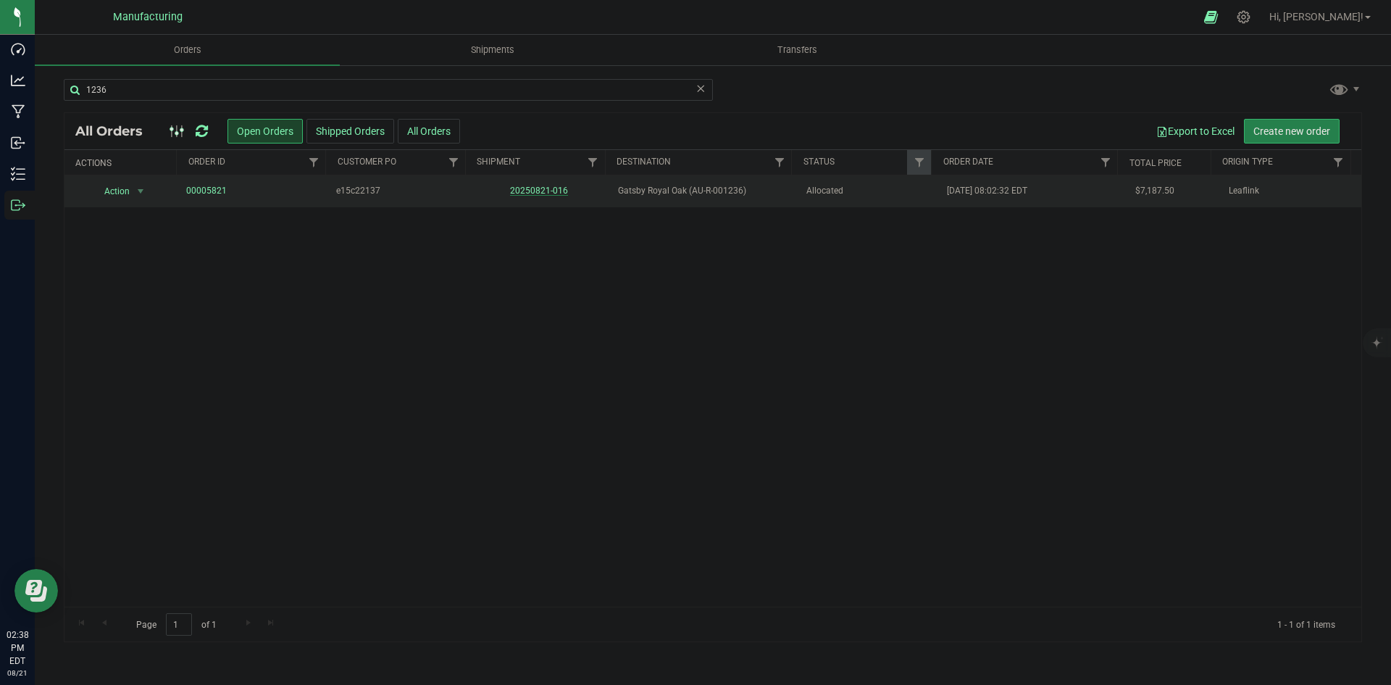
click at [548, 194] on link "20250821-016" at bounding box center [539, 190] width 58 height 10
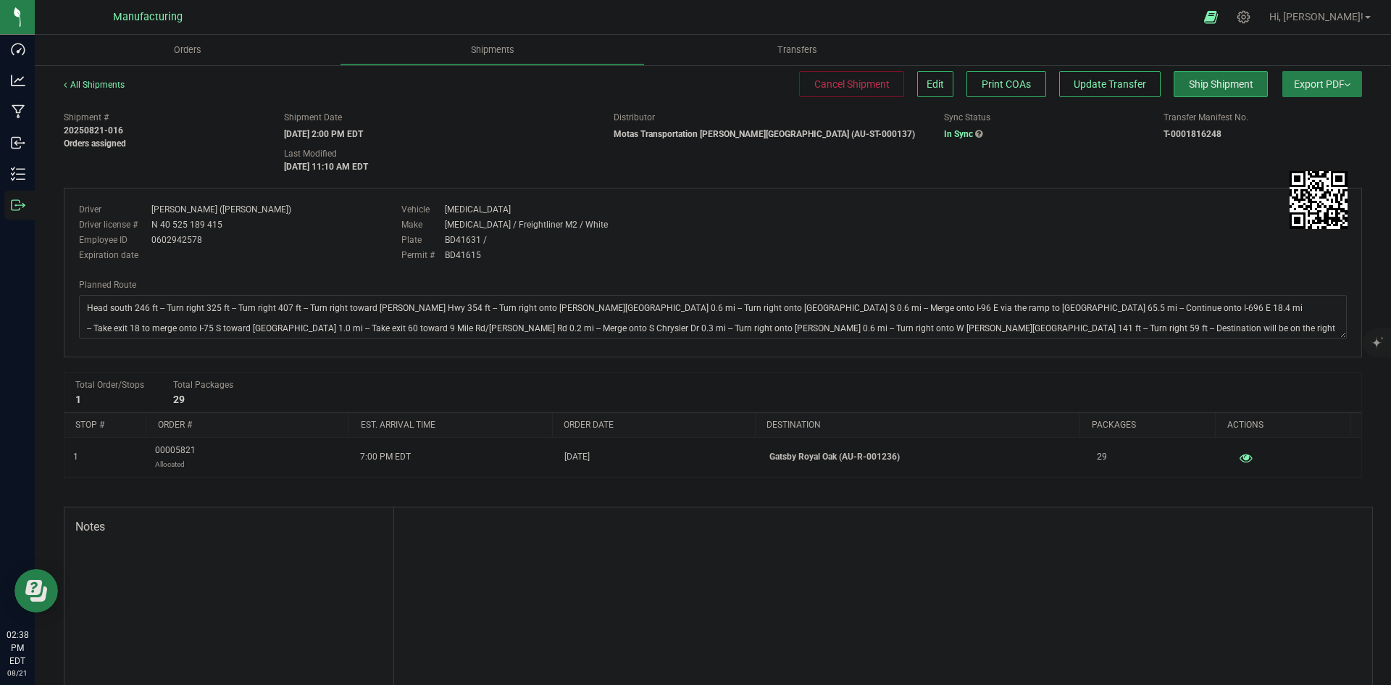
click at [1213, 86] on span "Ship Shipment" at bounding box center [1221, 84] width 64 height 12
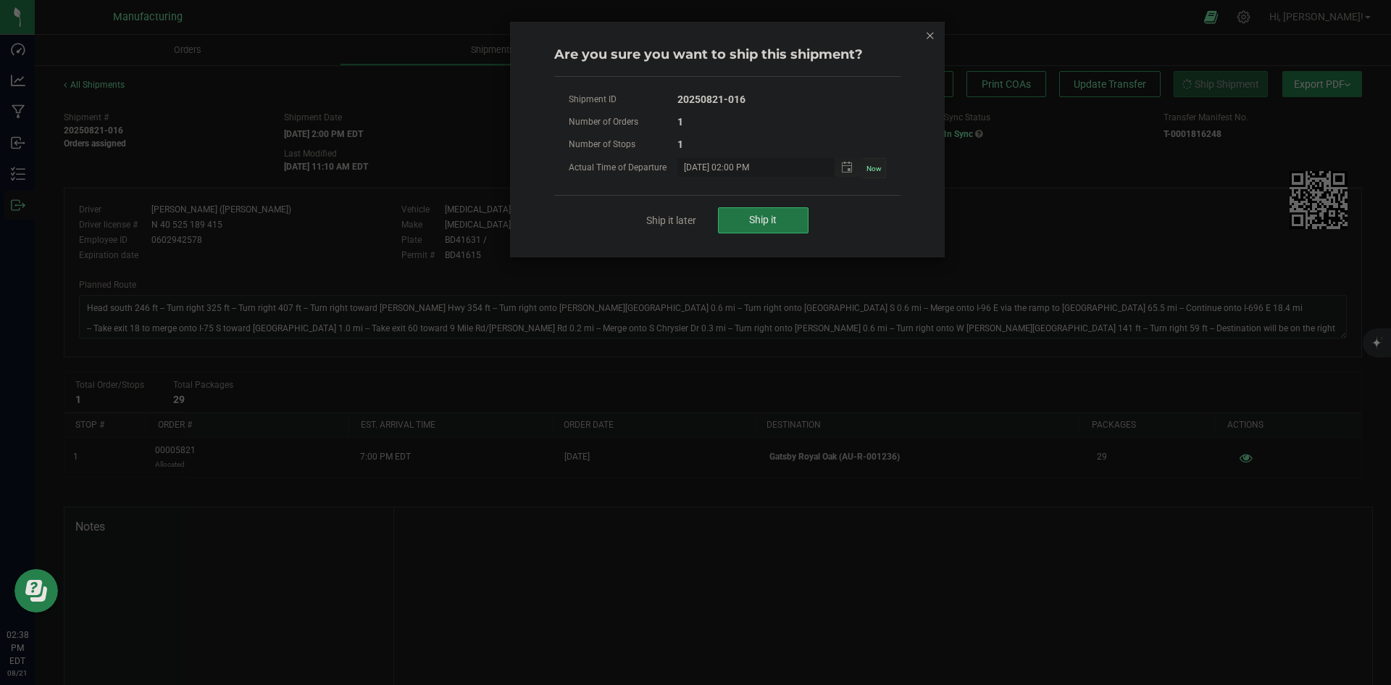
click at [790, 217] on button "Ship it" at bounding box center [763, 220] width 91 height 26
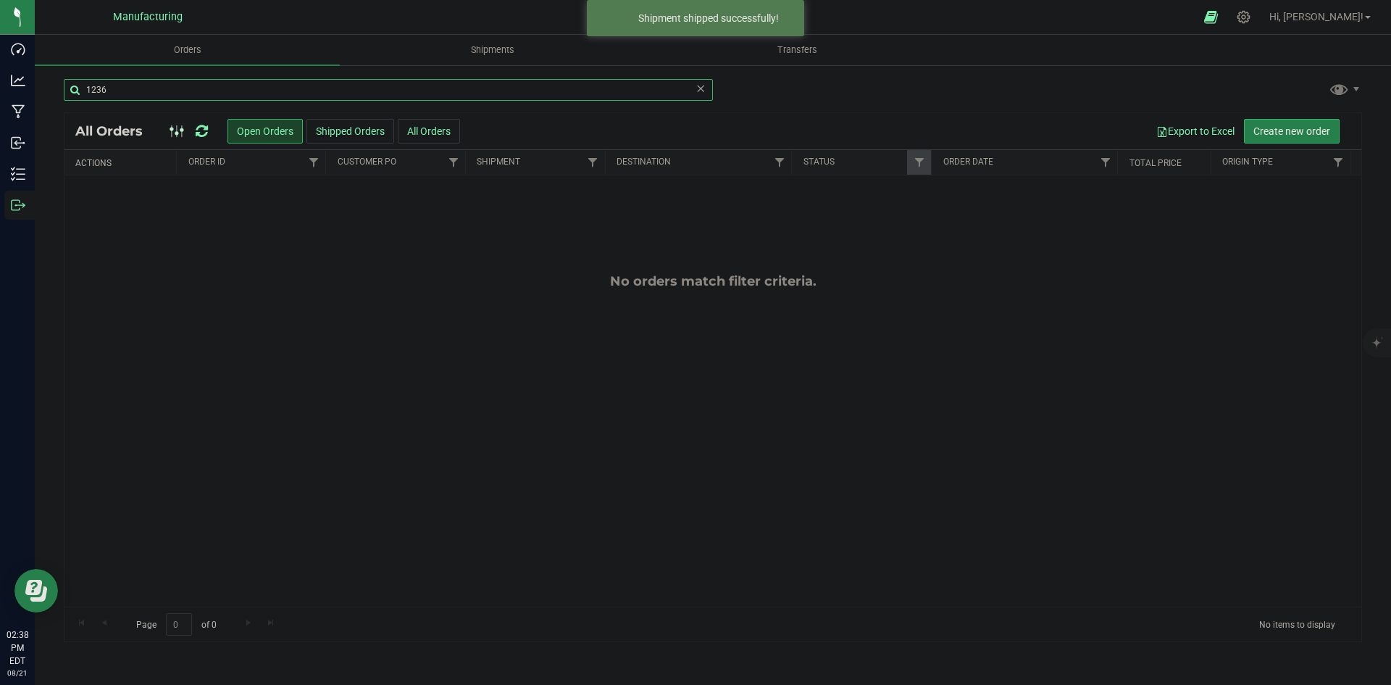
click at [161, 80] on input "1236" at bounding box center [388, 90] width 649 height 22
click at [160, 80] on input "1236" at bounding box center [388, 90] width 649 height 22
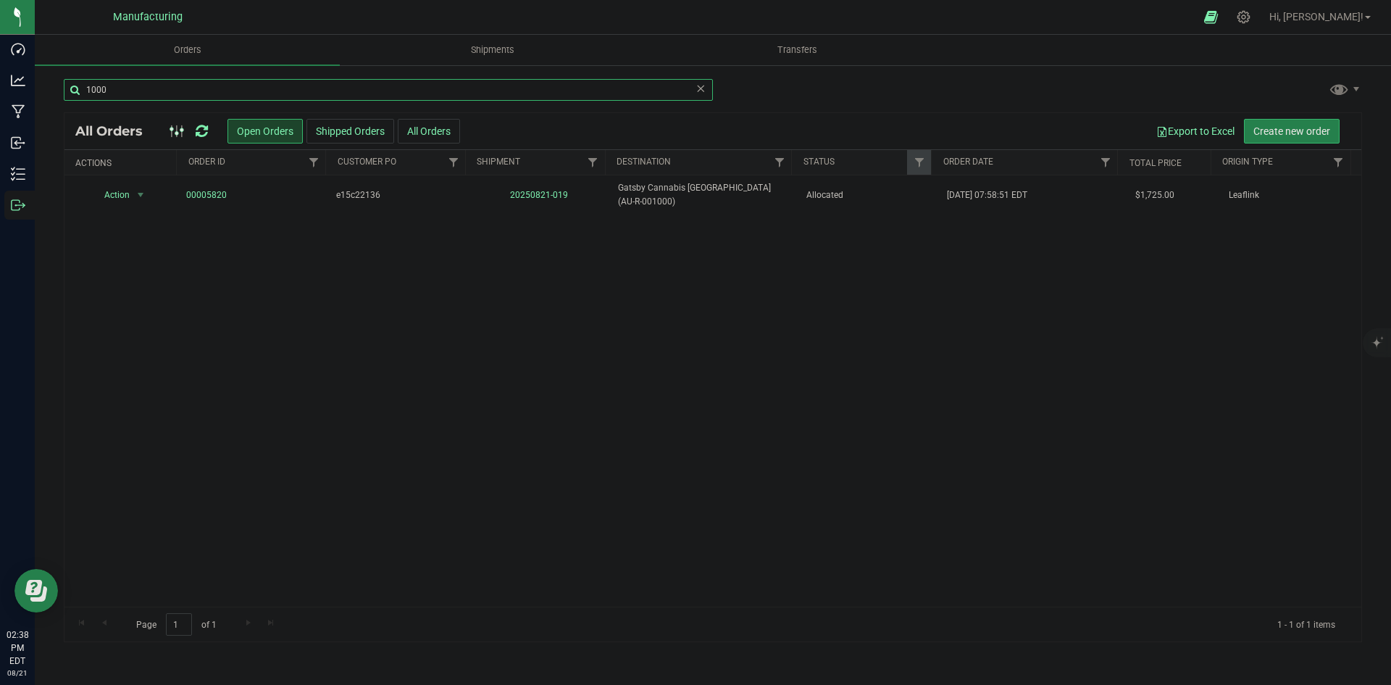
type input "1000"
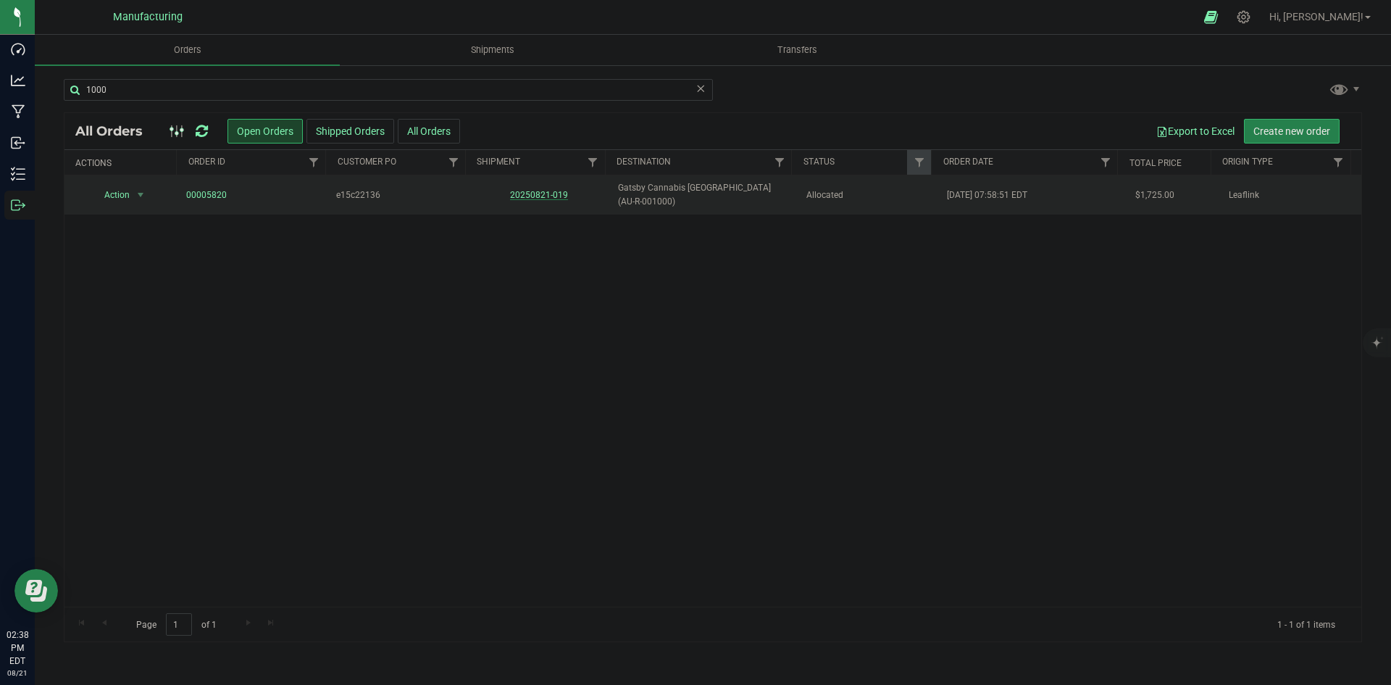
click at [543, 193] on link "20250821-019" at bounding box center [539, 195] width 58 height 10
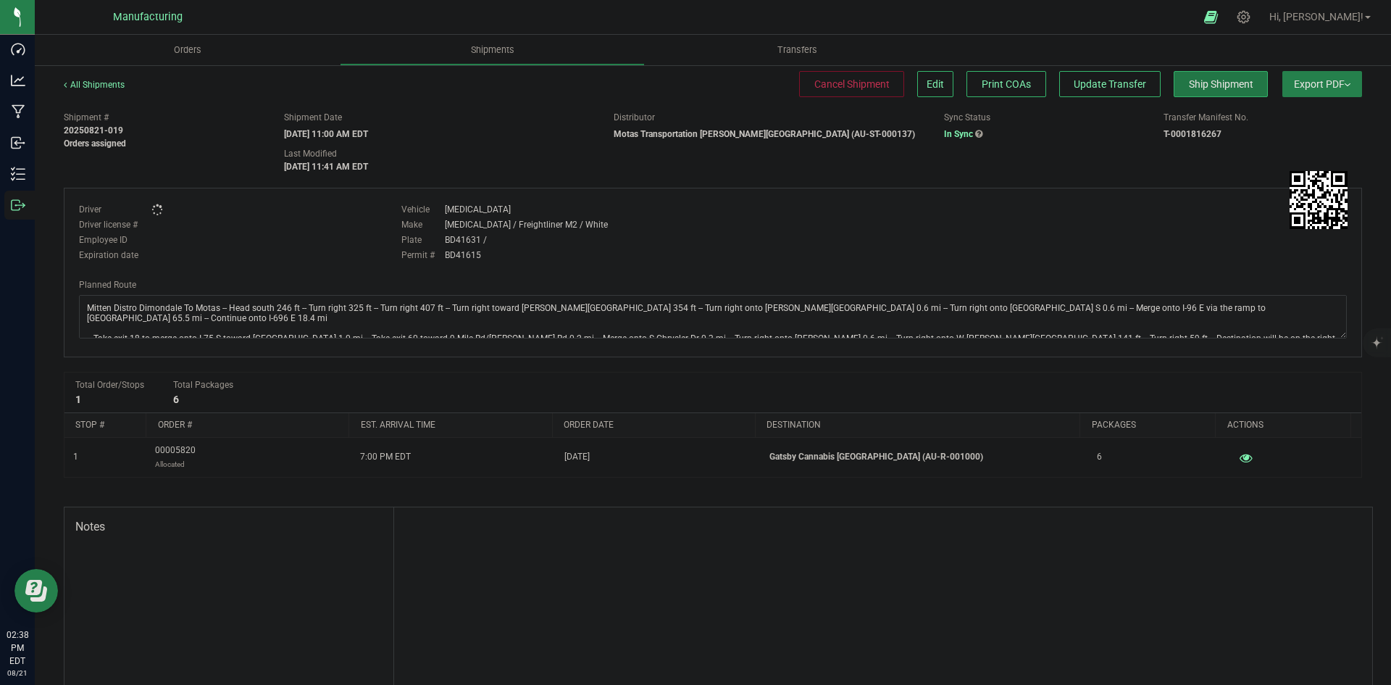
click at [1198, 86] on span "Ship Shipment" at bounding box center [1221, 84] width 64 height 12
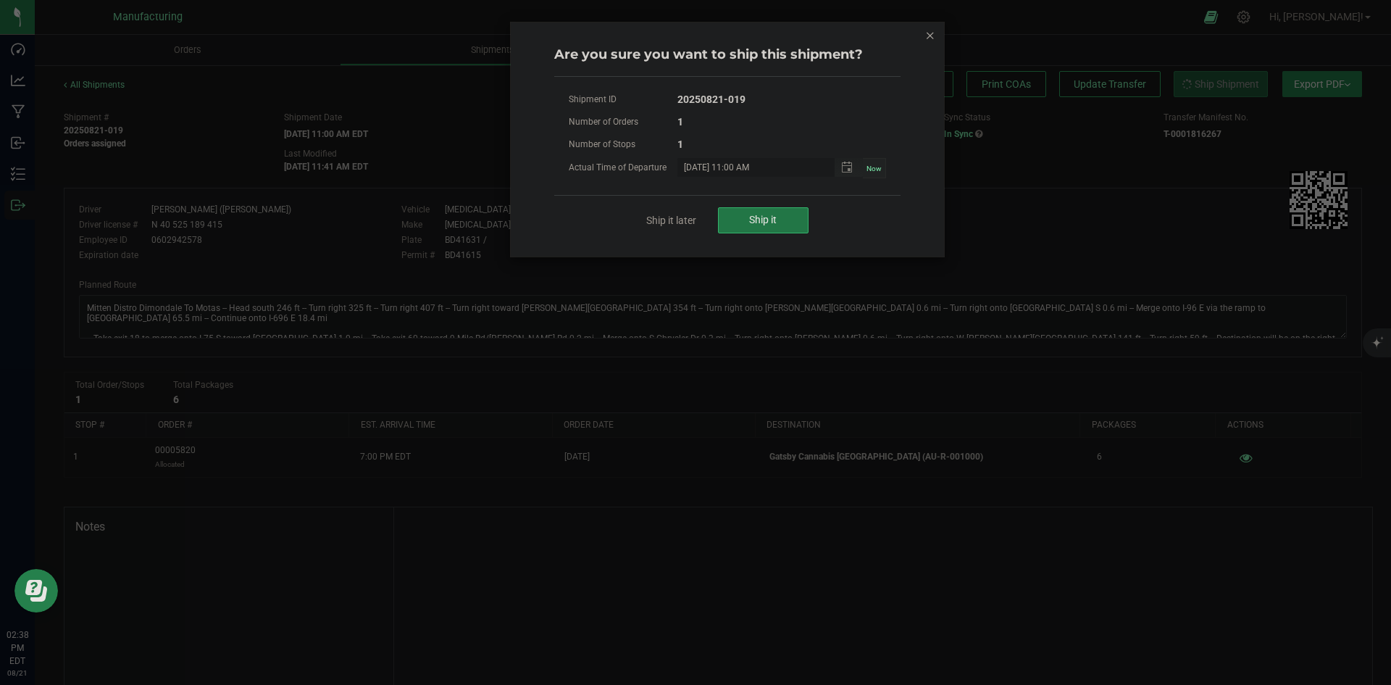
click at [761, 226] on button "Ship it" at bounding box center [763, 220] width 91 height 26
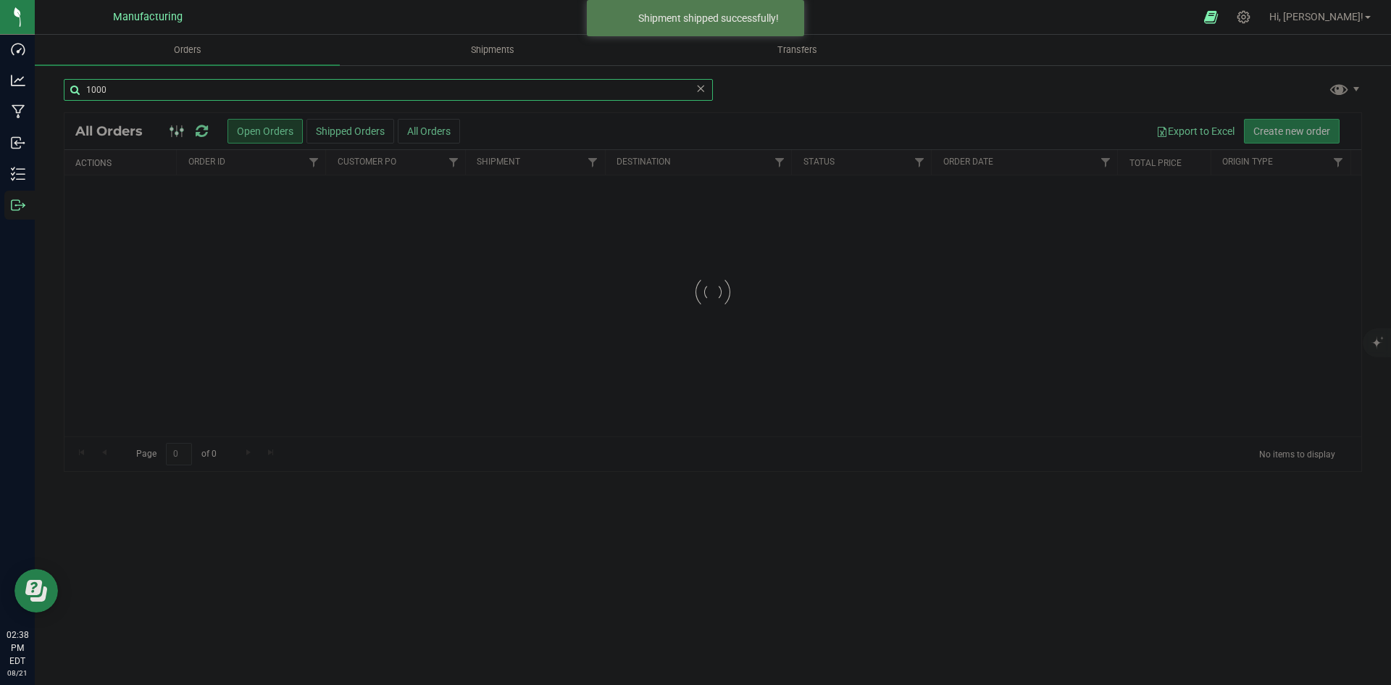
click at [154, 93] on input "1000" at bounding box center [388, 90] width 649 height 22
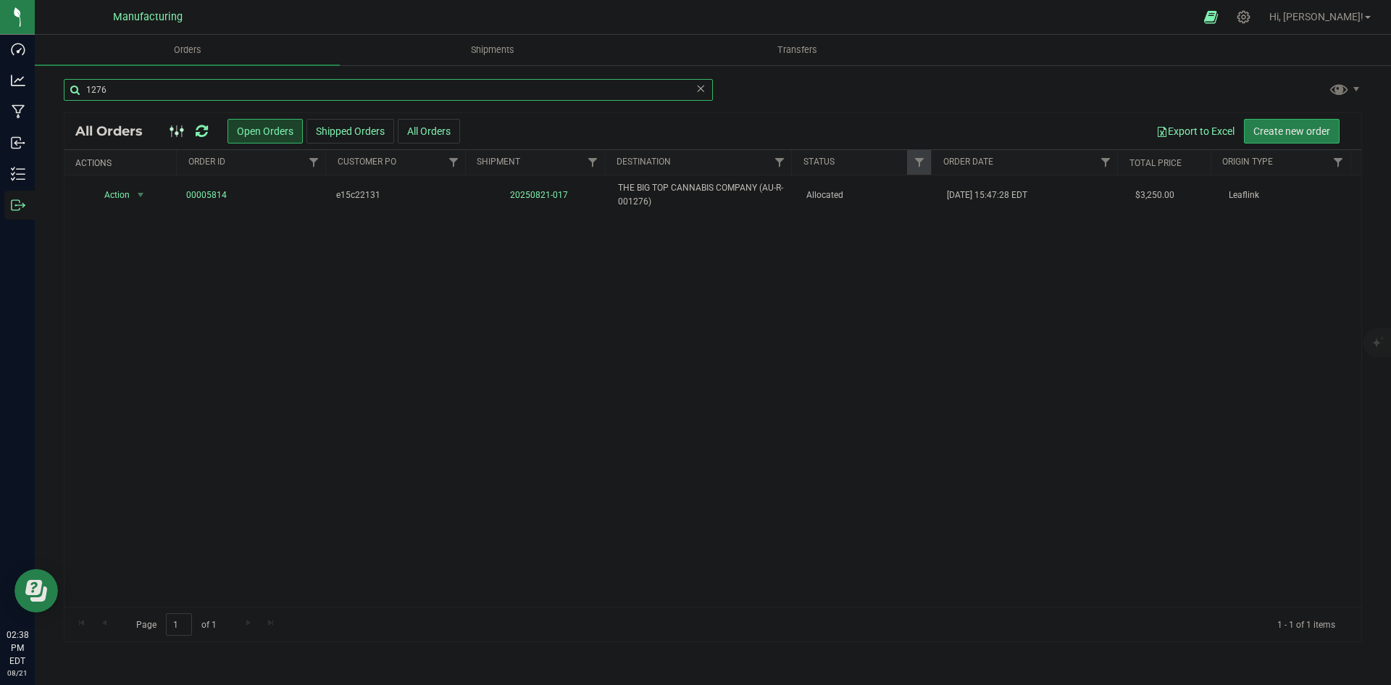
type input "1276"
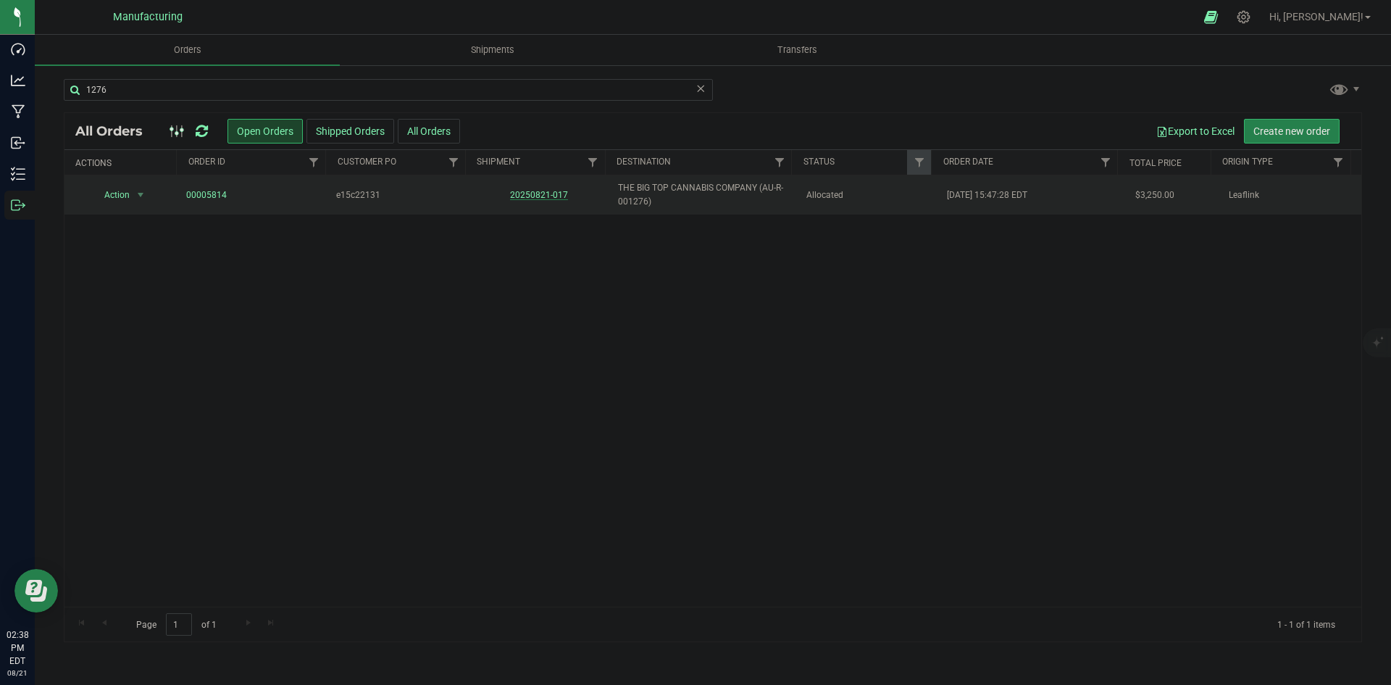
click at [534, 193] on link "20250821-017" at bounding box center [539, 195] width 58 height 10
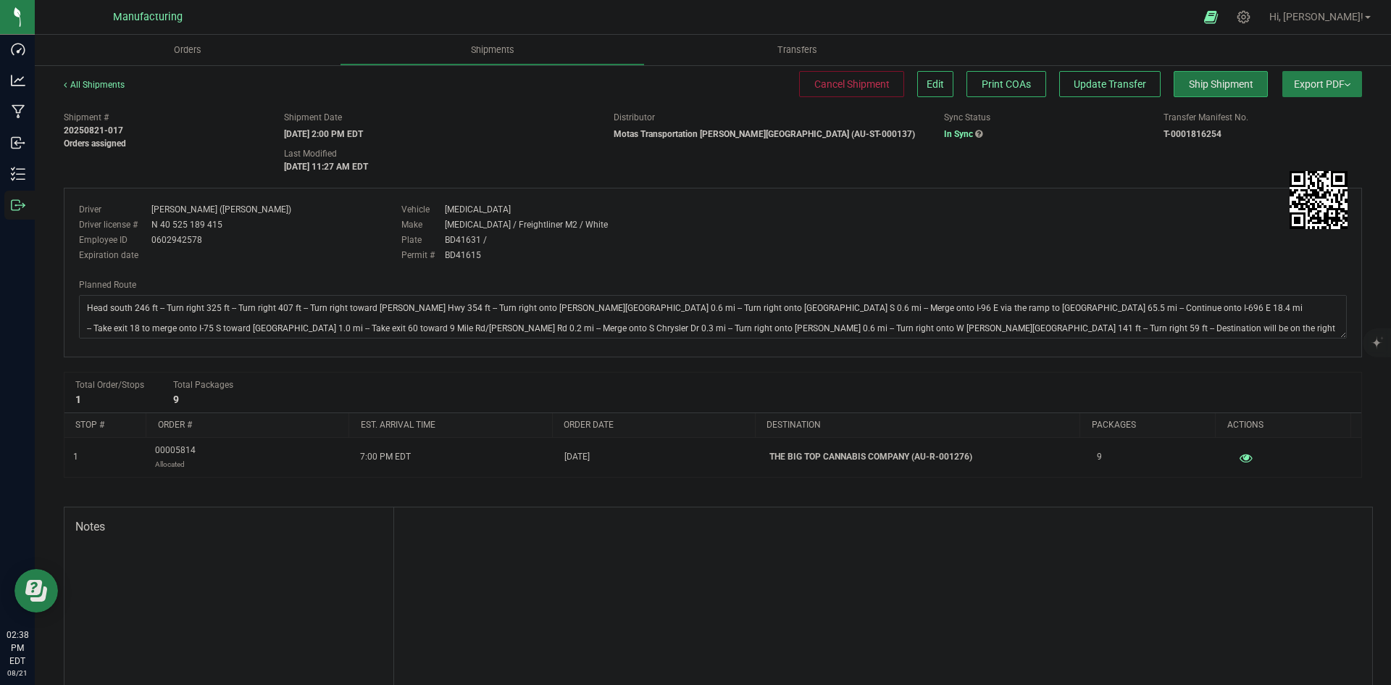
click at [1226, 91] on button "Ship Shipment" at bounding box center [1220, 84] width 94 height 26
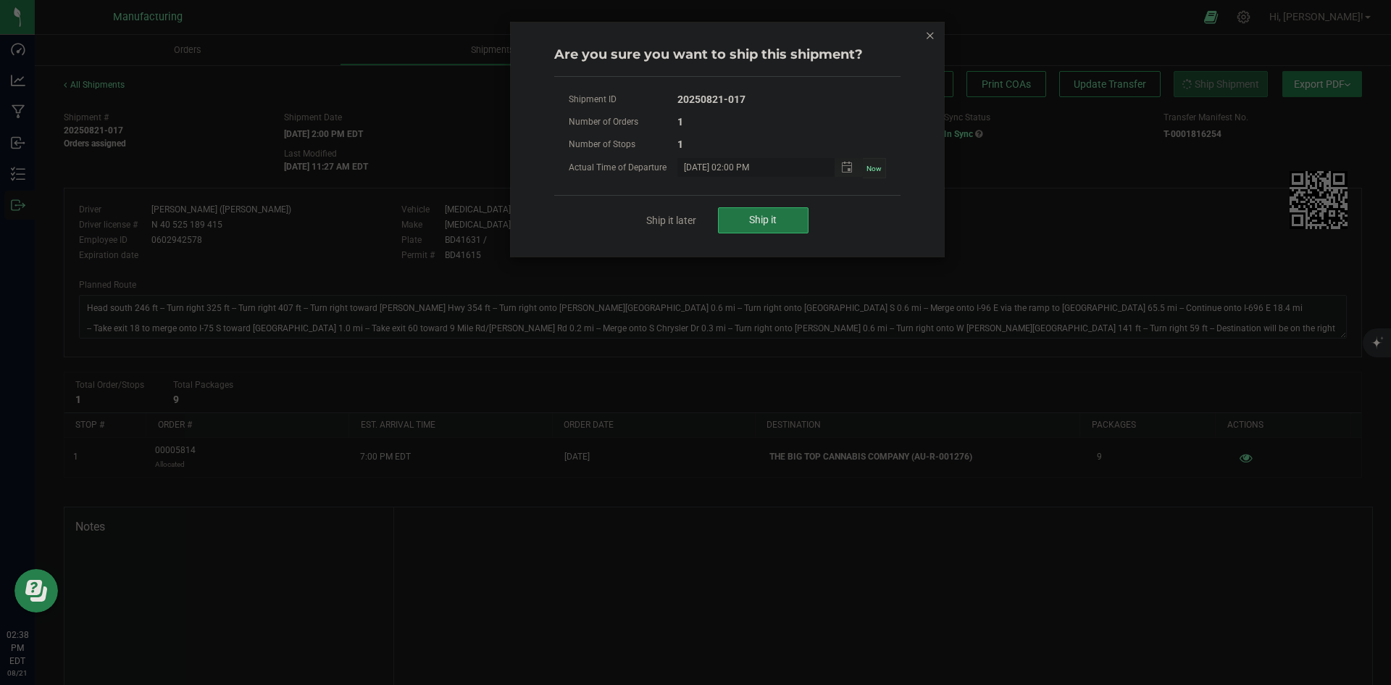
click at [779, 223] on button "Ship it" at bounding box center [763, 220] width 91 height 26
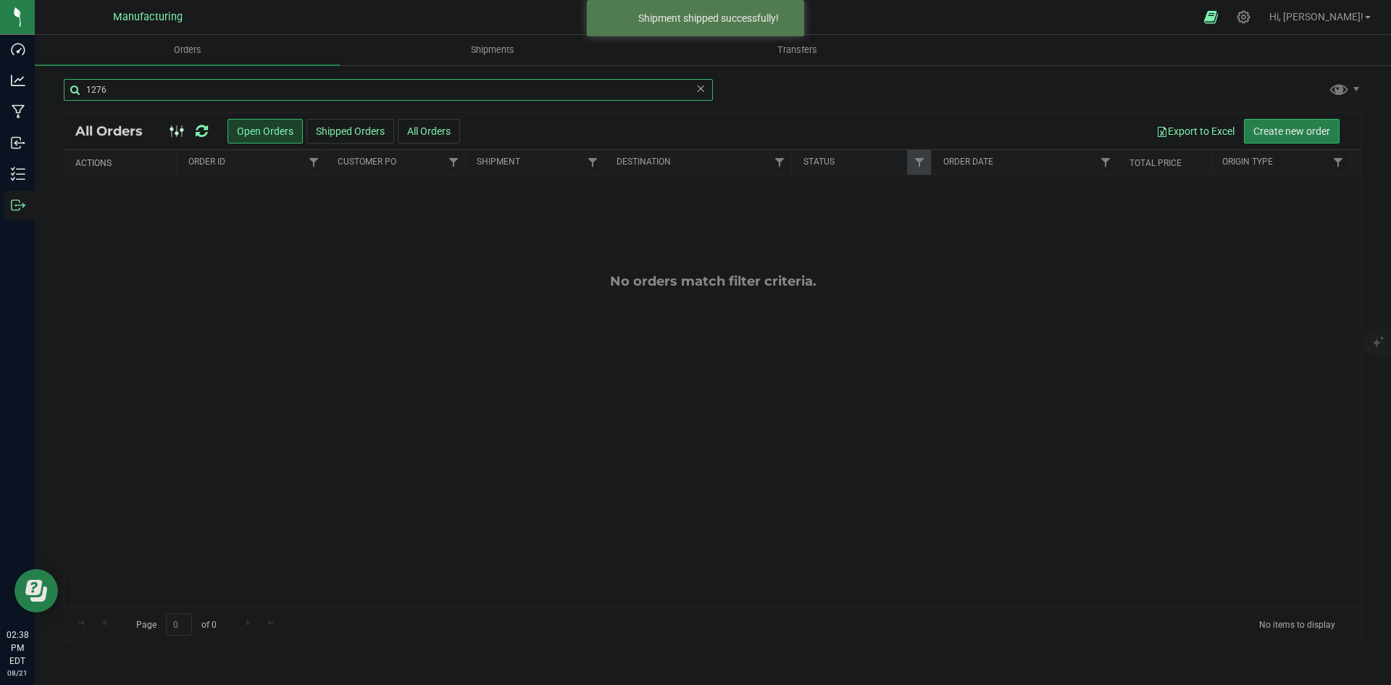
click at [341, 83] on input "1276" at bounding box center [388, 90] width 649 height 22
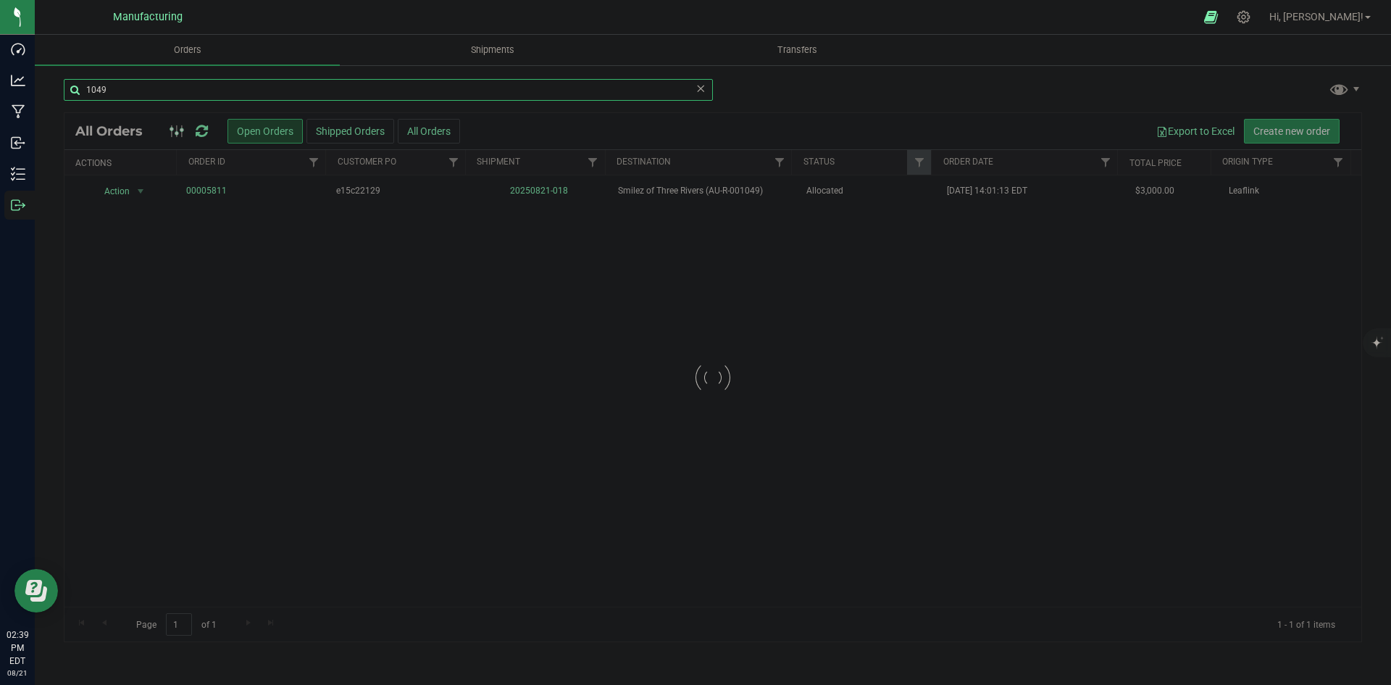
type input "1049"
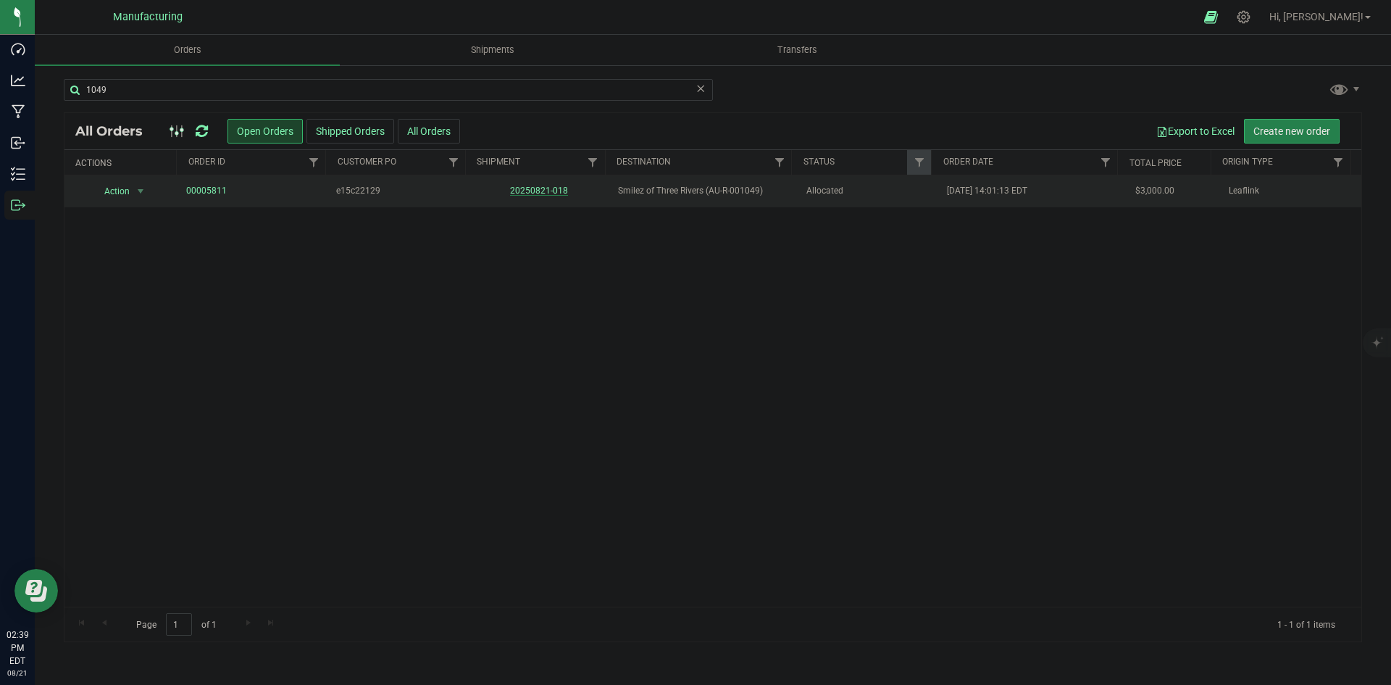
click at [528, 188] on link "20250821-018" at bounding box center [539, 190] width 58 height 10
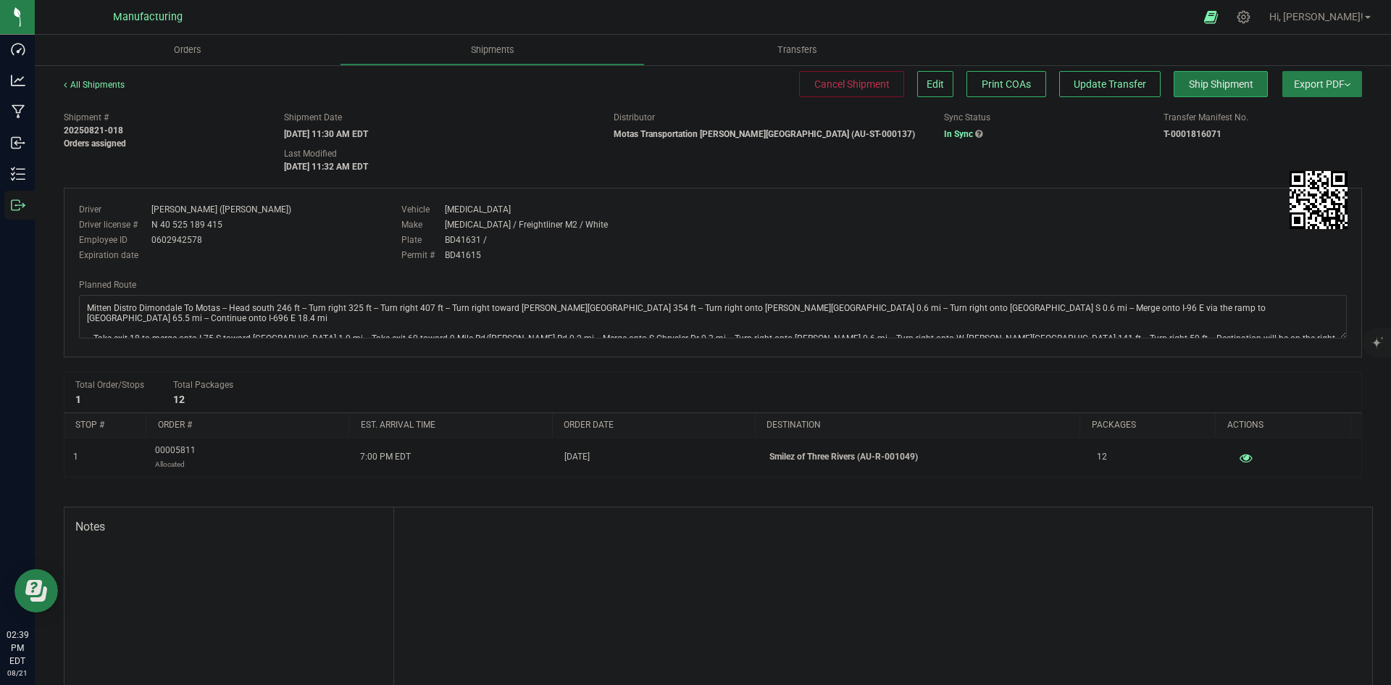
click at [1189, 85] on span "Ship Shipment" at bounding box center [1221, 84] width 64 height 12
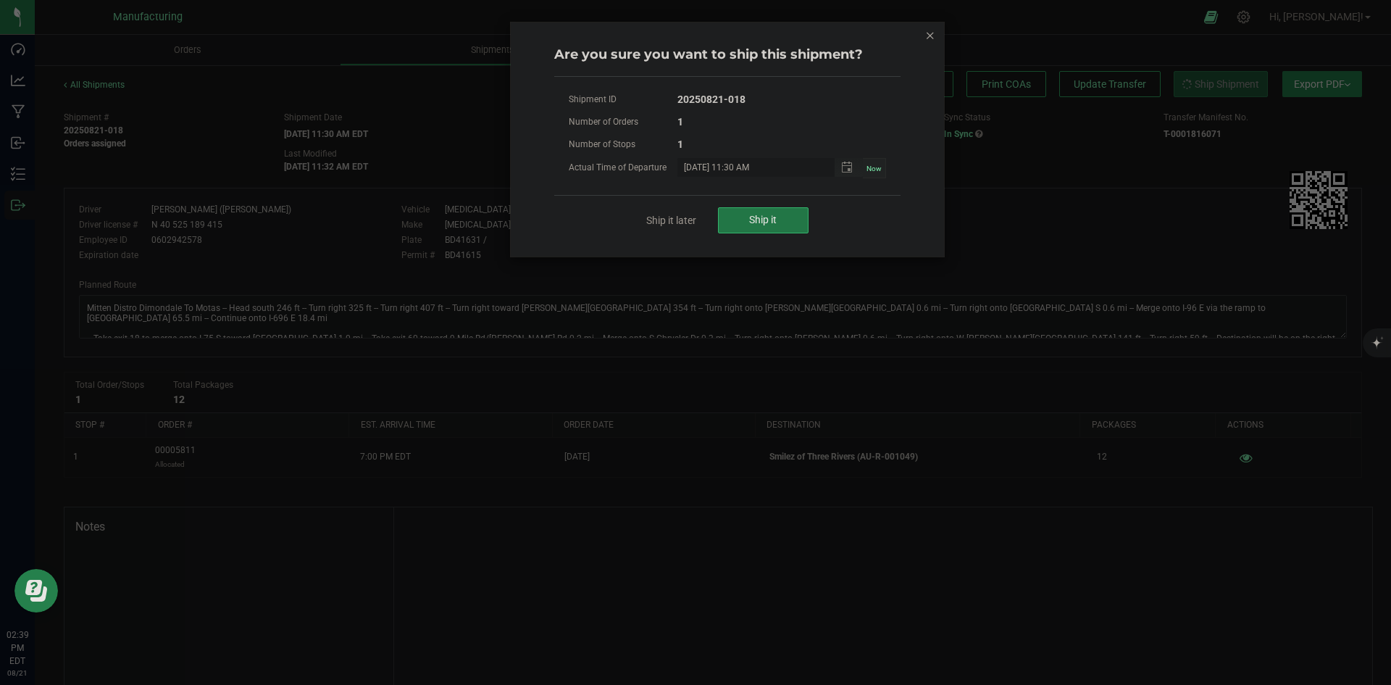
click at [791, 220] on button "Ship it" at bounding box center [763, 220] width 91 height 26
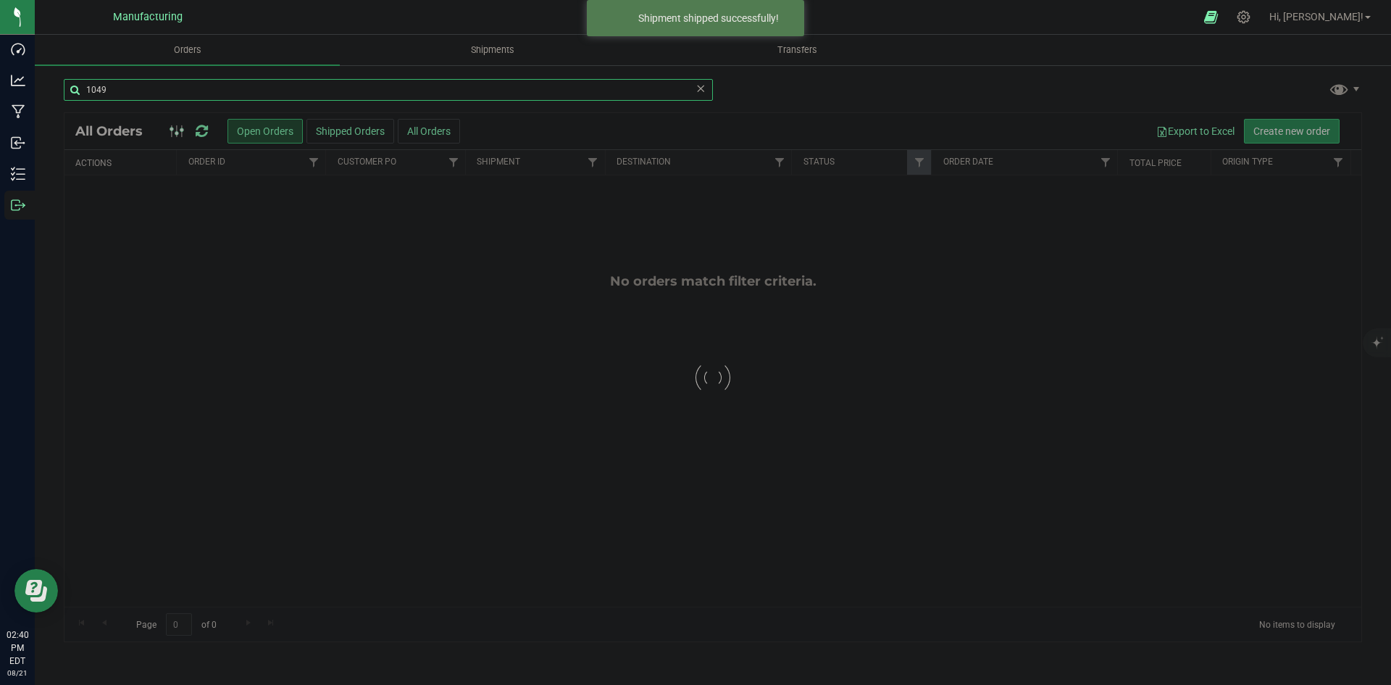
click at [120, 93] on input "1049" at bounding box center [388, 90] width 649 height 22
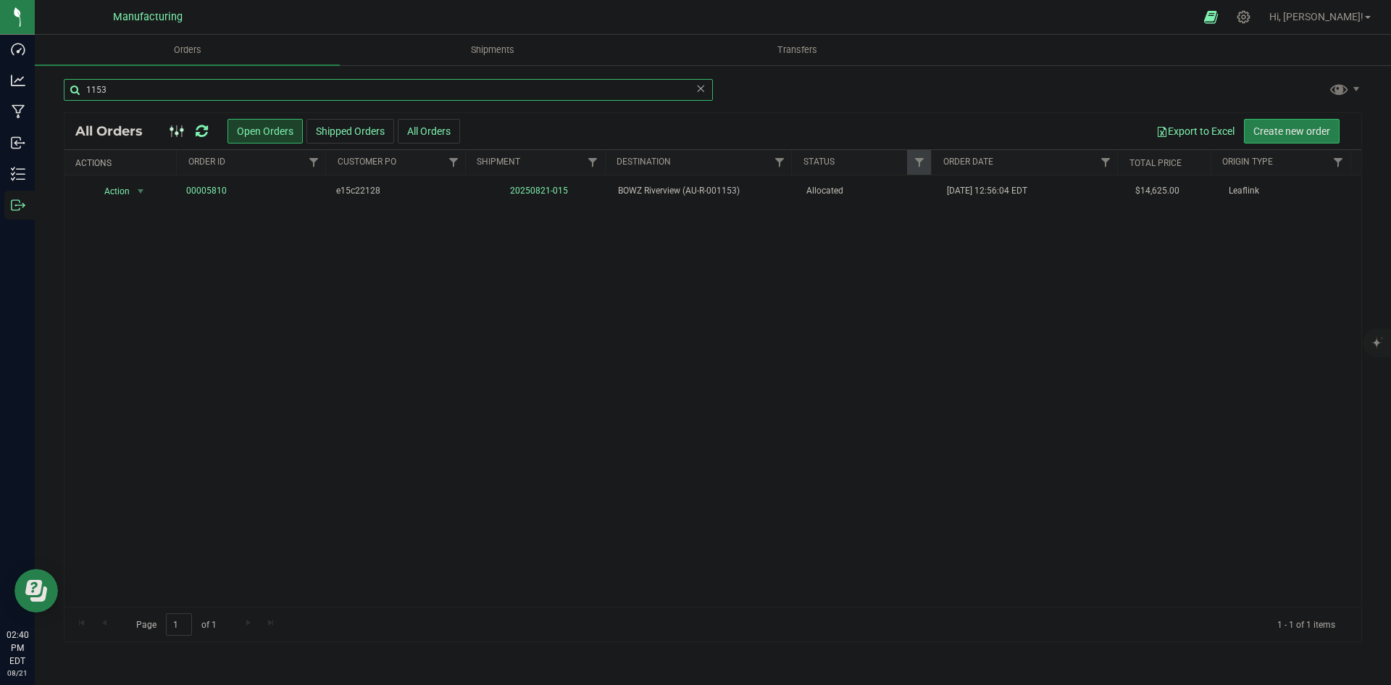
type input "1153"
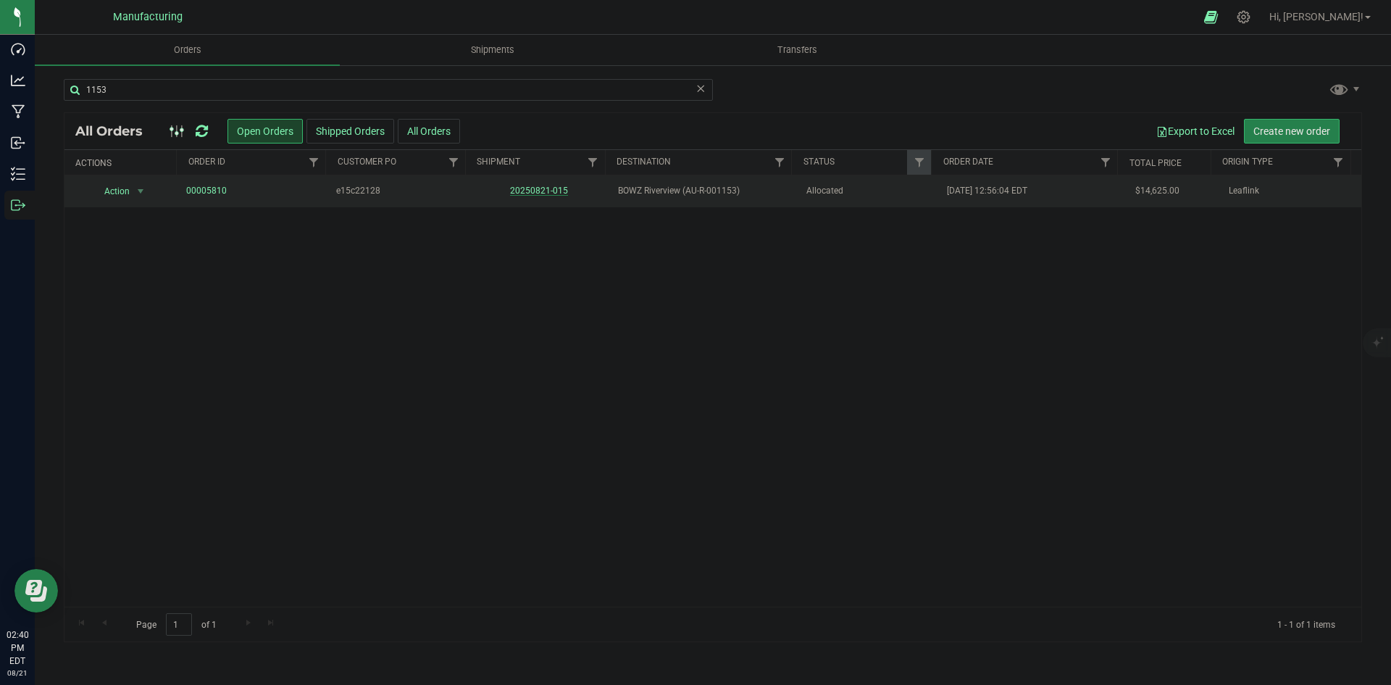
click at [538, 196] on link "20250821-015" at bounding box center [539, 190] width 58 height 10
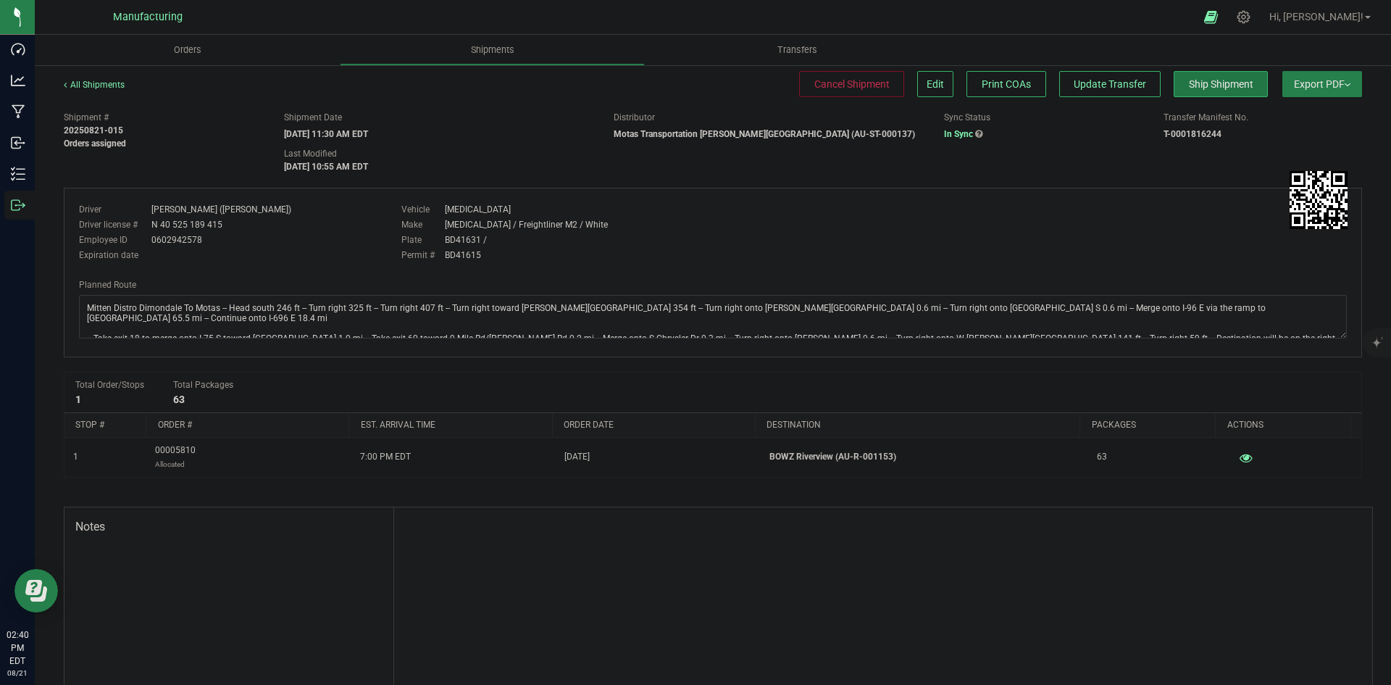
click at [1207, 89] on span "Ship Shipment" at bounding box center [1221, 84] width 64 height 12
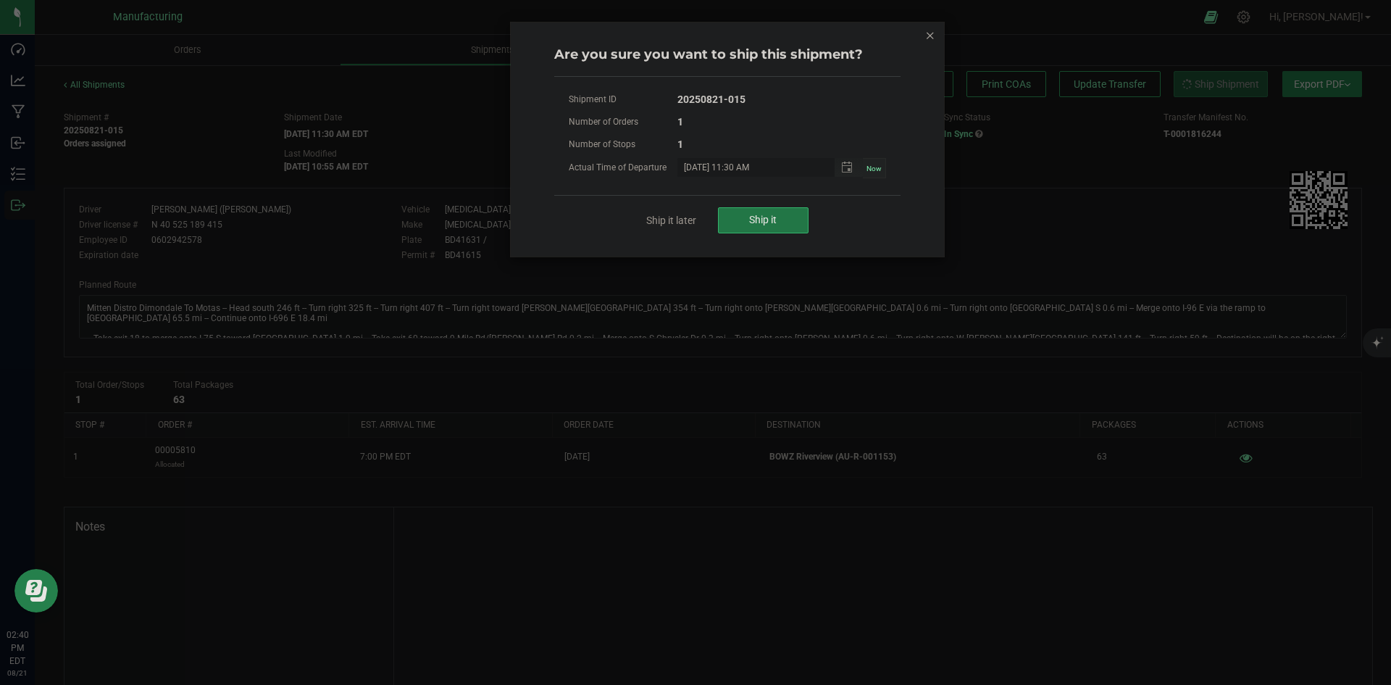
click at [761, 220] on span "Ship it" at bounding box center [763, 220] width 28 height 12
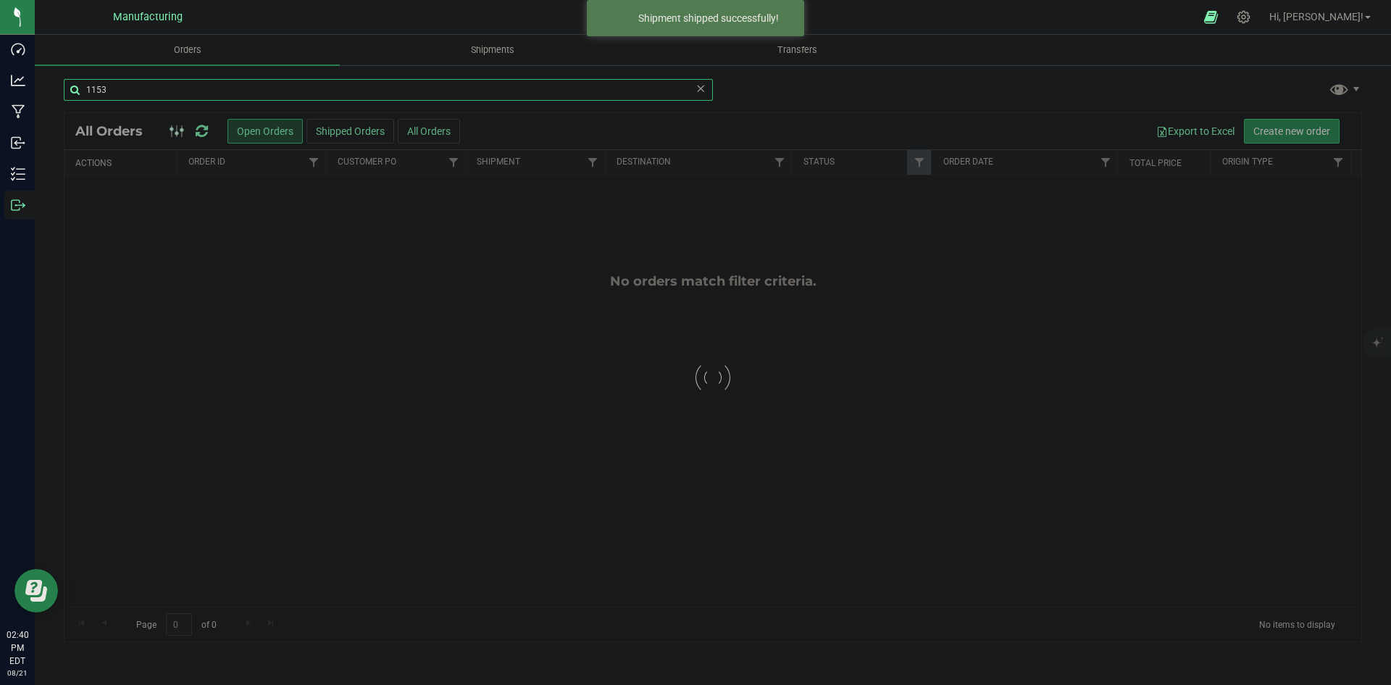
click at [159, 95] on input "1153" at bounding box center [388, 90] width 649 height 22
click at [159, 94] on input "1153" at bounding box center [388, 90] width 649 height 22
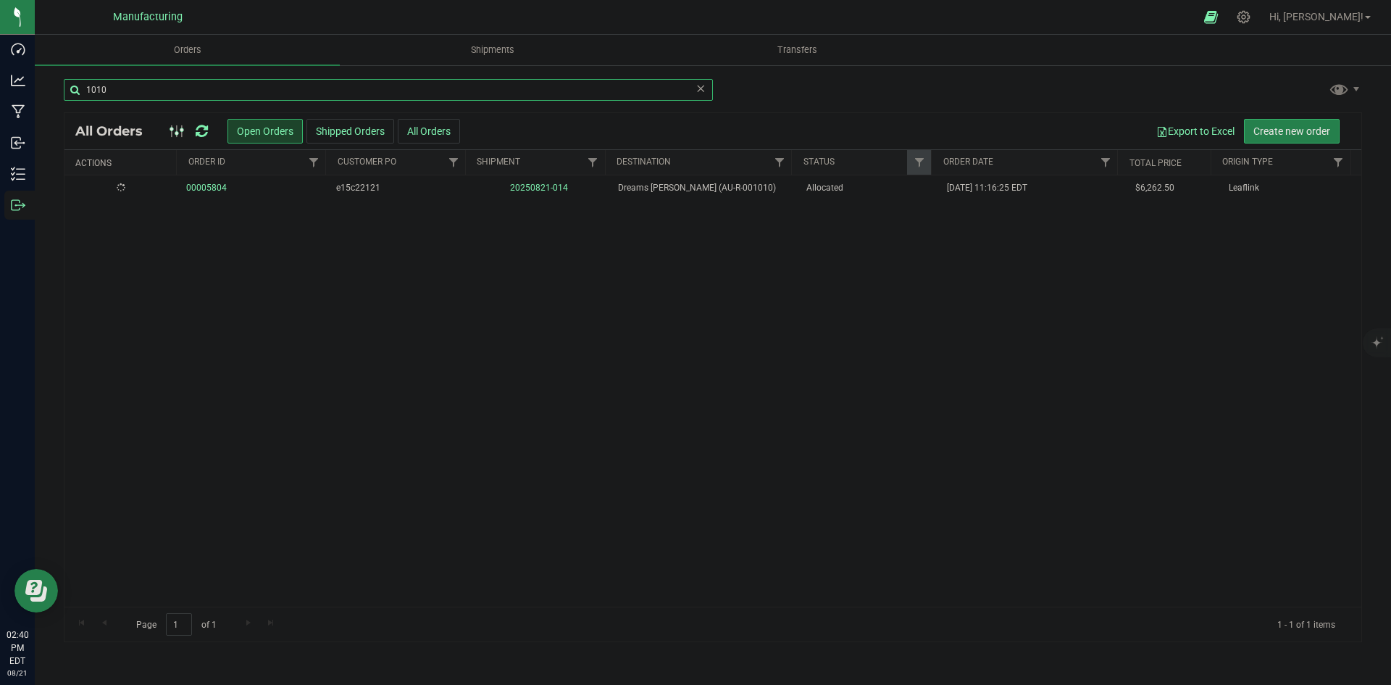
type input "1010"
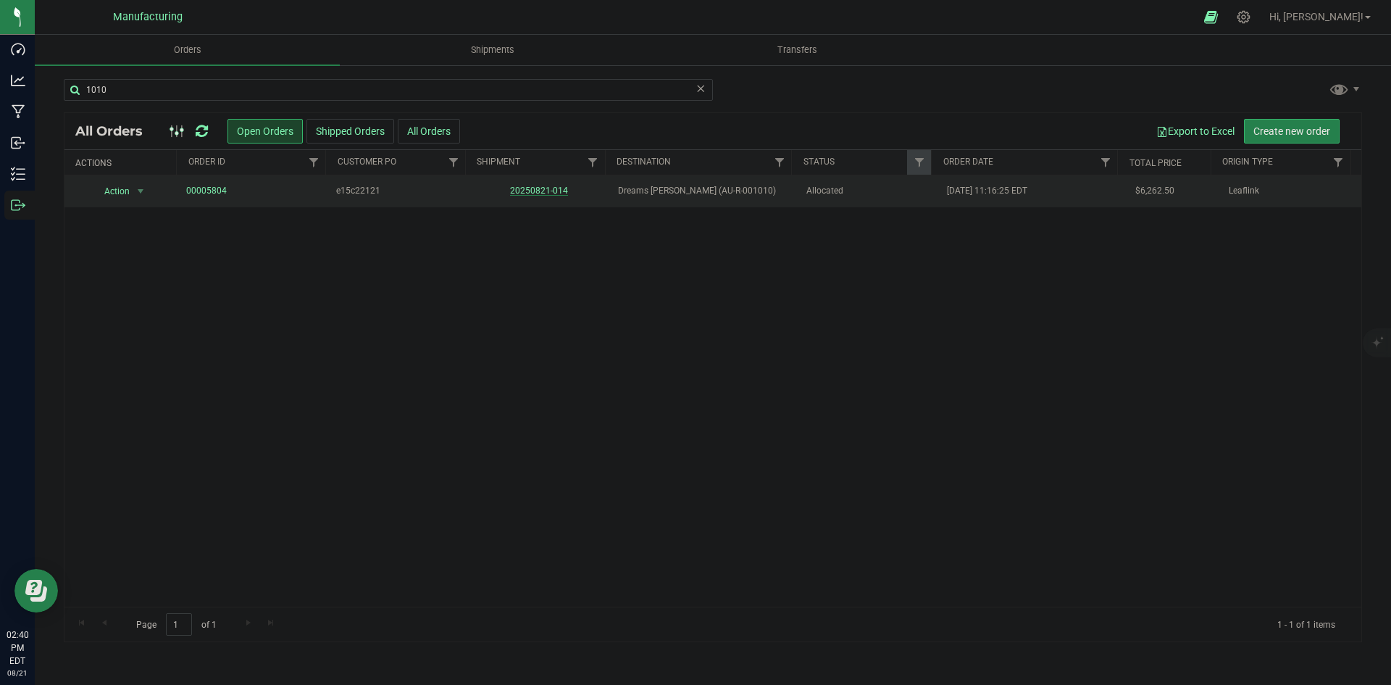
click at [534, 187] on link "20250821-014" at bounding box center [539, 190] width 58 height 10
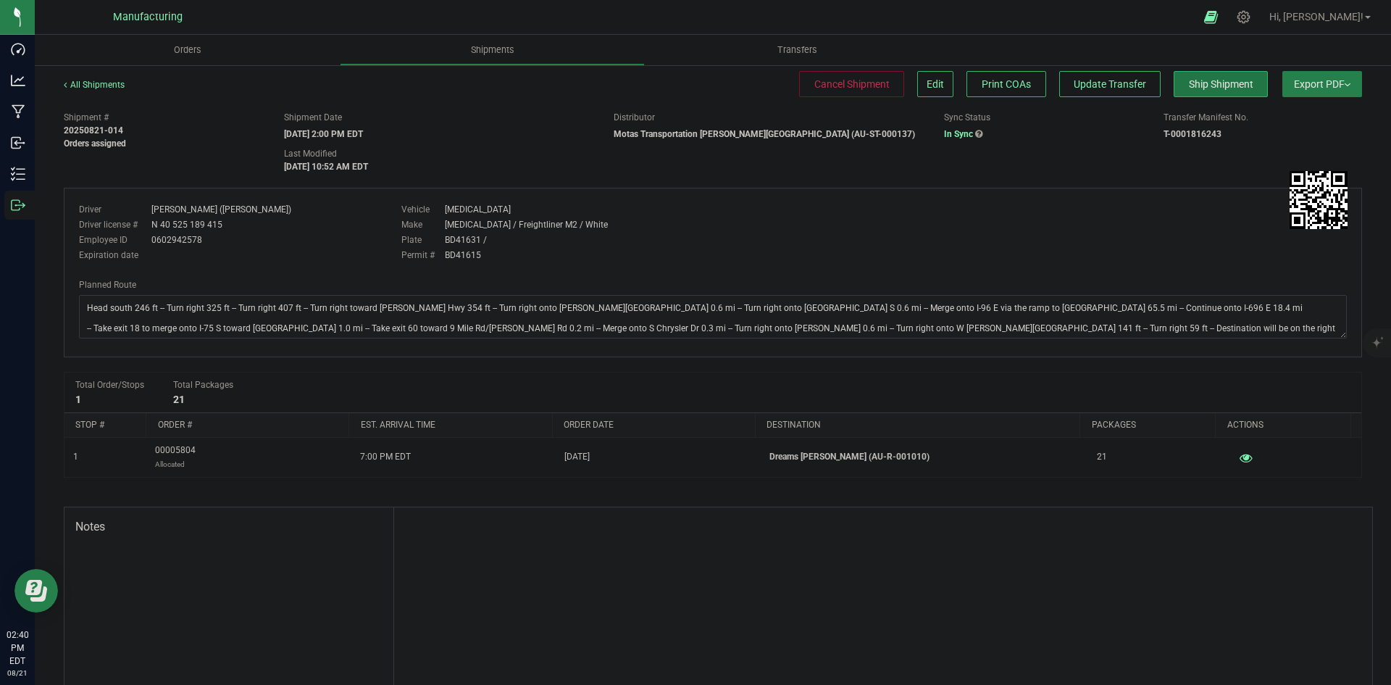
click at [1193, 84] on span "Ship Shipment" at bounding box center [1221, 84] width 64 height 12
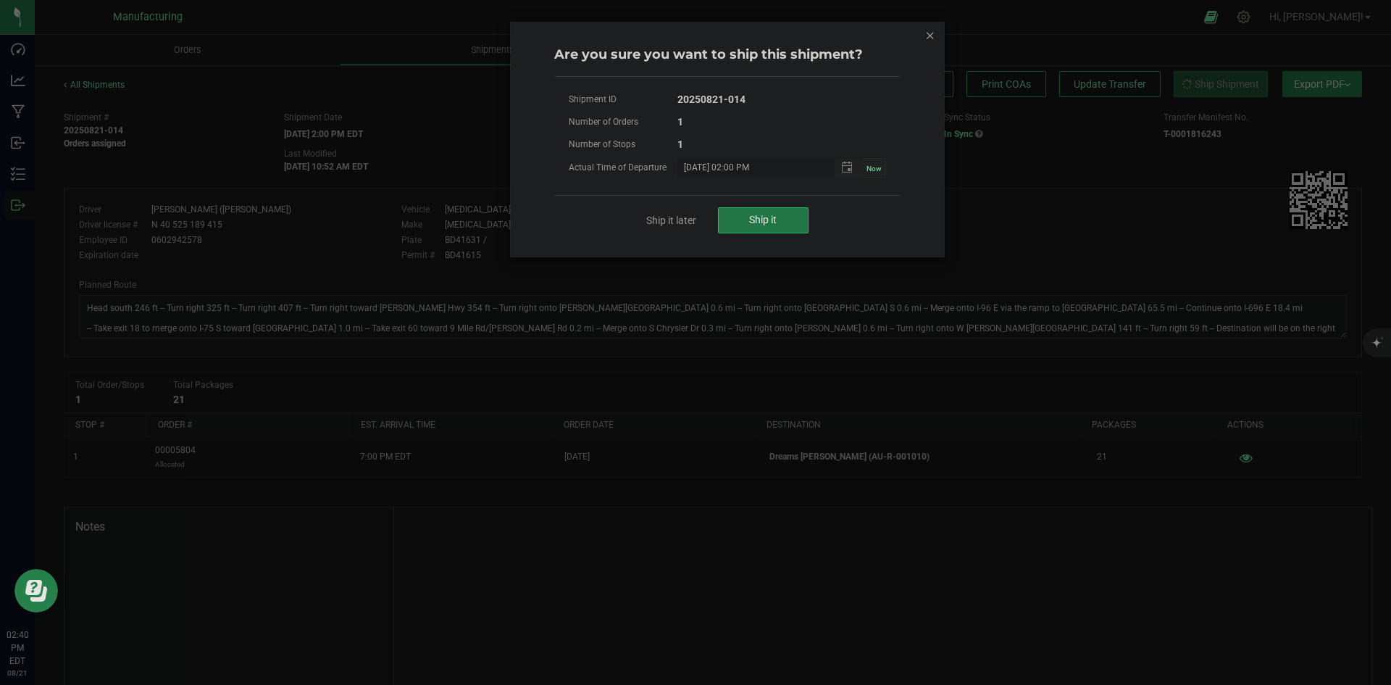
click at [761, 219] on span "Ship it" at bounding box center [763, 220] width 28 height 12
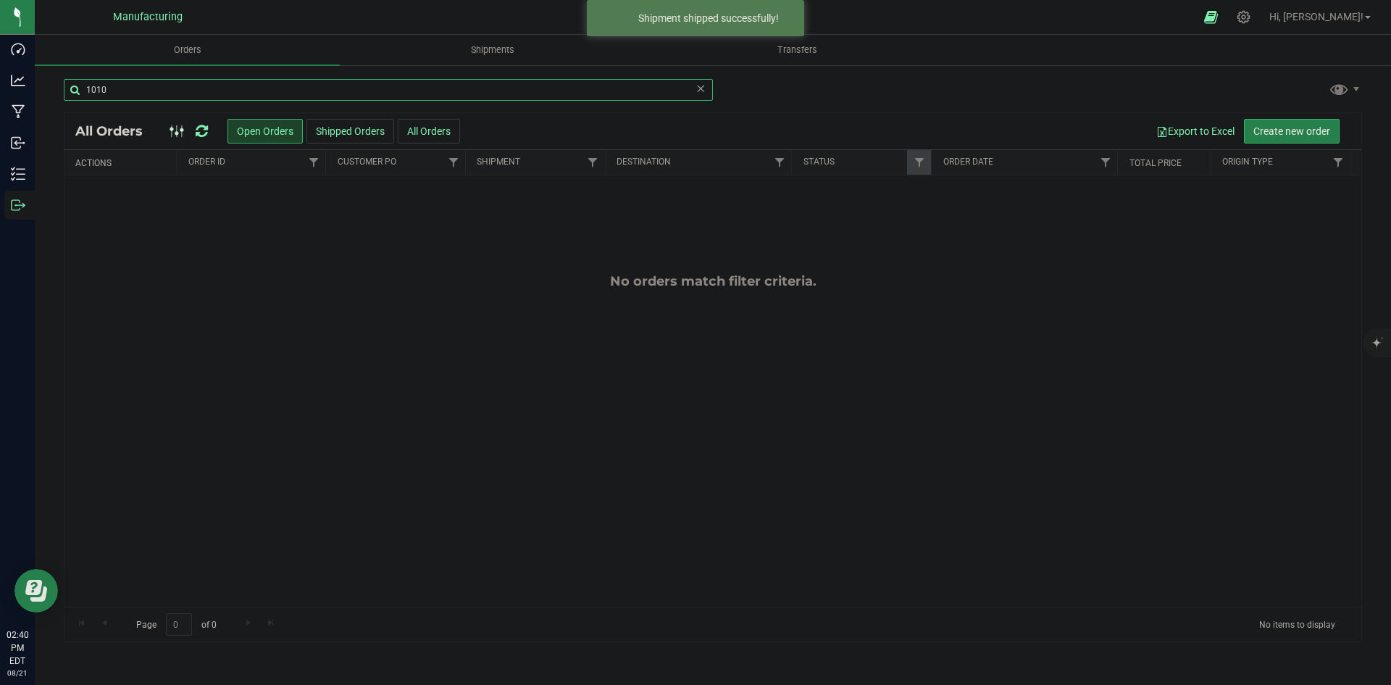
click at [126, 88] on input "1010" at bounding box center [388, 90] width 649 height 22
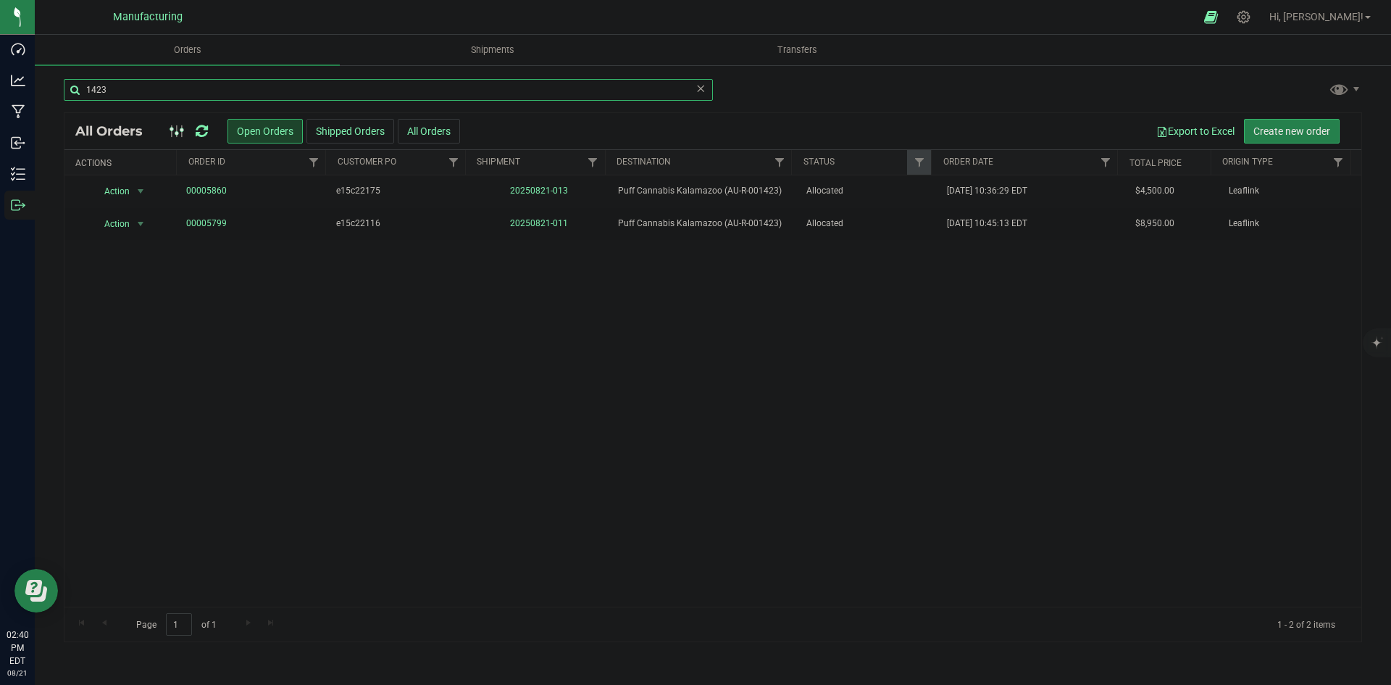
type input "1423"
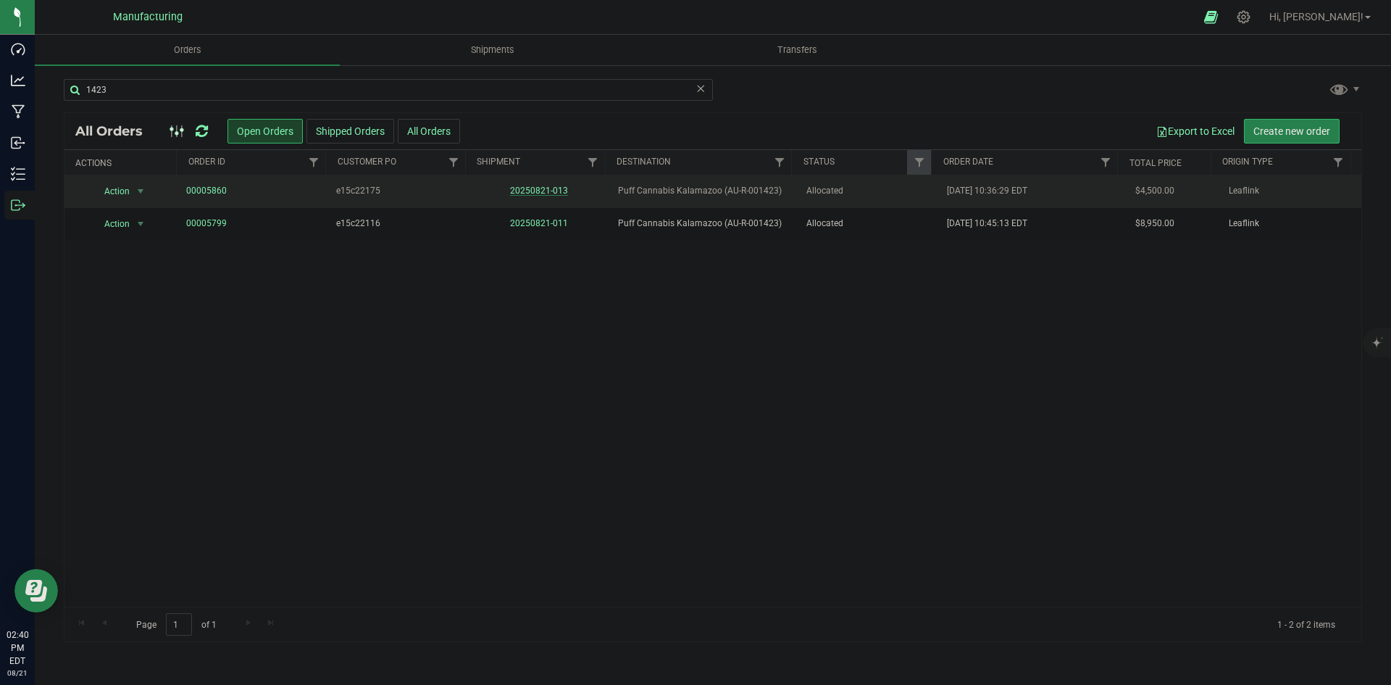
click at [524, 191] on link "20250821-013" at bounding box center [539, 190] width 58 height 10
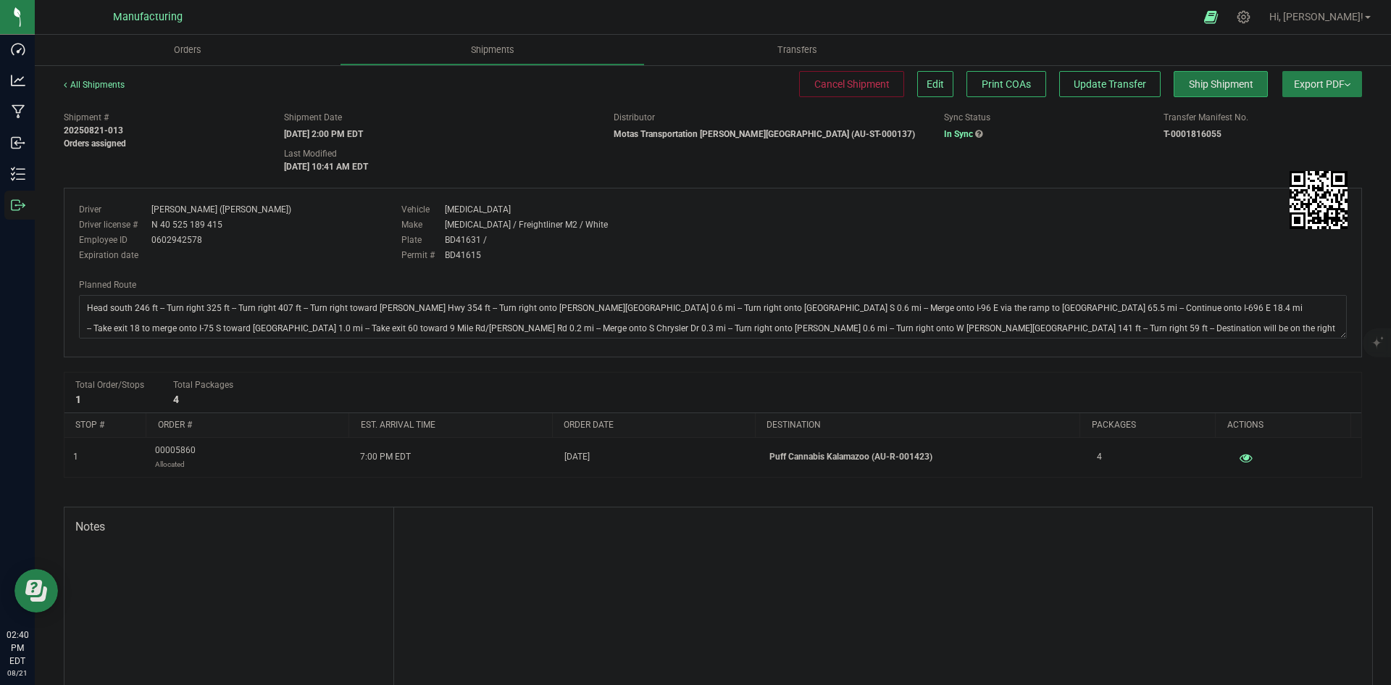
click at [1217, 83] on span "Ship Shipment" at bounding box center [1221, 84] width 64 height 12
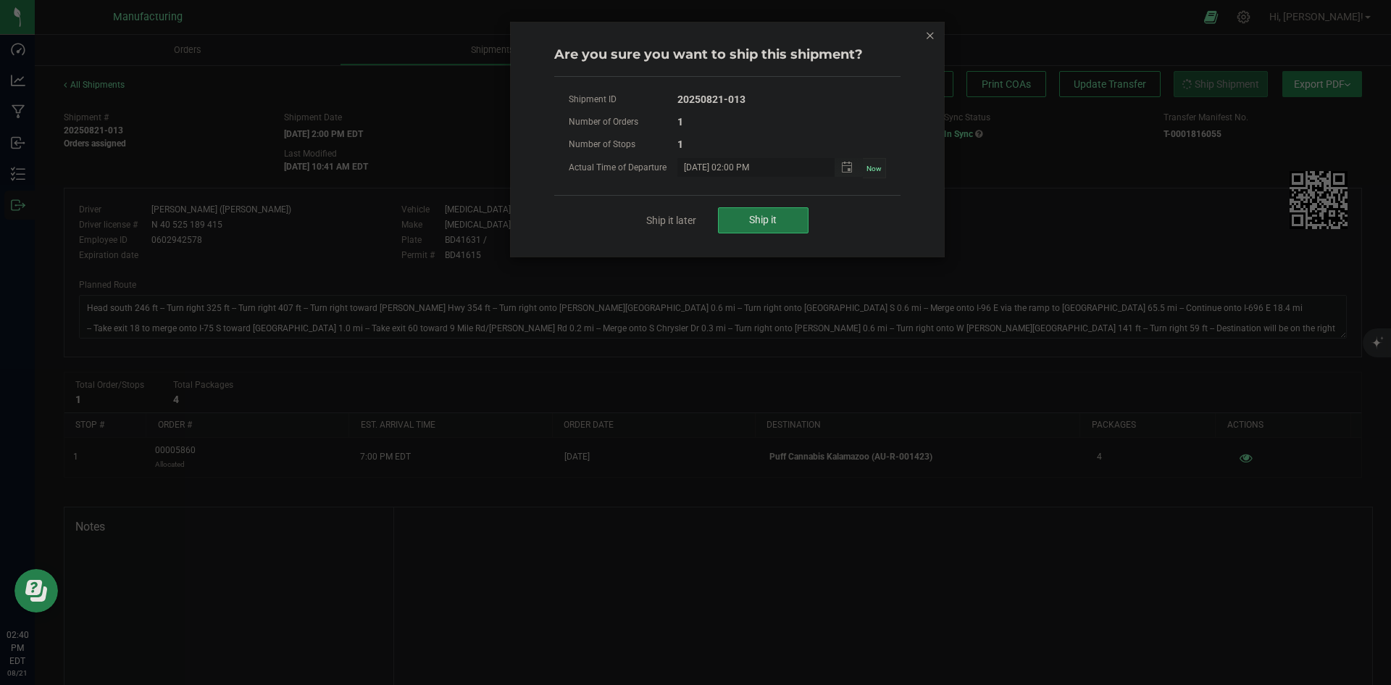
click at [776, 209] on button "Ship it" at bounding box center [763, 220] width 91 height 26
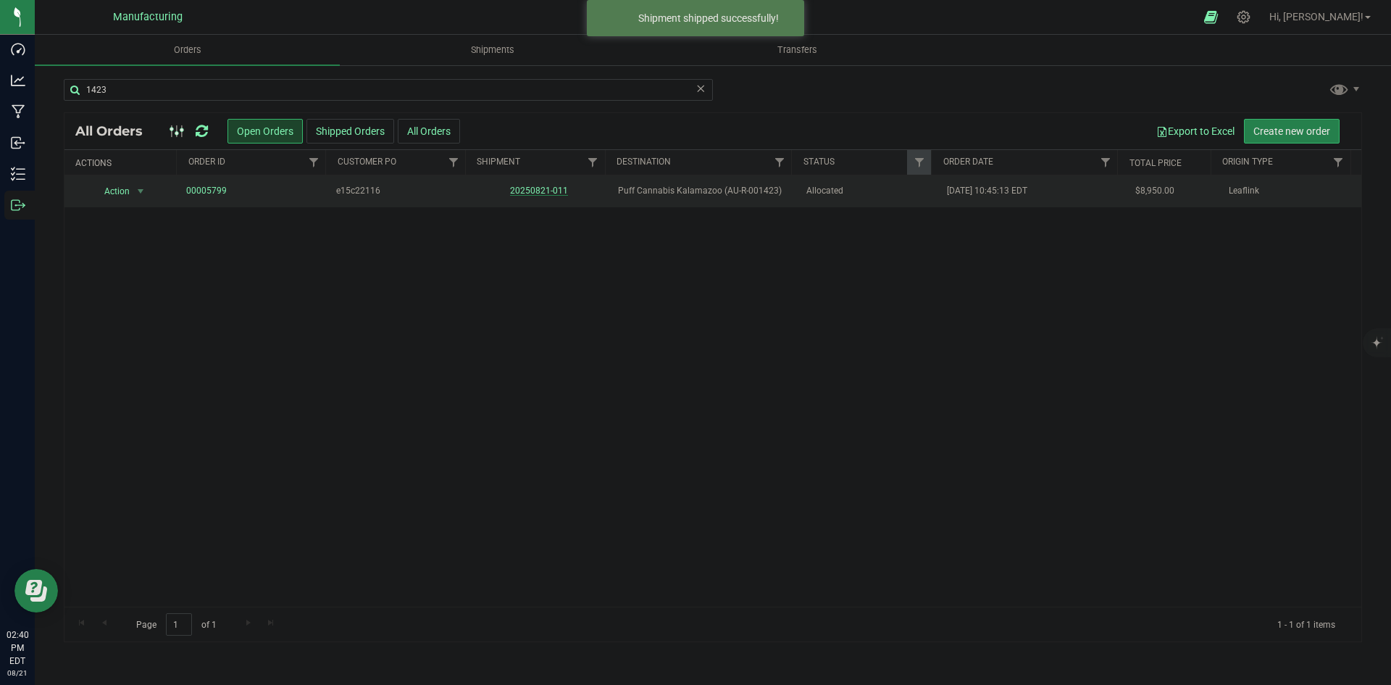
click at [536, 186] on link "20250821-011" at bounding box center [539, 190] width 58 height 10
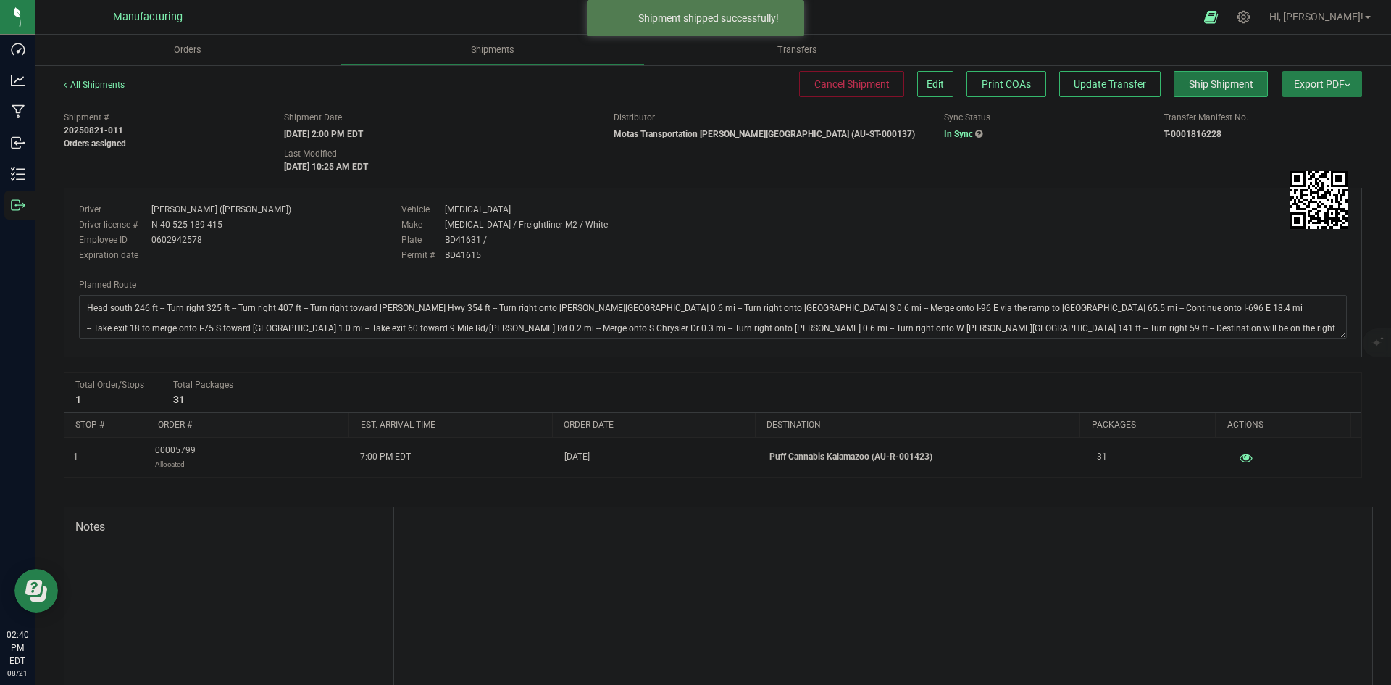
click at [1236, 90] on span "Ship Shipment" at bounding box center [1221, 84] width 64 height 12
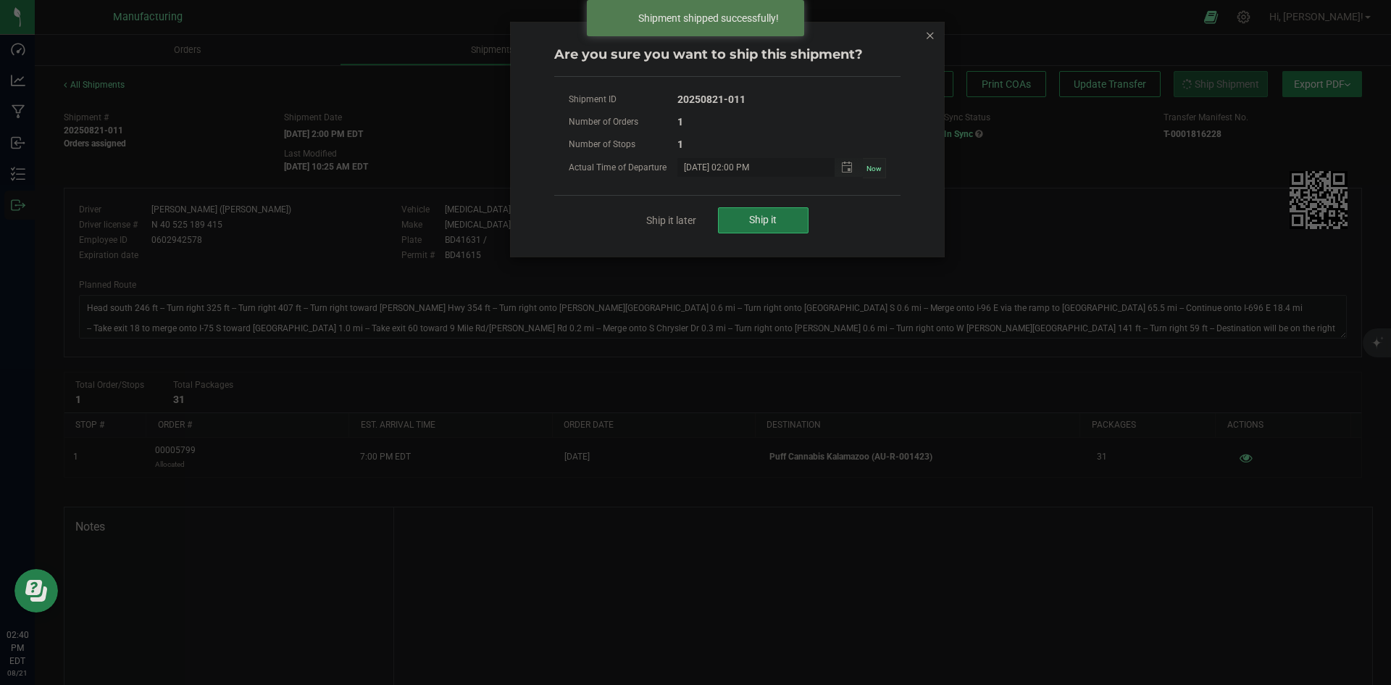
click at [785, 212] on button "Ship it" at bounding box center [763, 220] width 91 height 26
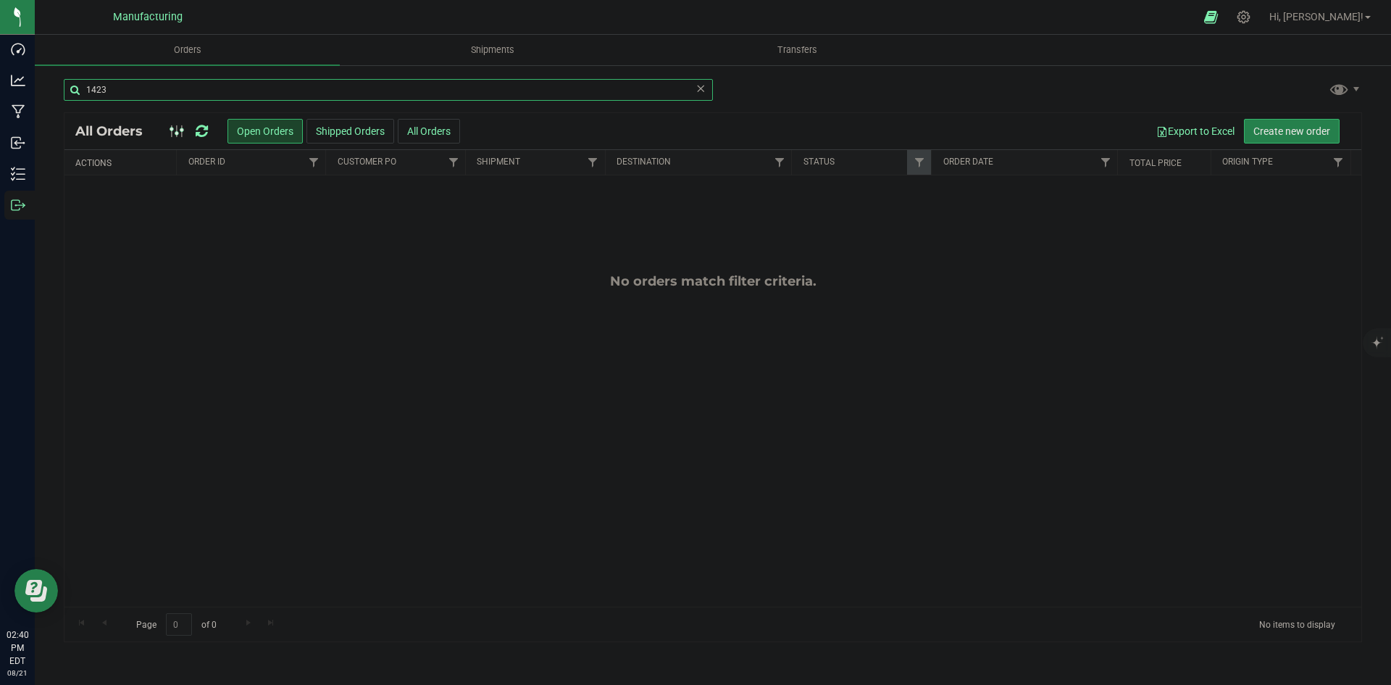
click at [201, 93] on input "1423" at bounding box center [388, 90] width 649 height 22
type input "1185"
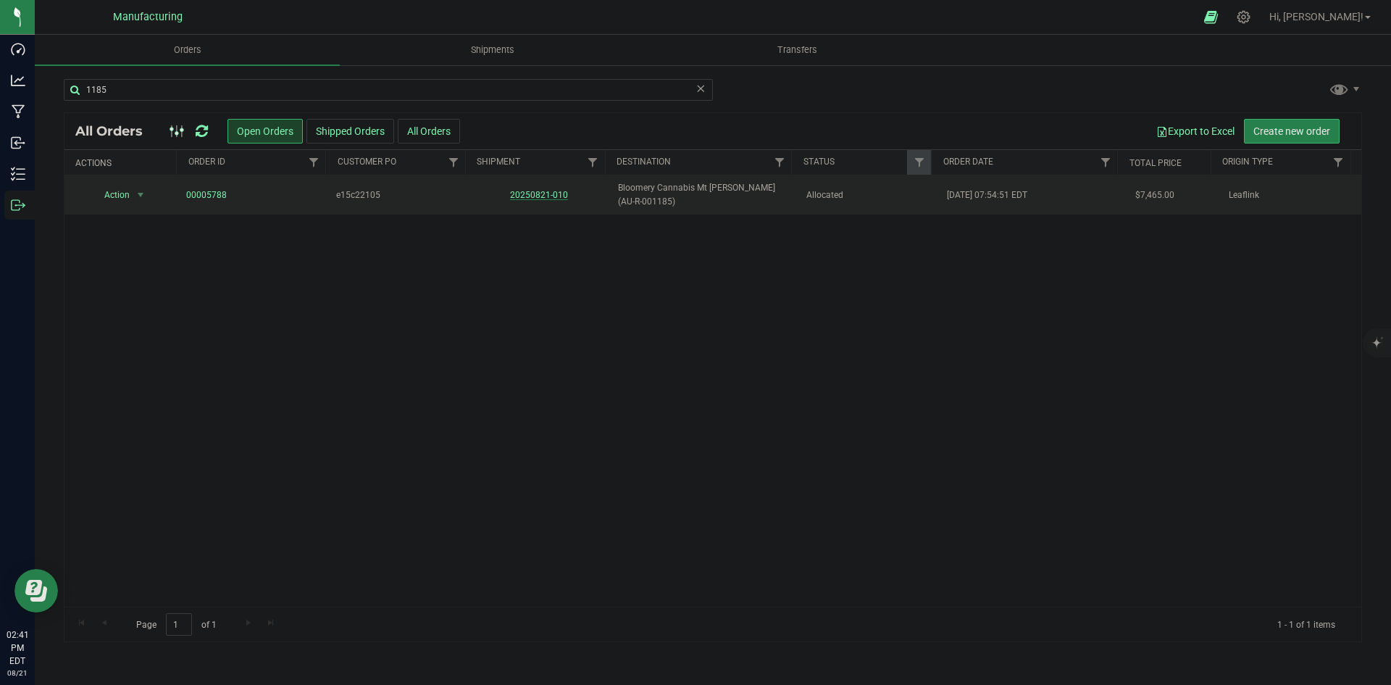
click at [548, 196] on link "20250821-010" at bounding box center [539, 195] width 58 height 10
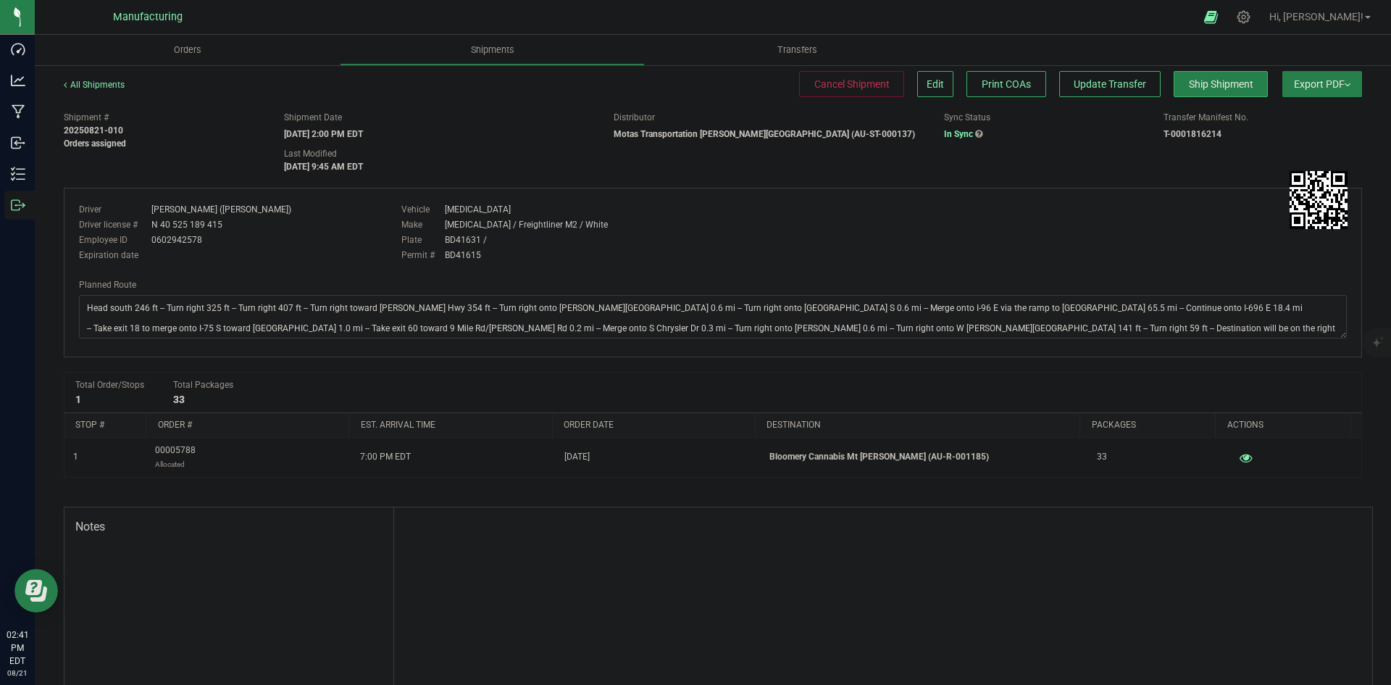
click at [1192, 99] on div "All Shipments Cancel Shipment Edit Print COAs Update Transfer Ship Shipment Exp…" at bounding box center [713, 91] width 1298 height 26
click at [1193, 91] on button "Ship Shipment" at bounding box center [1220, 84] width 94 height 26
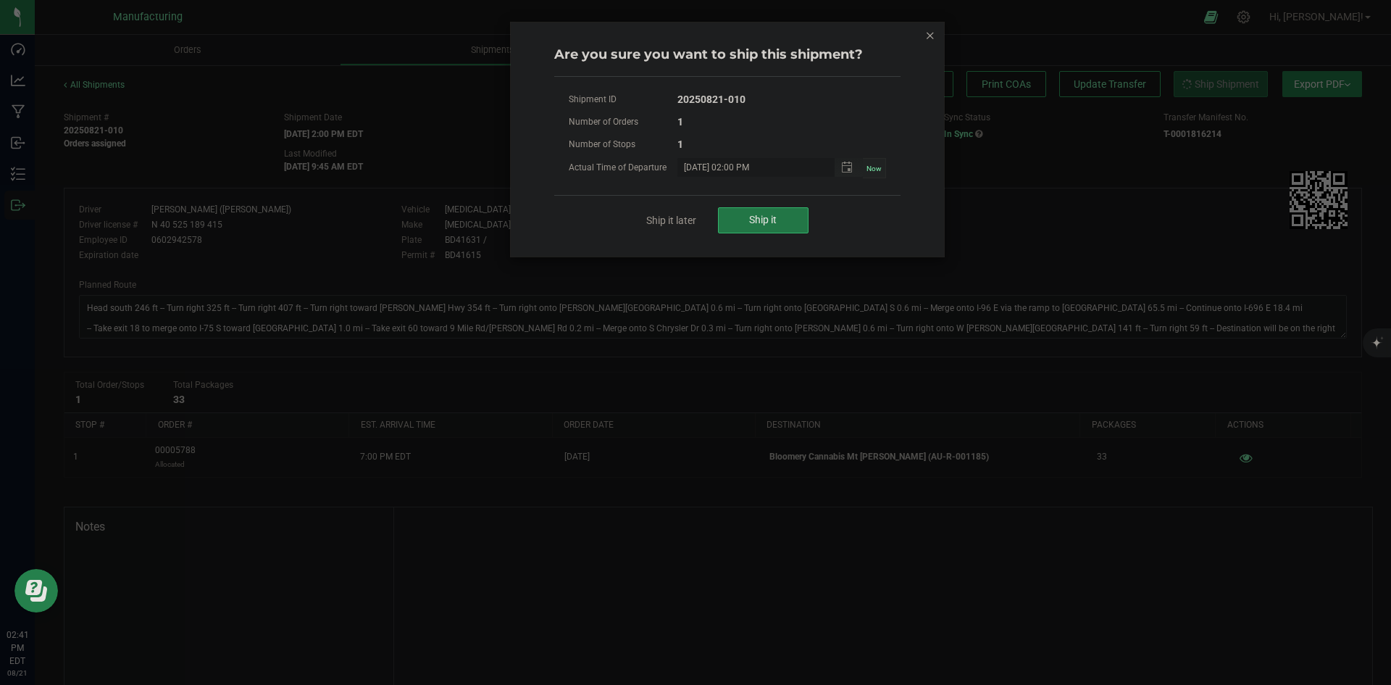
click at [777, 226] on button "Ship it" at bounding box center [763, 220] width 91 height 26
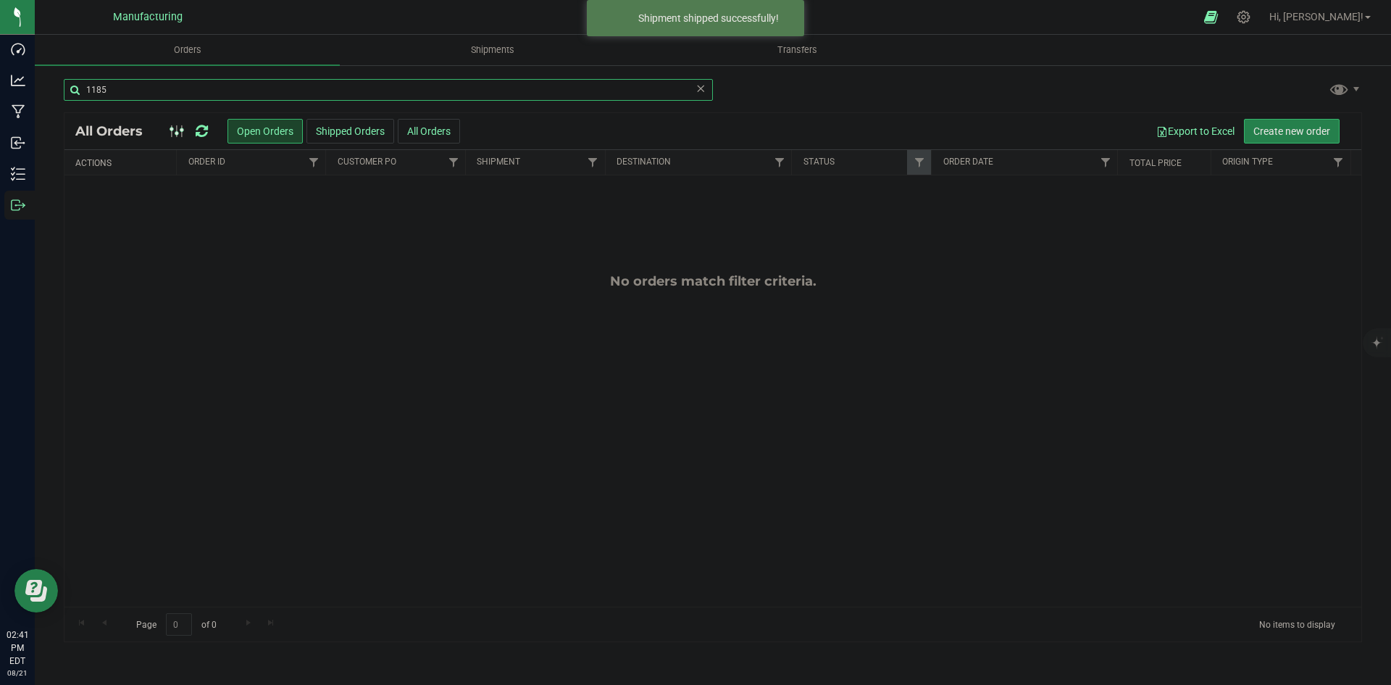
click at [139, 79] on input "1185" at bounding box center [388, 90] width 649 height 22
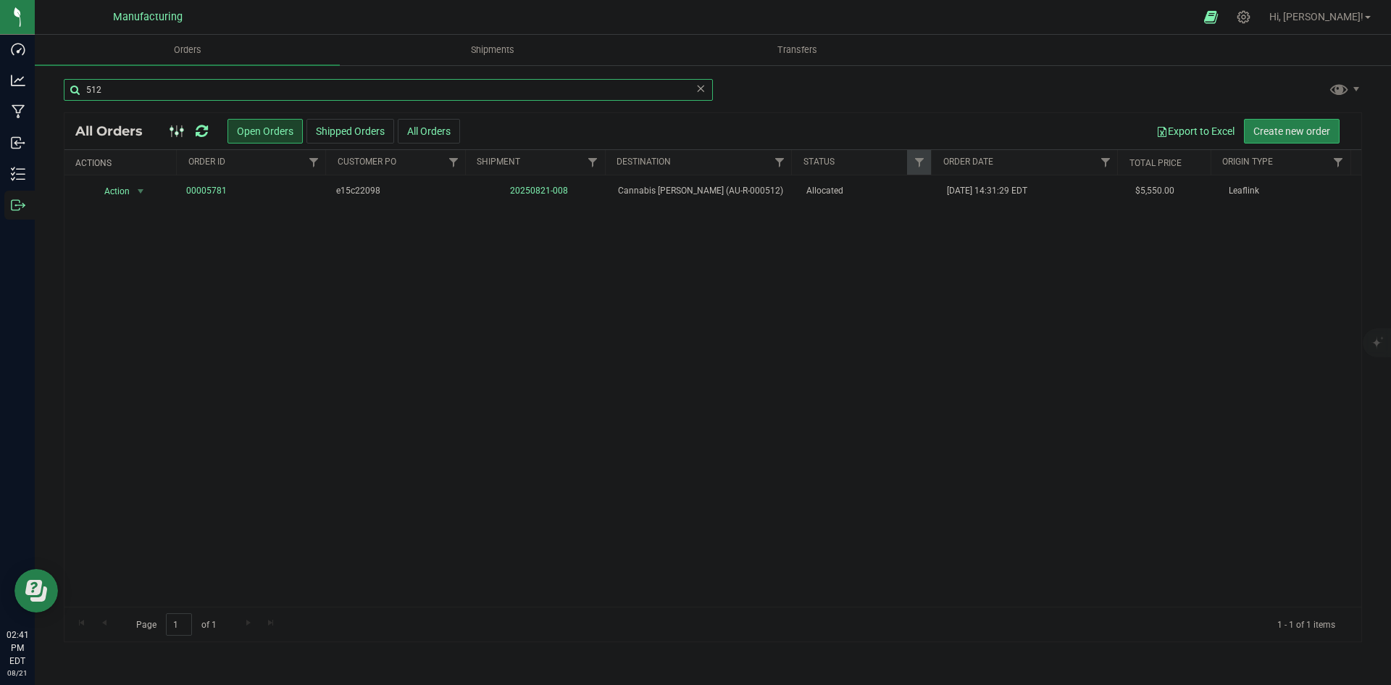
type input "512"
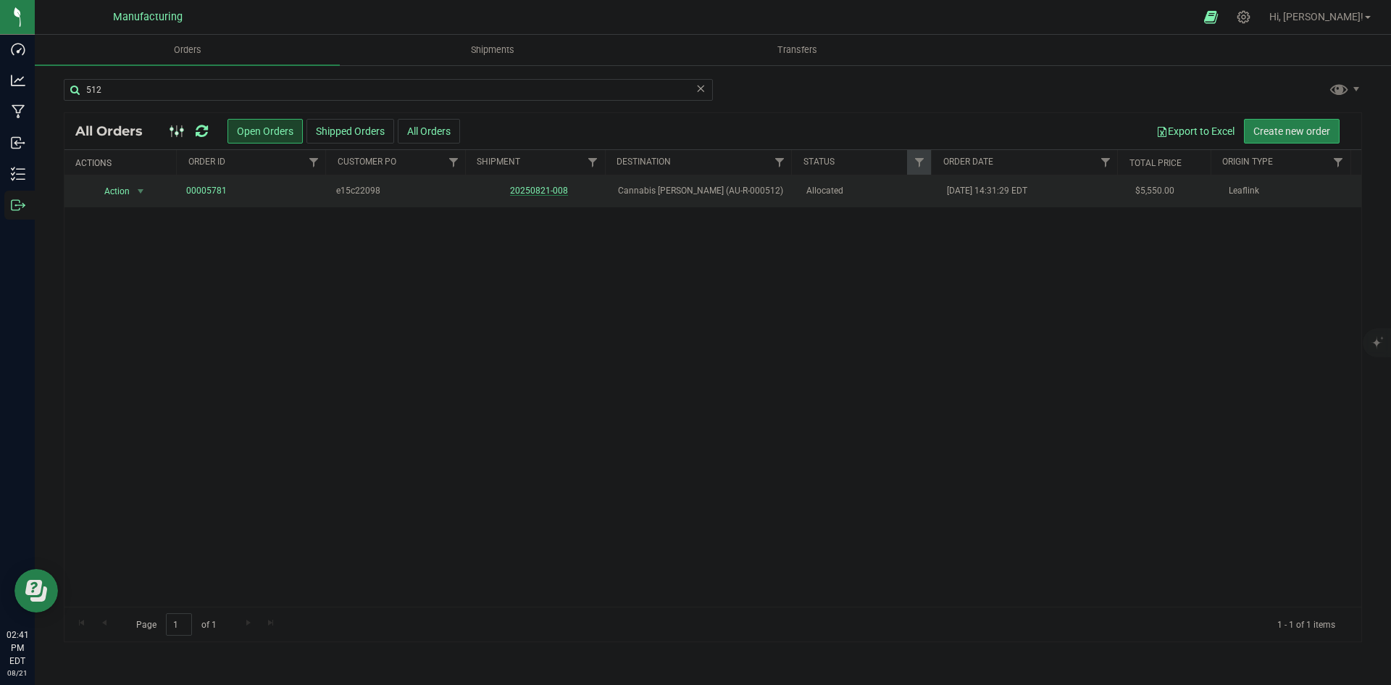
click at [548, 188] on link "20250821-008" at bounding box center [539, 190] width 58 height 10
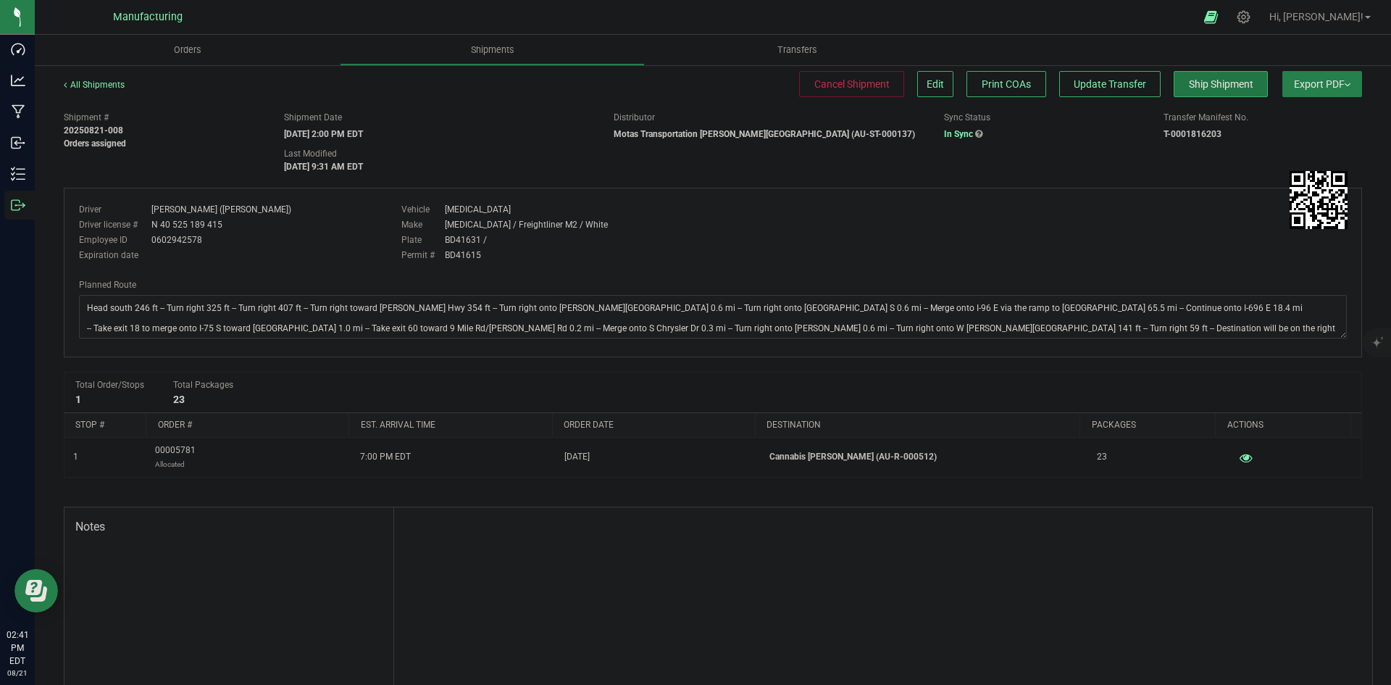
click at [1206, 93] on button "Ship Shipment" at bounding box center [1220, 84] width 94 height 26
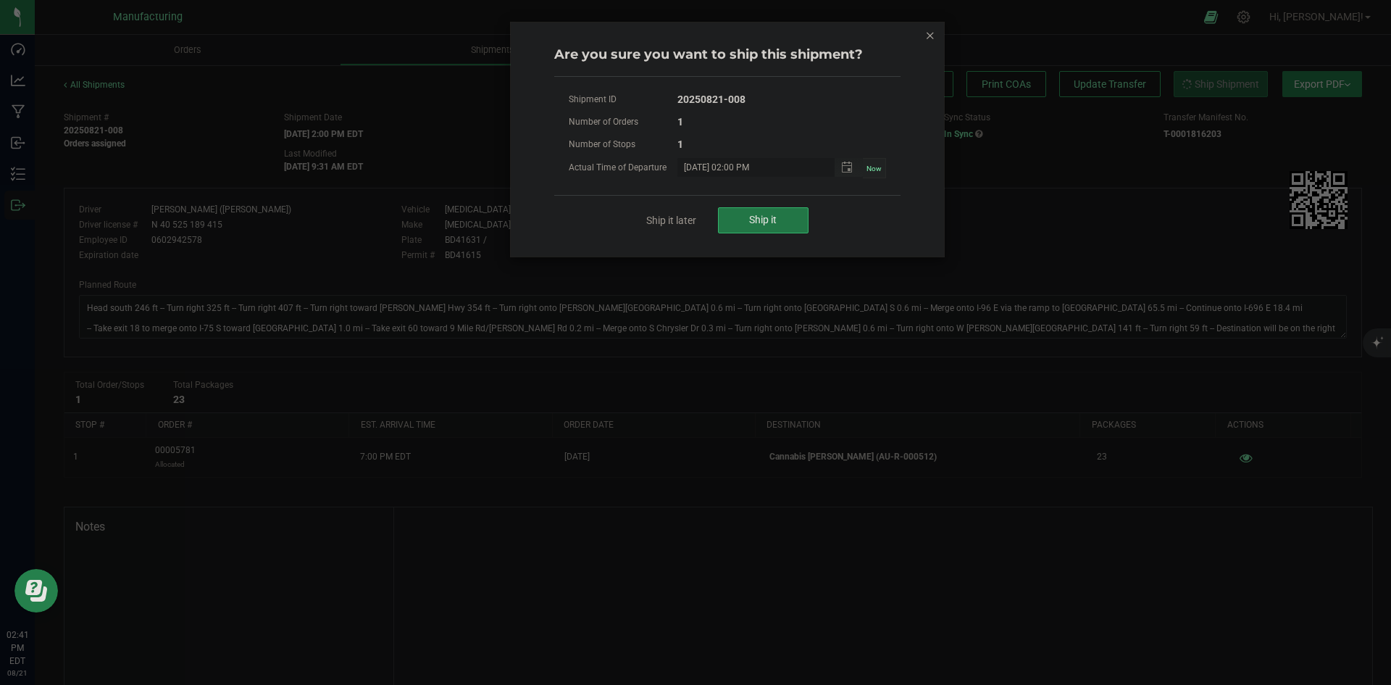
click at [789, 222] on button "Ship it" at bounding box center [763, 220] width 91 height 26
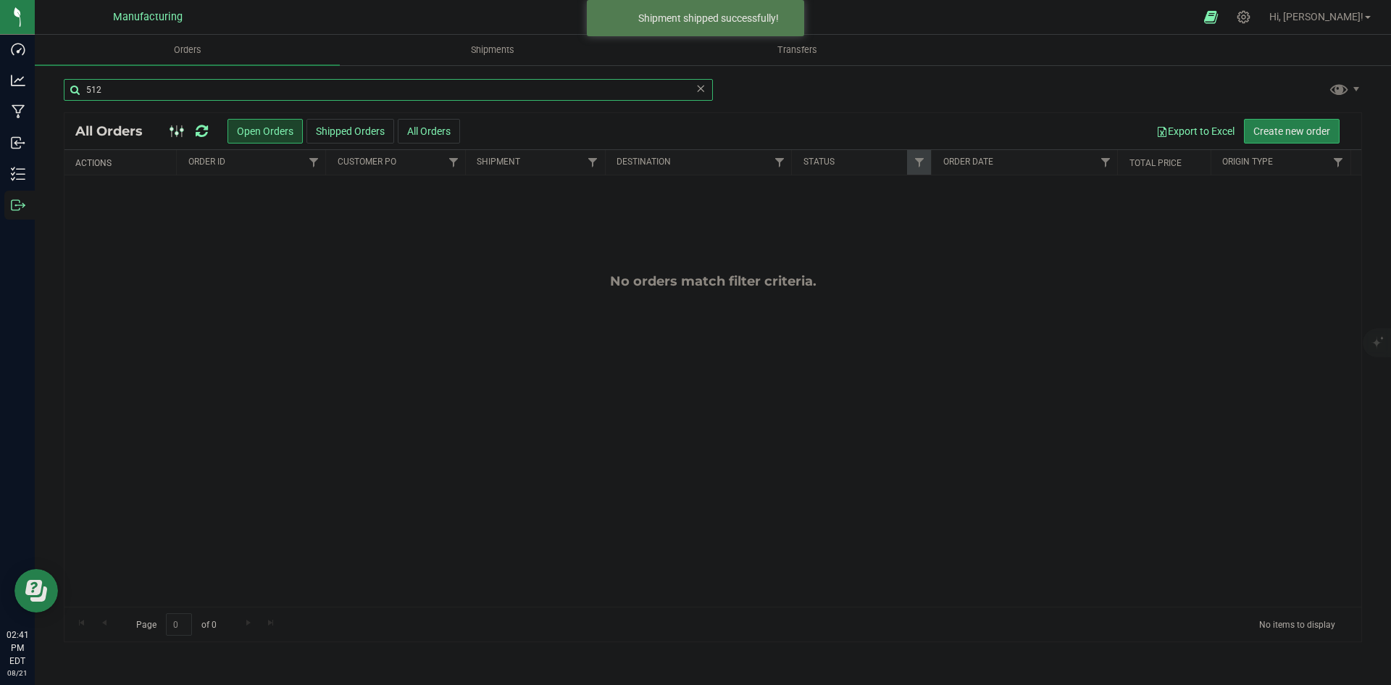
click at [133, 86] on input "512" at bounding box center [388, 90] width 649 height 22
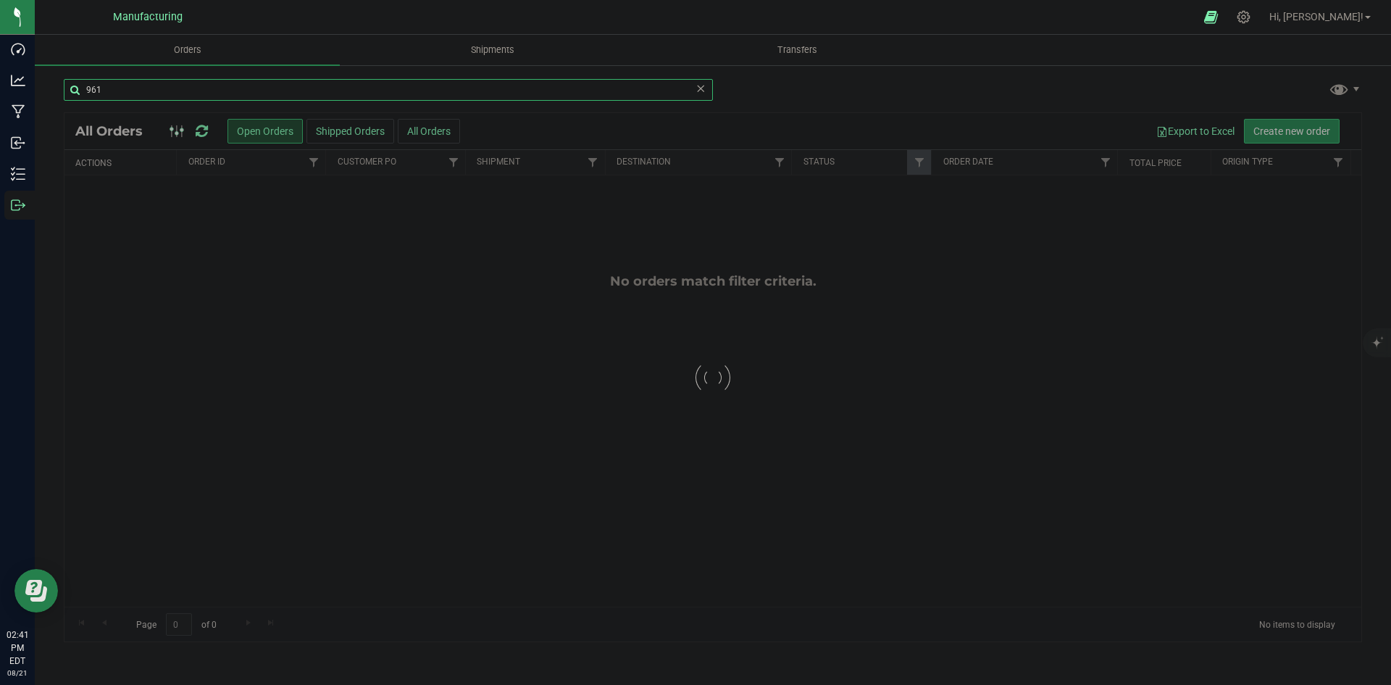
type input "961"
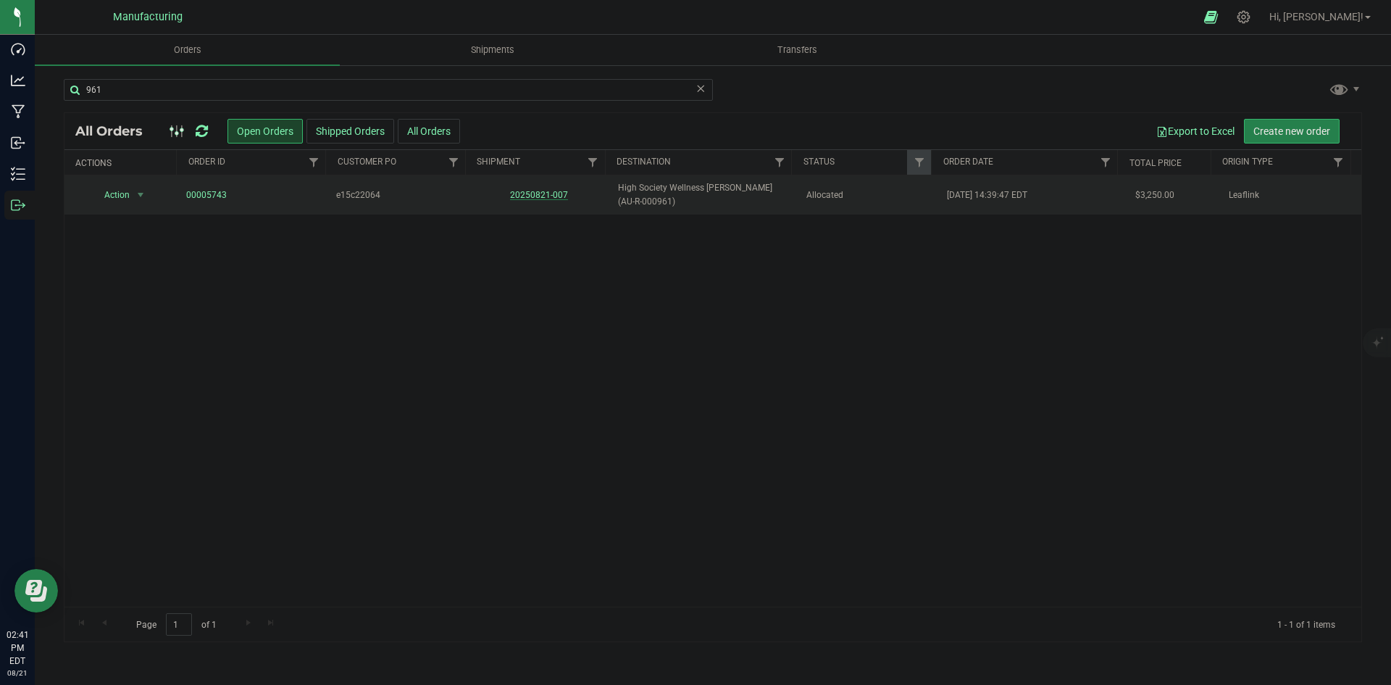
click at [554, 193] on link "20250821-007" at bounding box center [539, 195] width 58 height 10
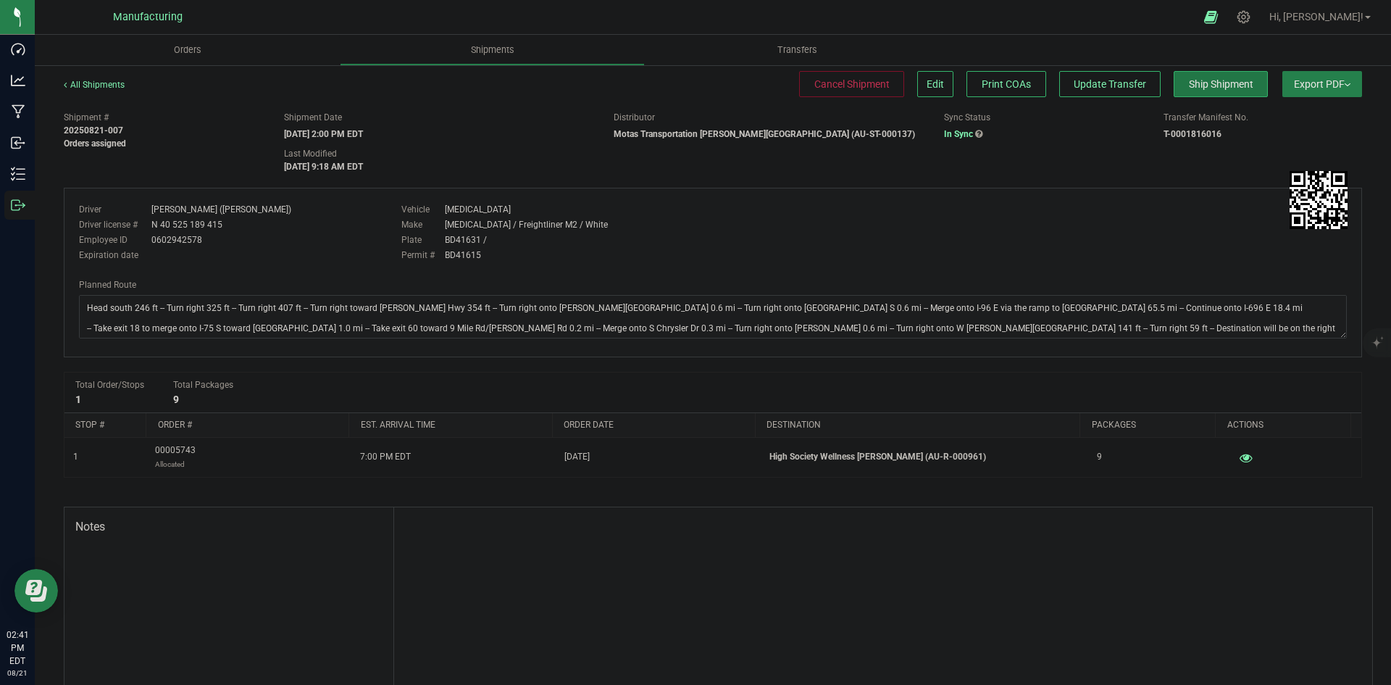
click at [1224, 88] on span "Ship Shipment" at bounding box center [1221, 84] width 64 height 12
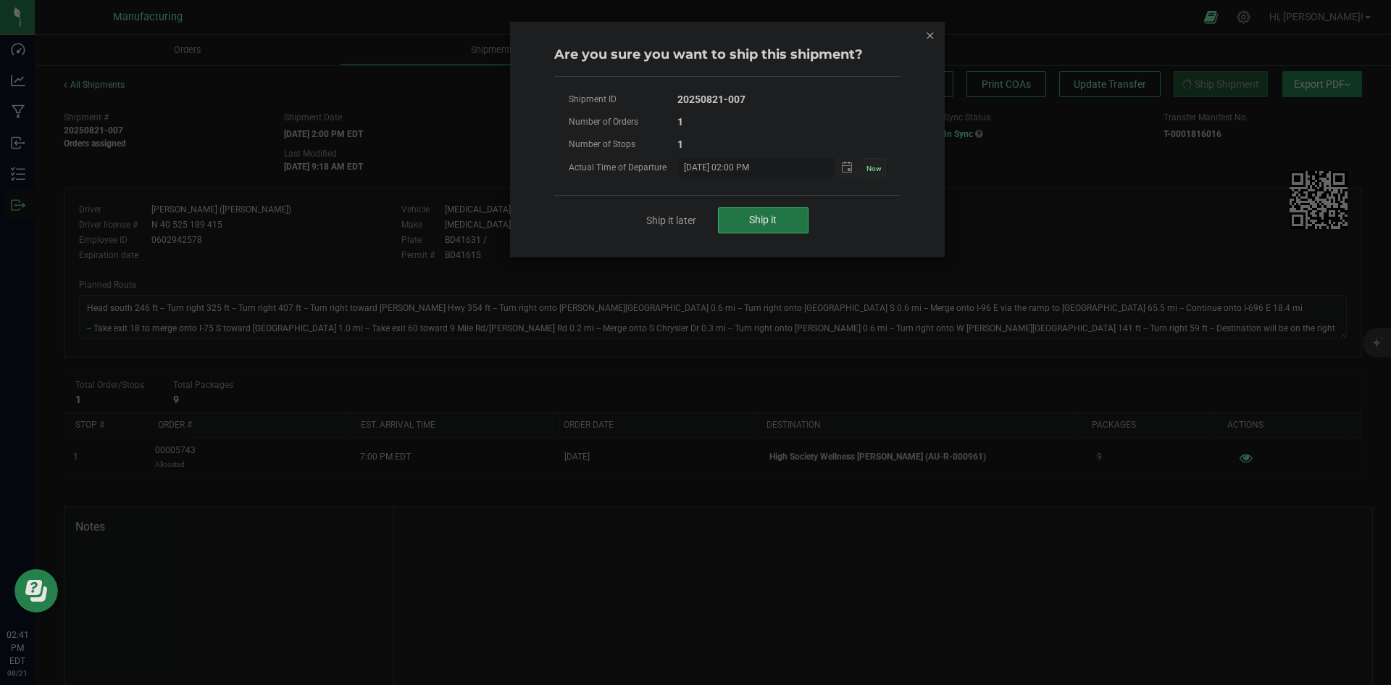
click at [747, 225] on button "Ship it" at bounding box center [763, 220] width 91 height 26
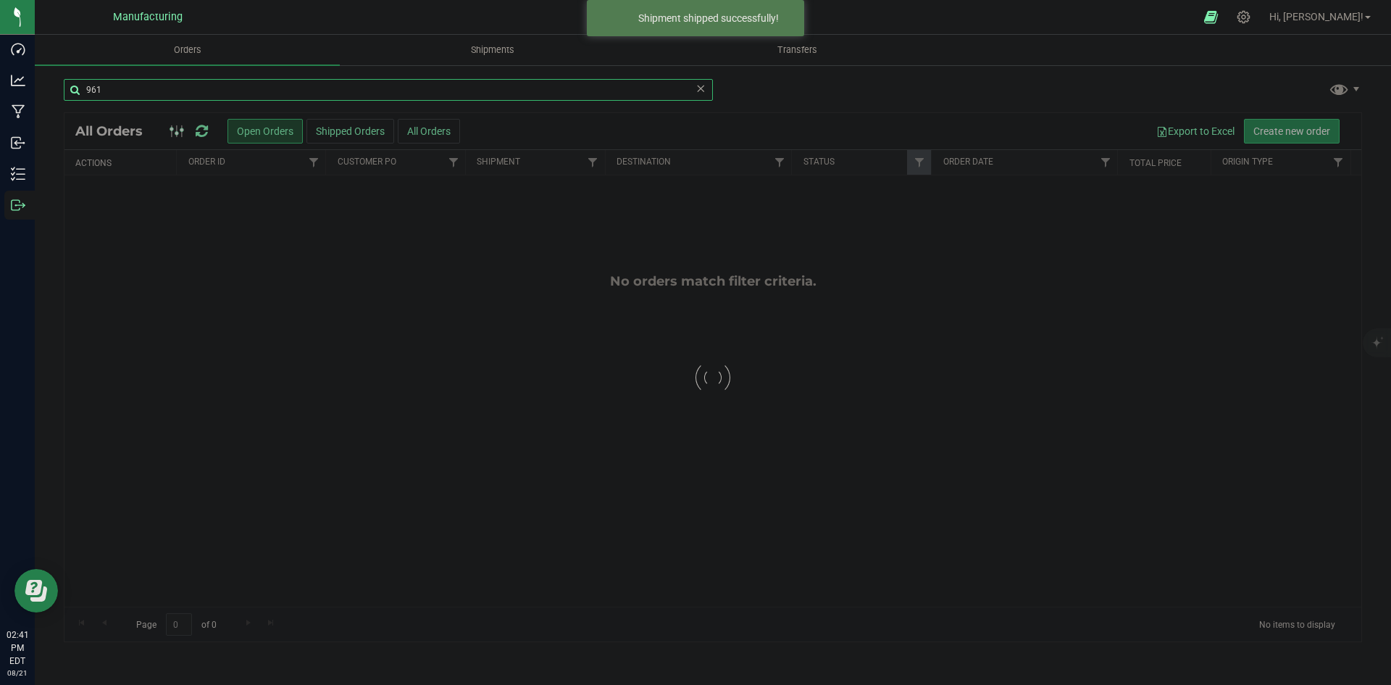
click at [124, 89] on input "961" at bounding box center [388, 90] width 649 height 22
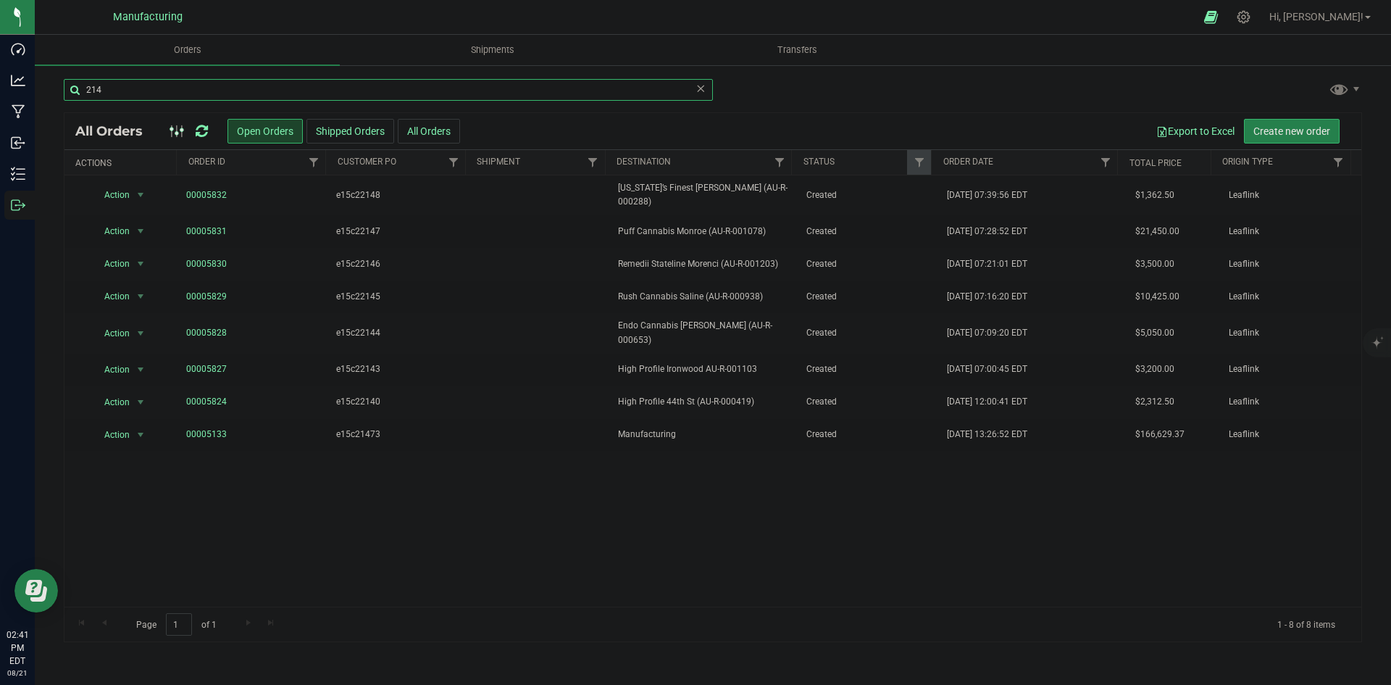
click at [293, 82] on input "214" at bounding box center [388, 90] width 649 height 22
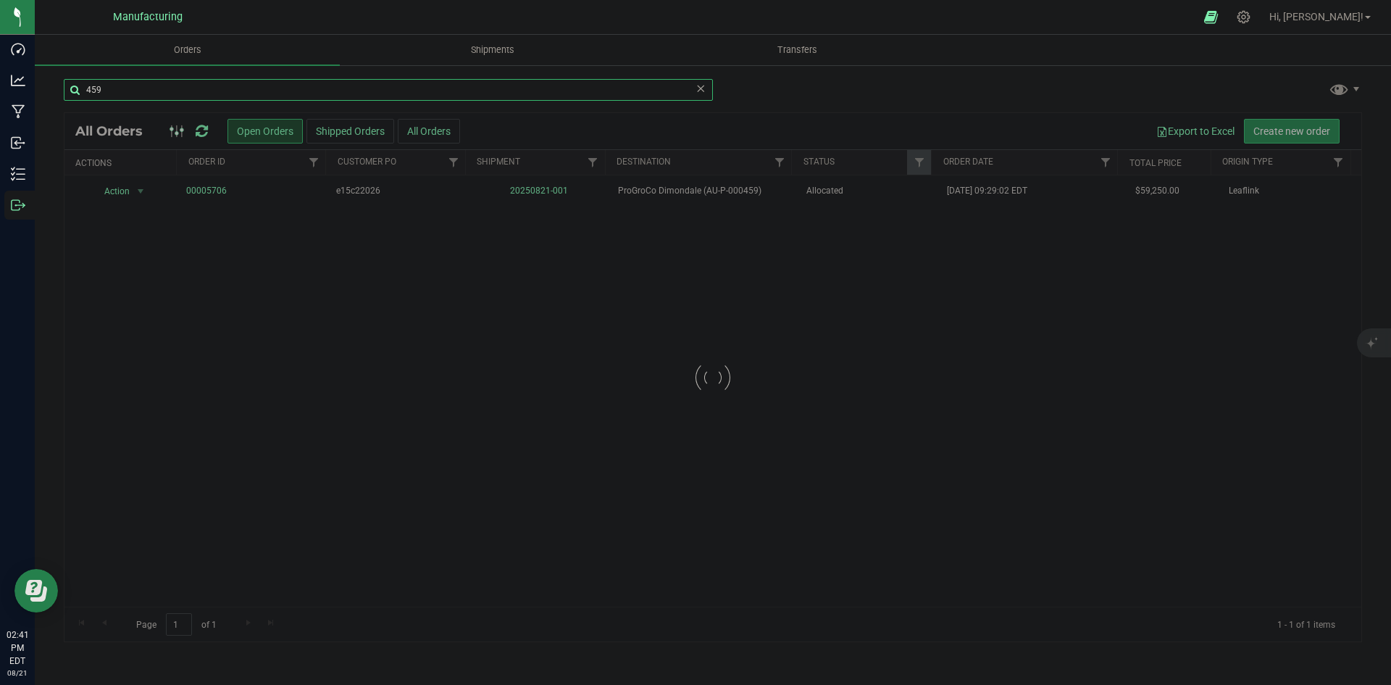
type input "459"
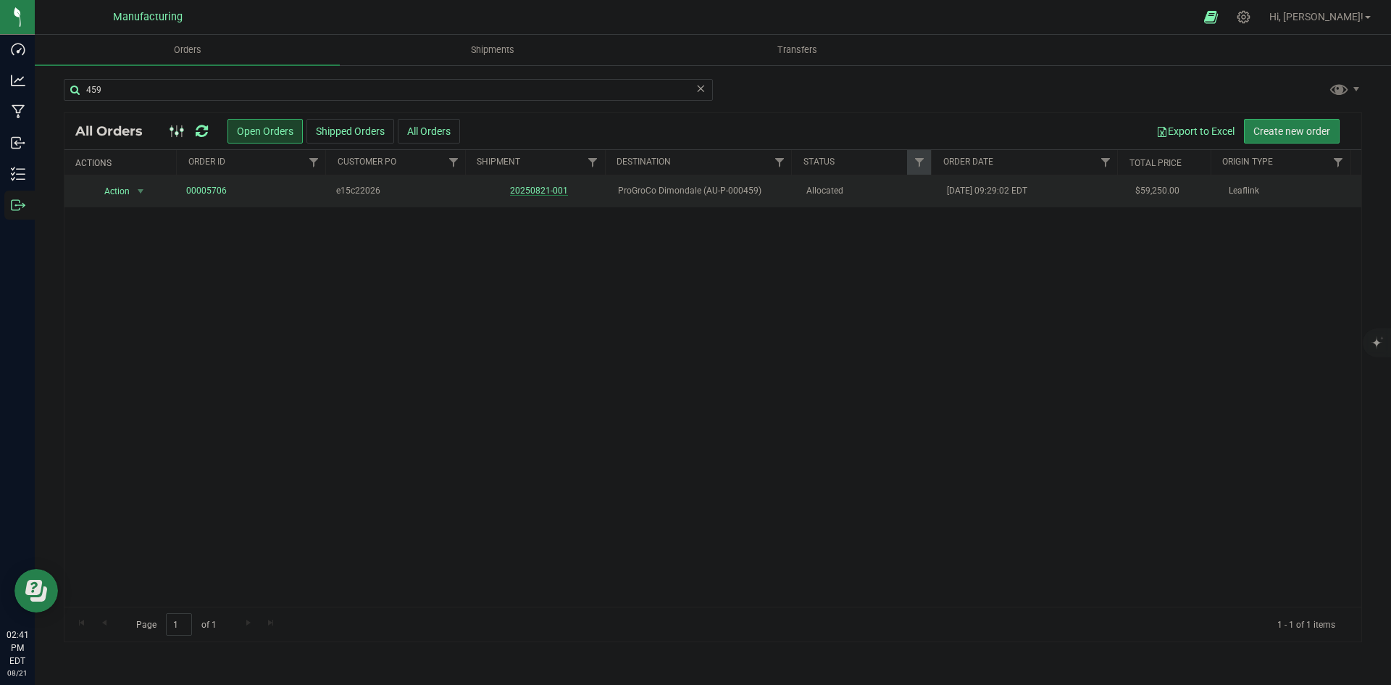
click at [546, 191] on link "20250821-001" at bounding box center [539, 190] width 58 height 10
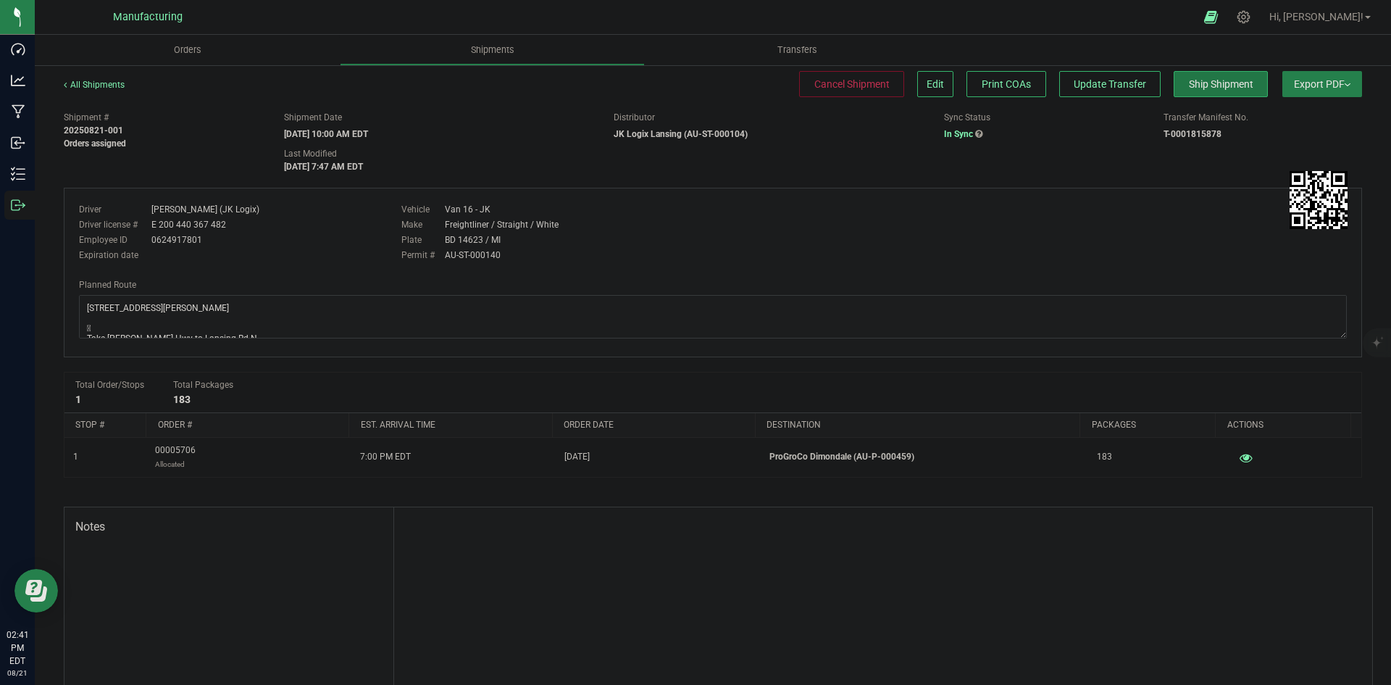
click at [1190, 82] on span "Ship Shipment" at bounding box center [1221, 84] width 64 height 12
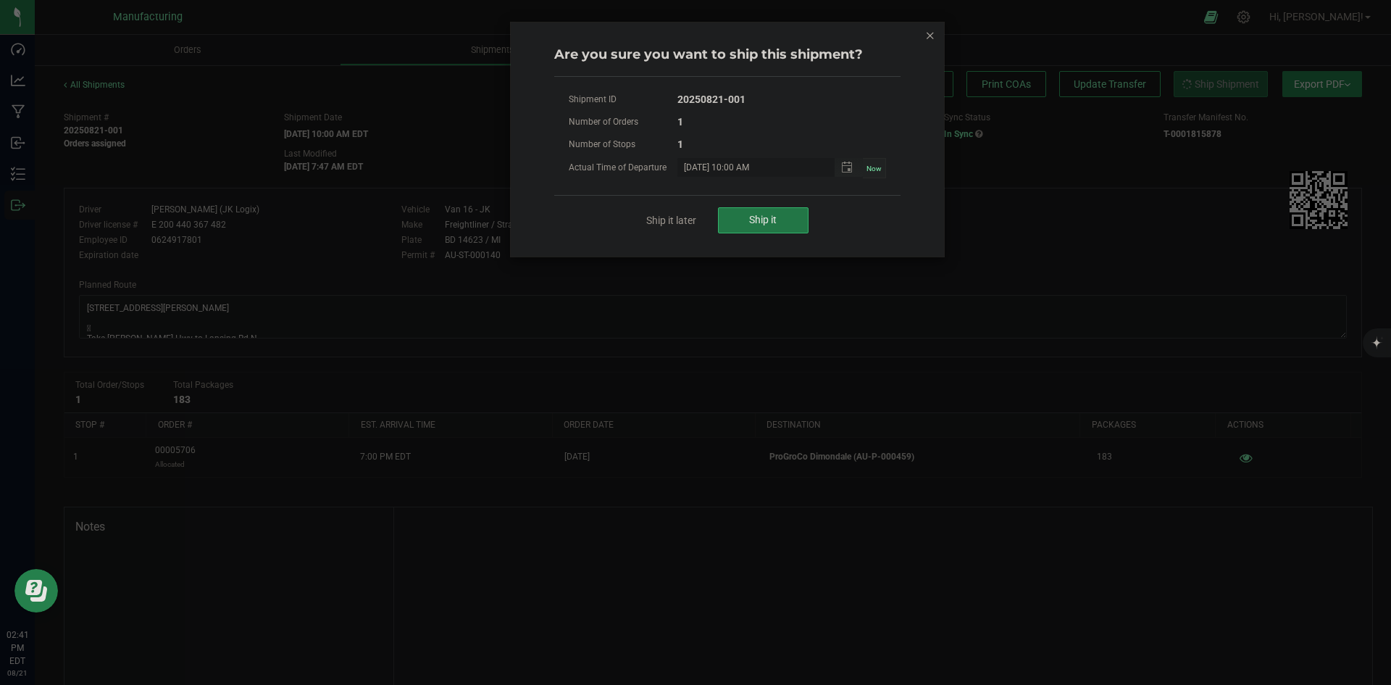
click at [757, 222] on span "Ship it" at bounding box center [763, 220] width 28 height 12
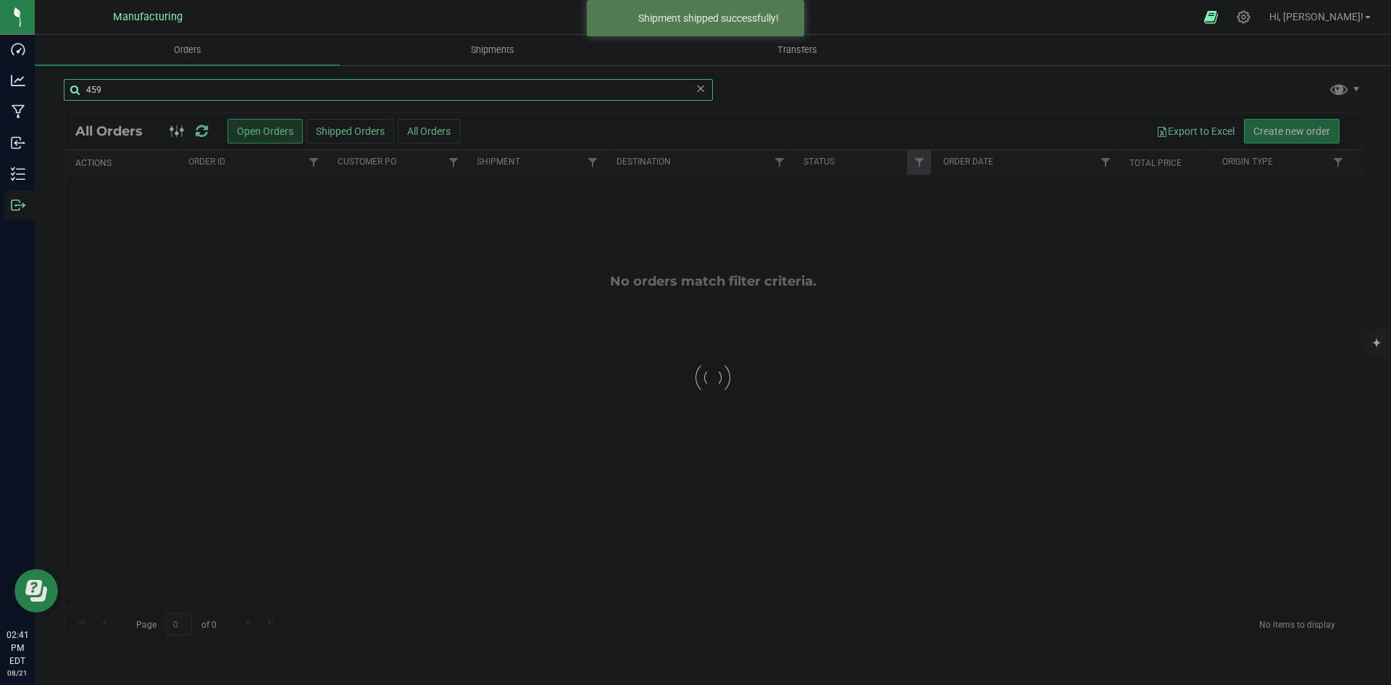
click at [142, 99] on input "459" at bounding box center [388, 90] width 649 height 22
click at [141, 99] on input "459" at bounding box center [388, 90] width 649 height 22
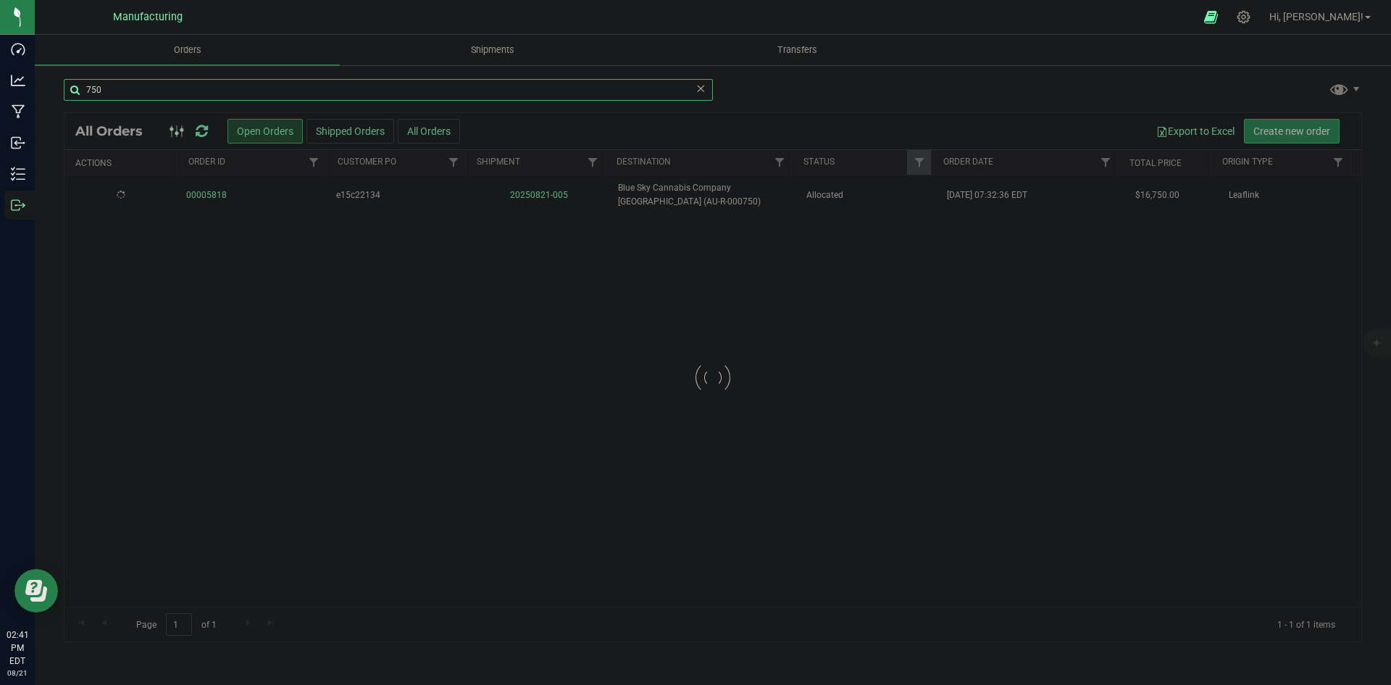
type input "750"
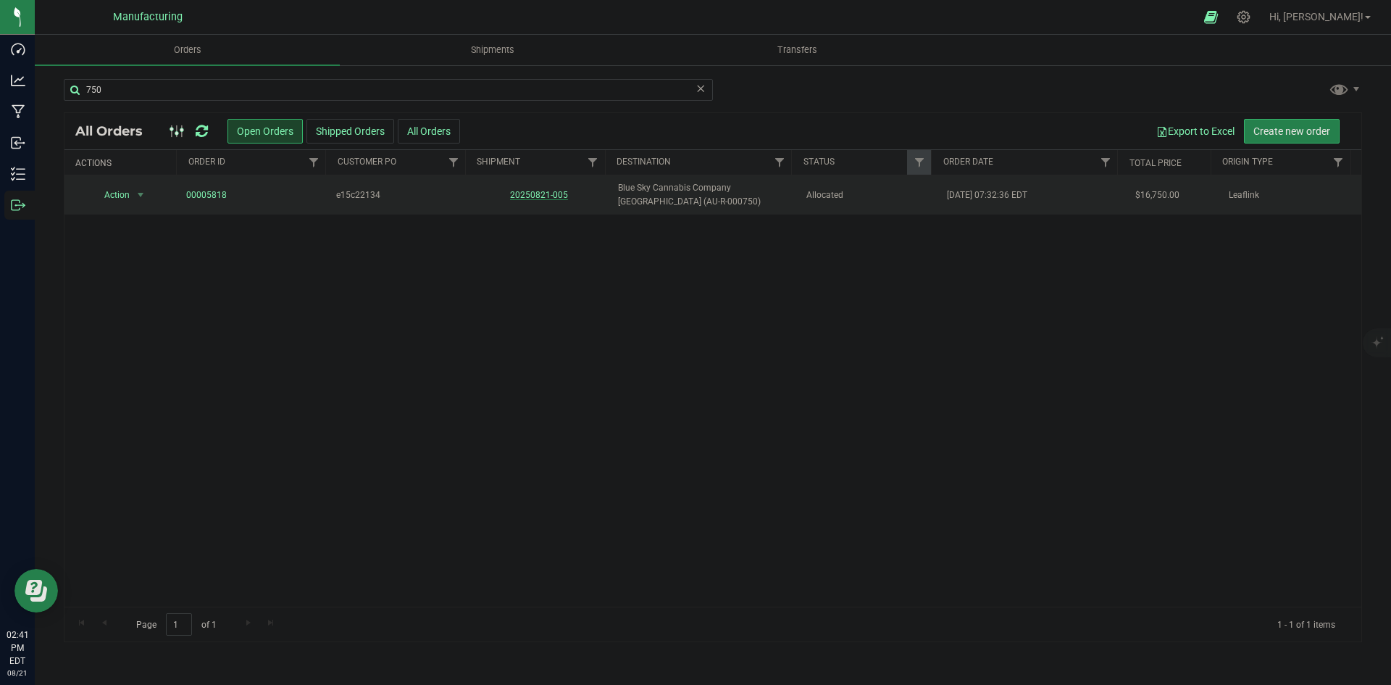
click at [535, 192] on link "20250821-005" at bounding box center [539, 195] width 58 height 10
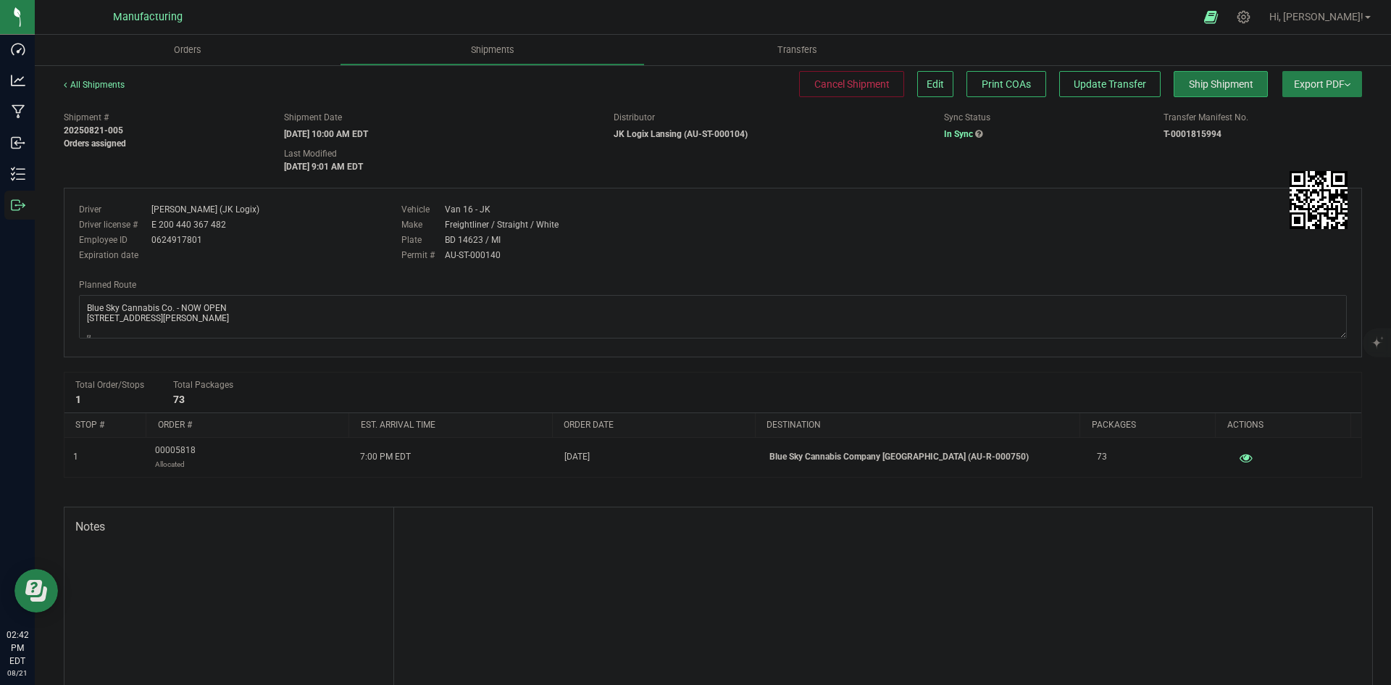
click at [1200, 88] on span "Ship Shipment" at bounding box center [1221, 84] width 64 height 12
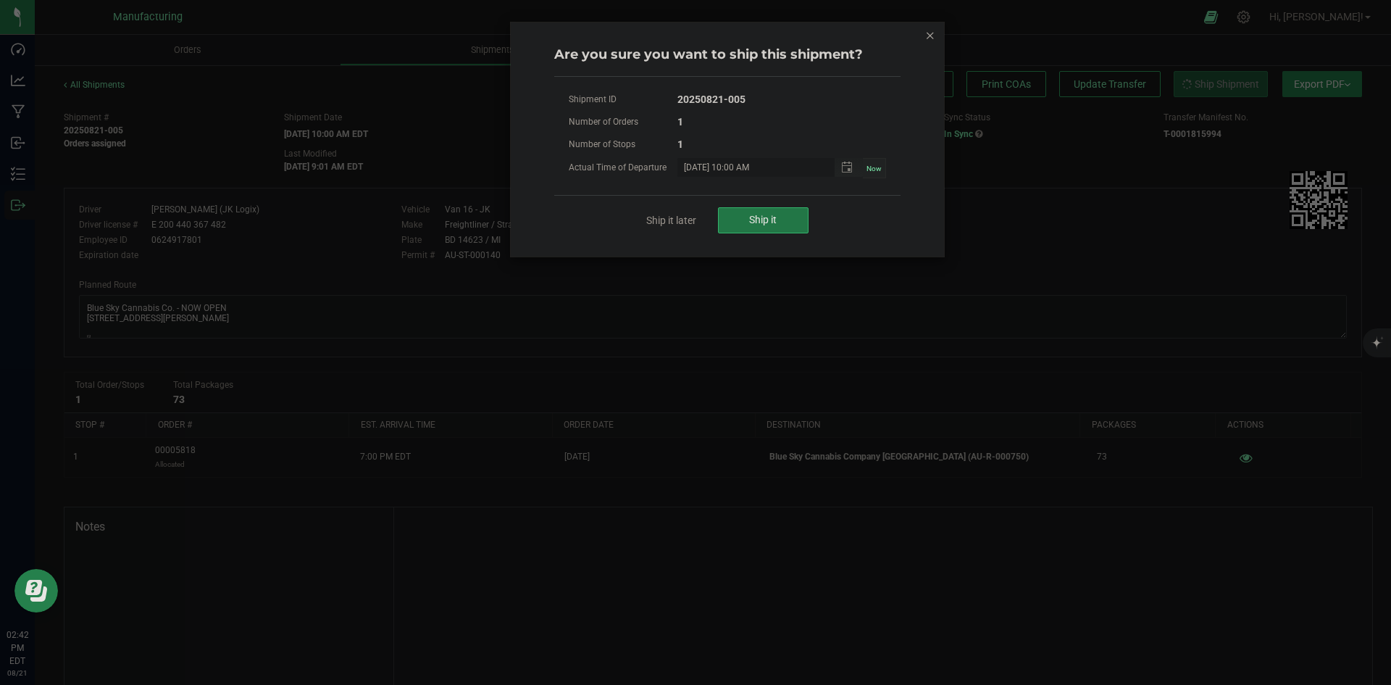
click at [779, 220] on button "Ship it" at bounding box center [763, 220] width 91 height 26
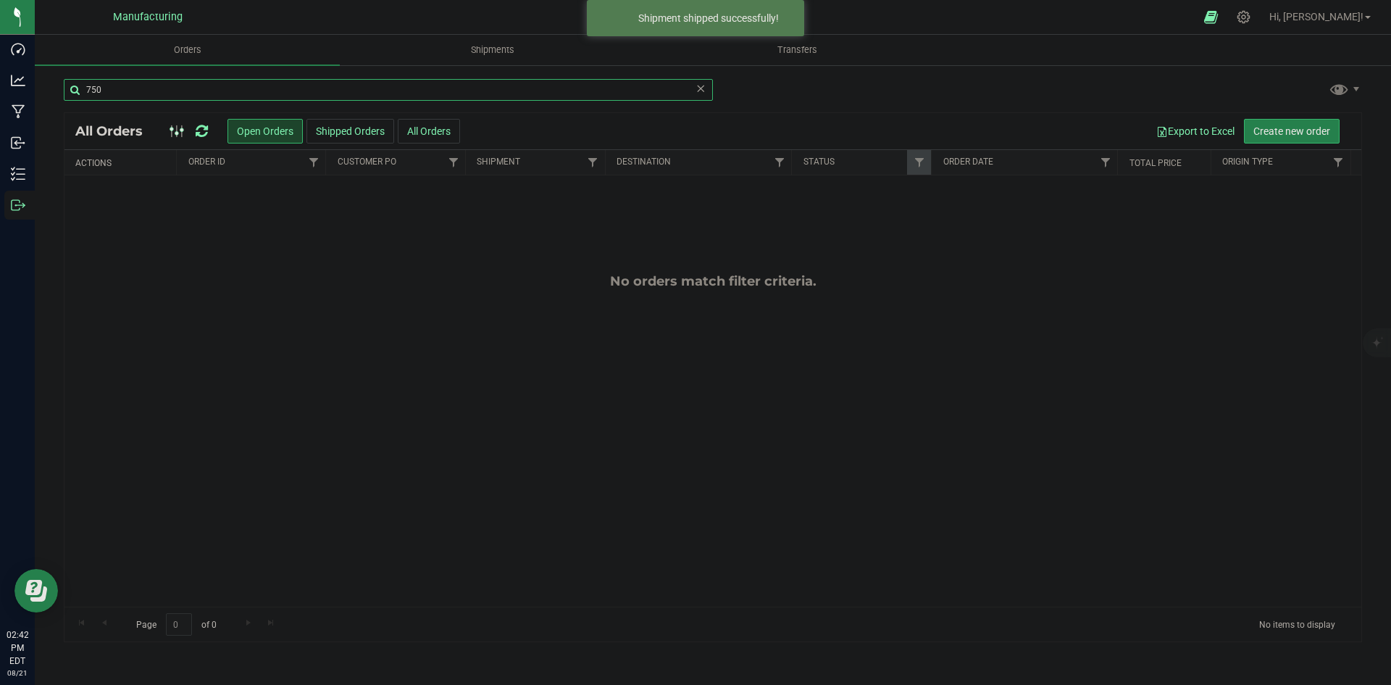
click at [151, 87] on input "750" at bounding box center [388, 90] width 649 height 22
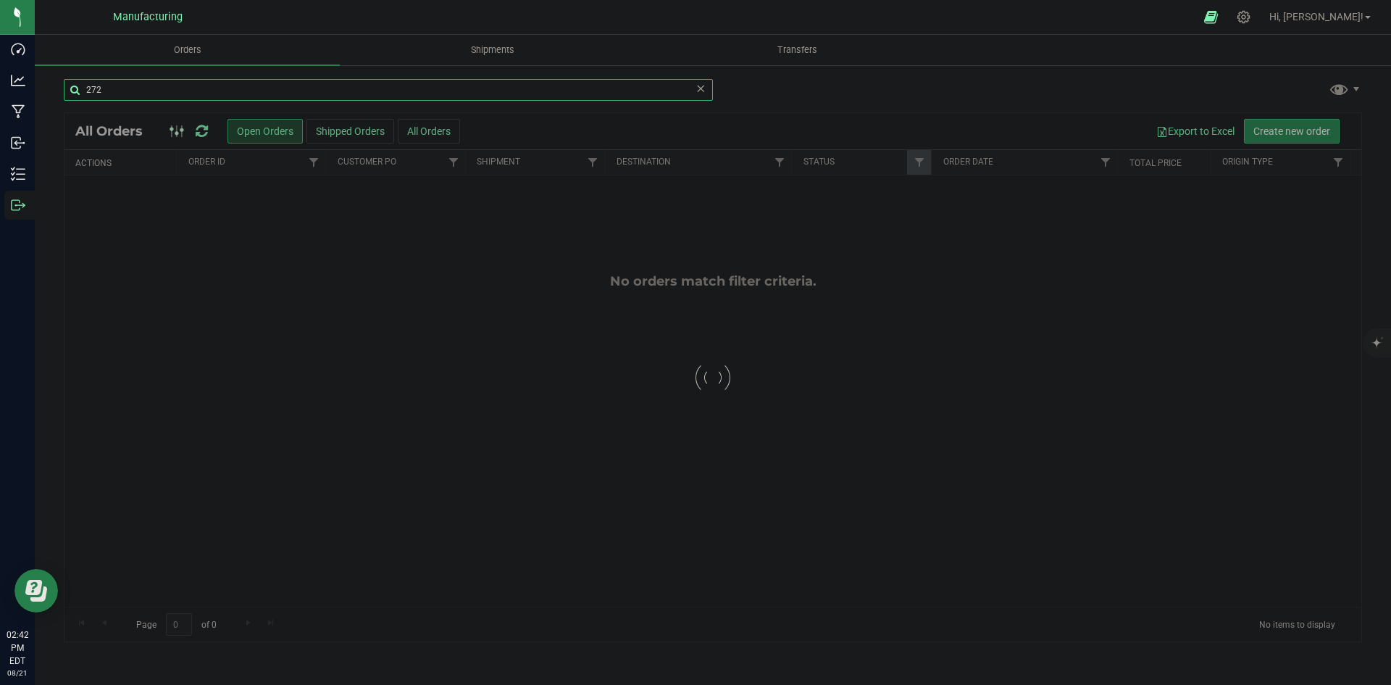
type input "272"
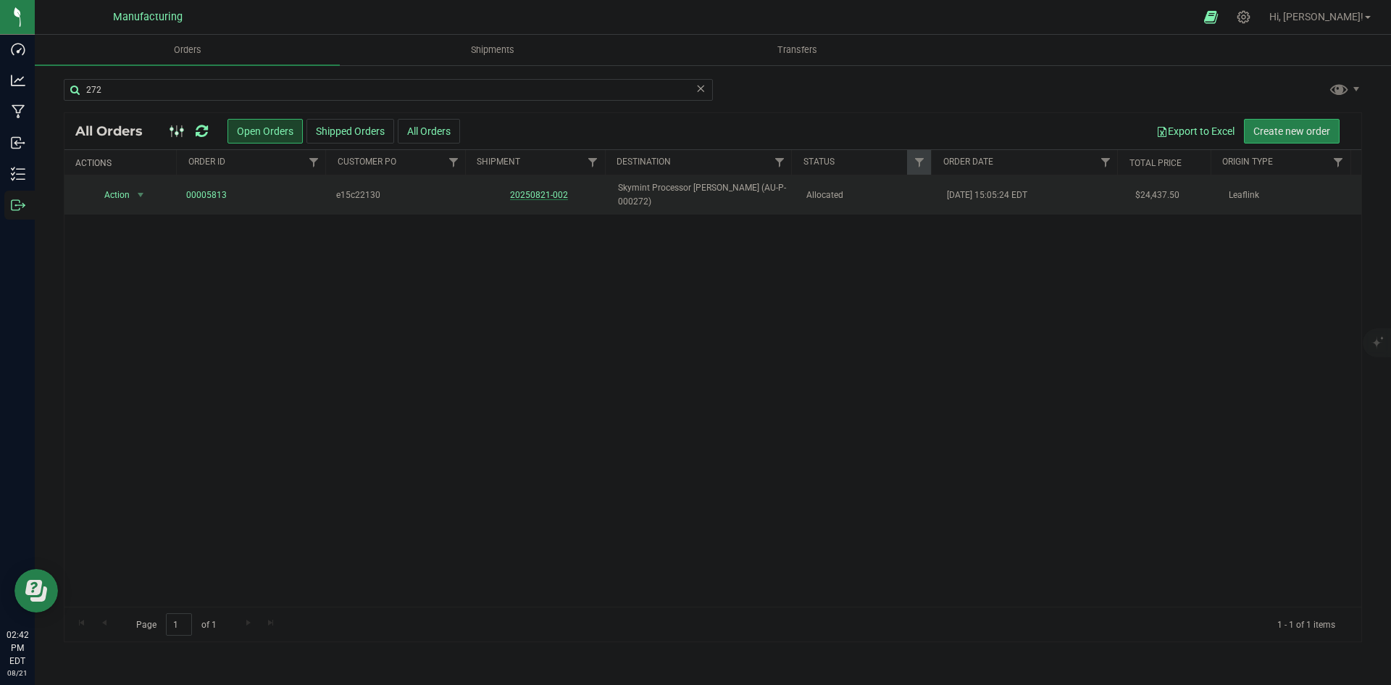
click at [545, 190] on link "20250821-002" at bounding box center [539, 195] width 58 height 10
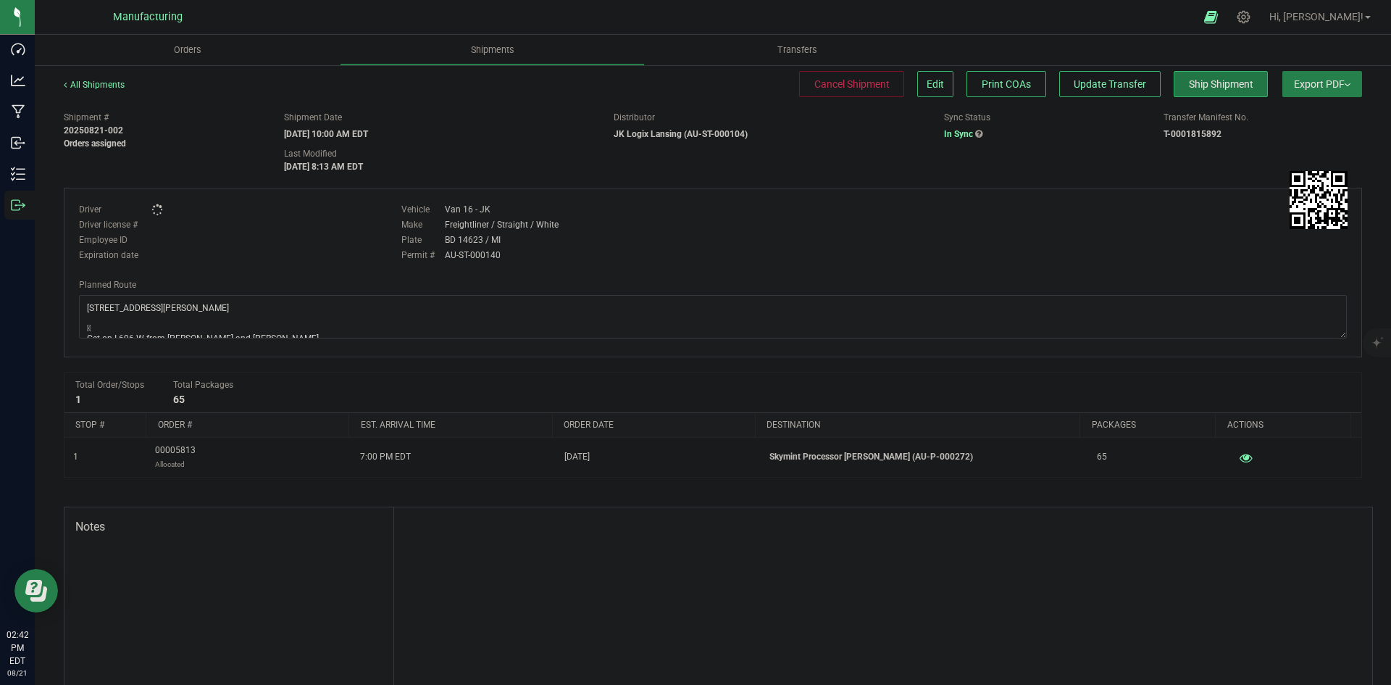
click at [1204, 89] on span "Ship Shipment" at bounding box center [1221, 84] width 64 height 12
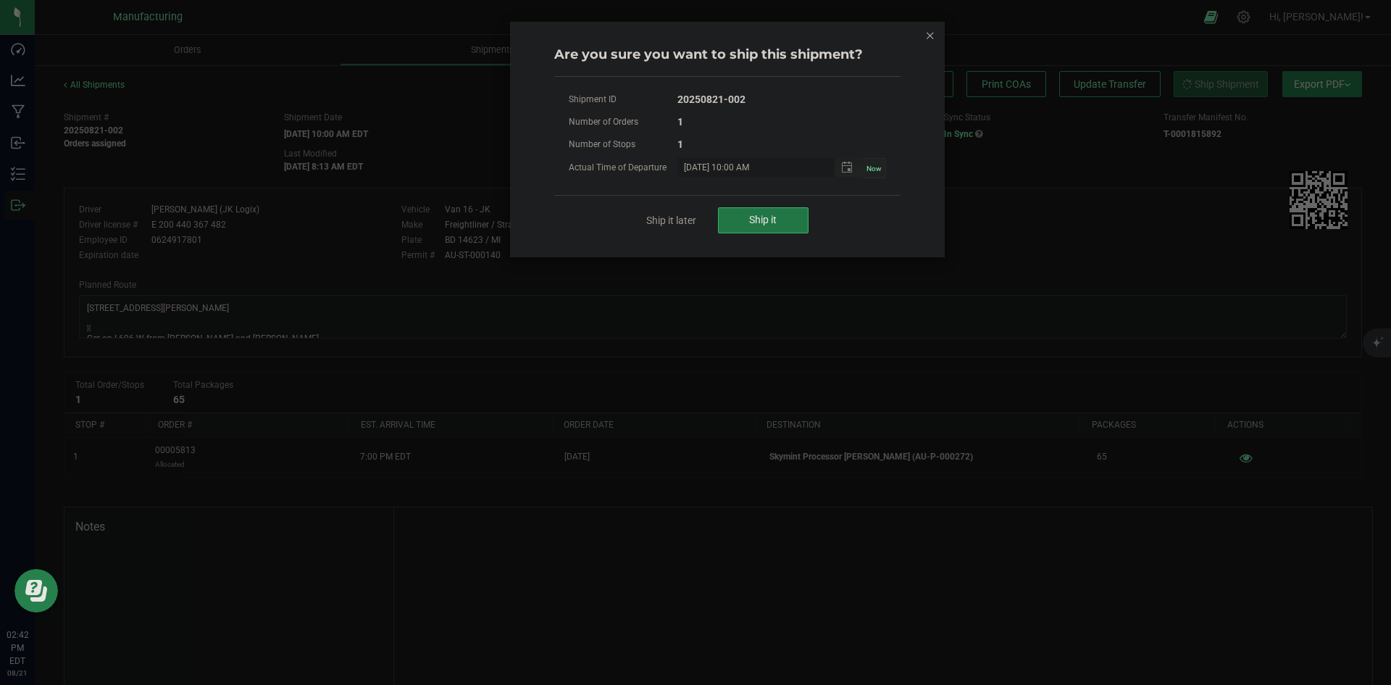
click at [782, 223] on button "Ship it" at bounding box center [763, 220] width 91 height 26
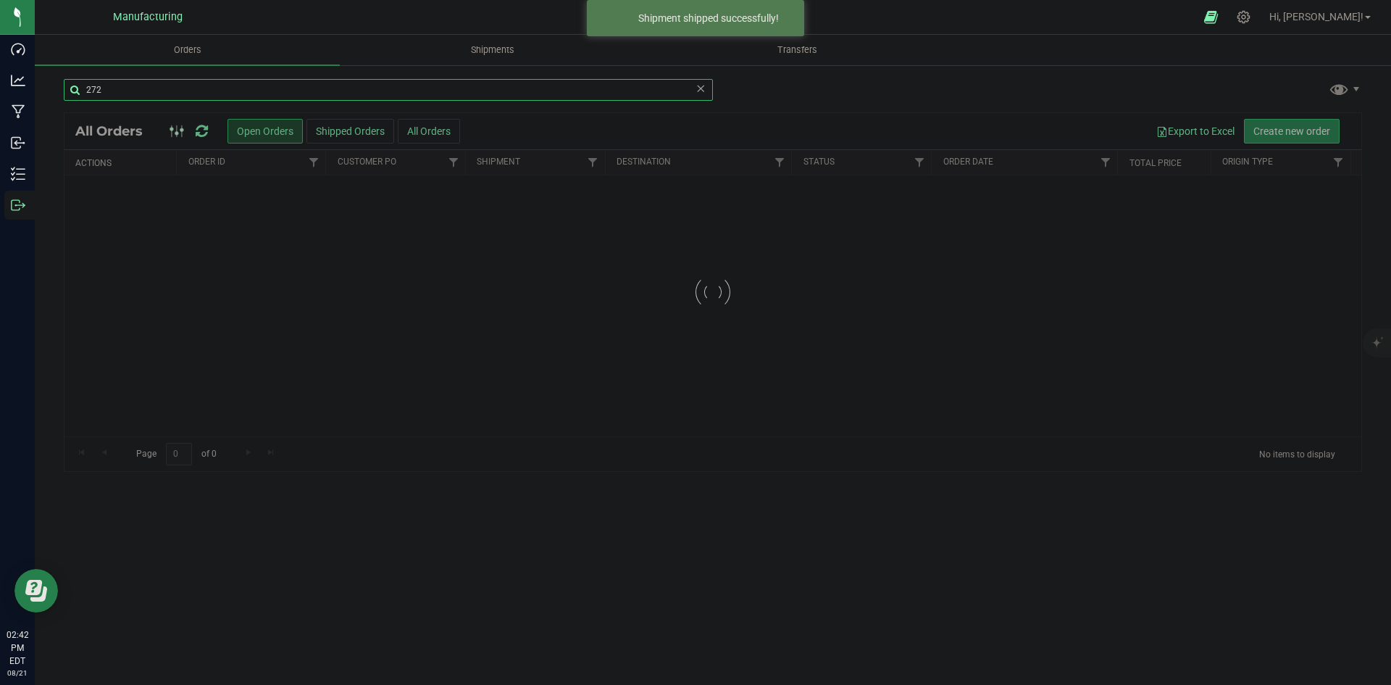
click at [170, 92] on input "272" at bounding box center [388, 90] width 649 height 22
type input "595"
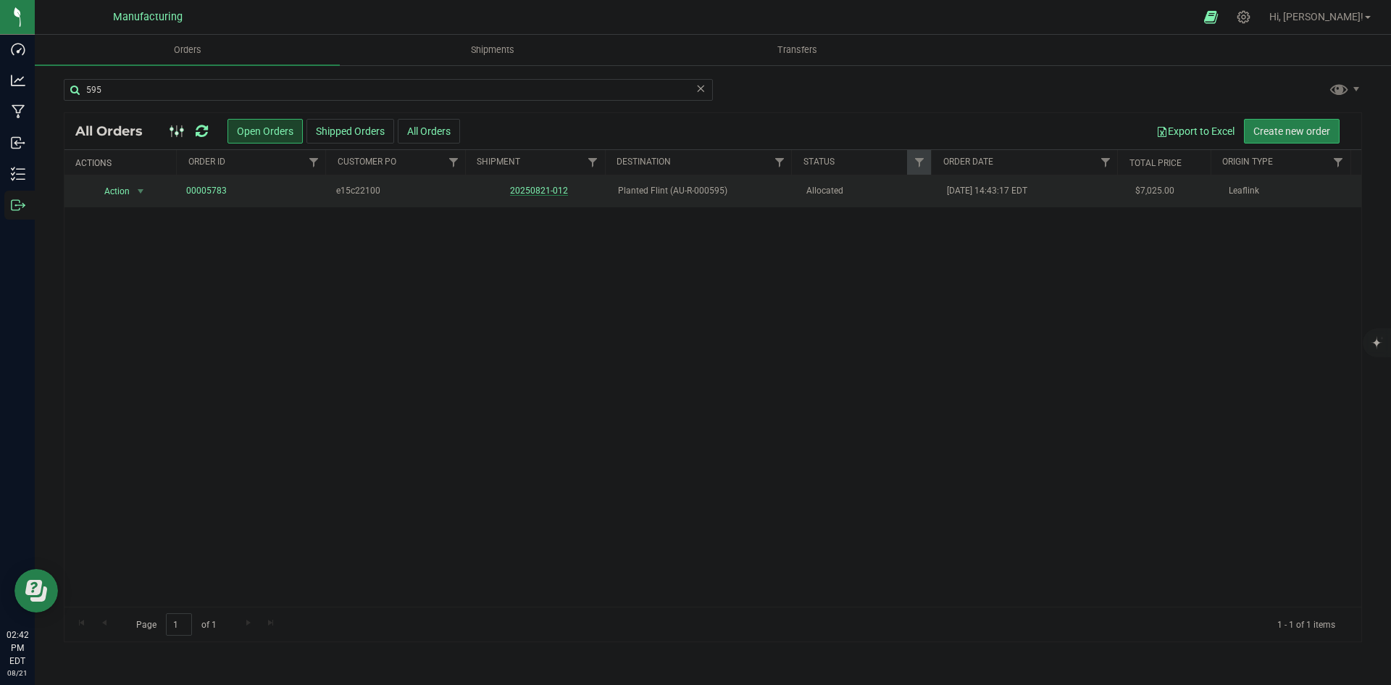
click at [538, 193] on link "20250821-012" at bounding box center [539, 190] width 58 height 10
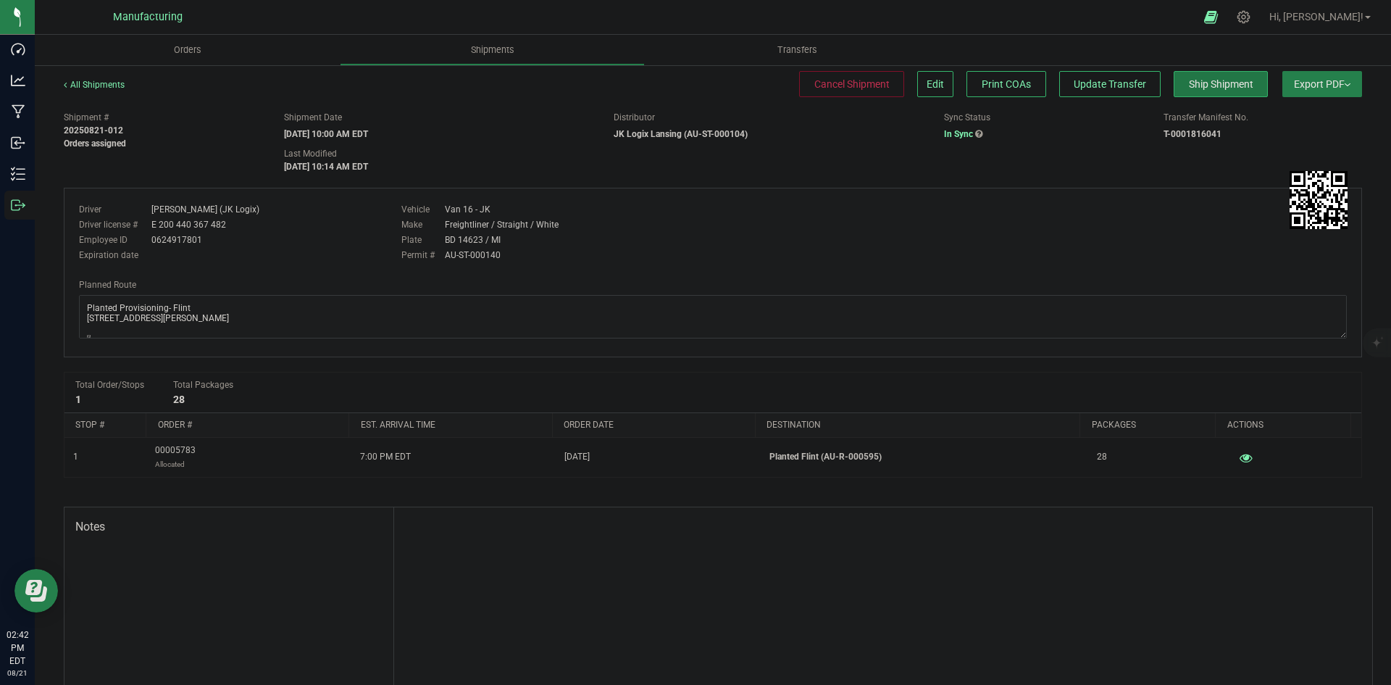
click at [1186, 91] on button "Ship Shipment" at bounding box center [1220, 84] width 94 height 26
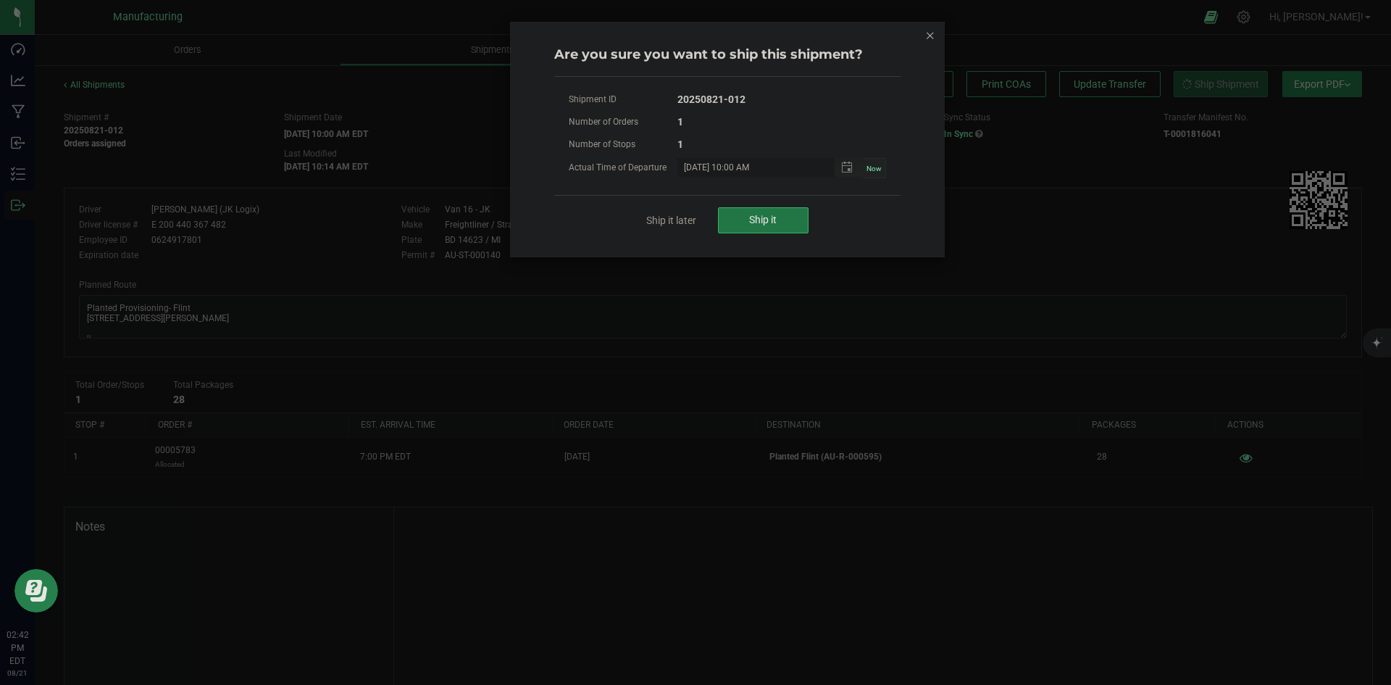
click at [758, 222] on span "Ship it" at bounding box center [763, 220] width 28 height 12
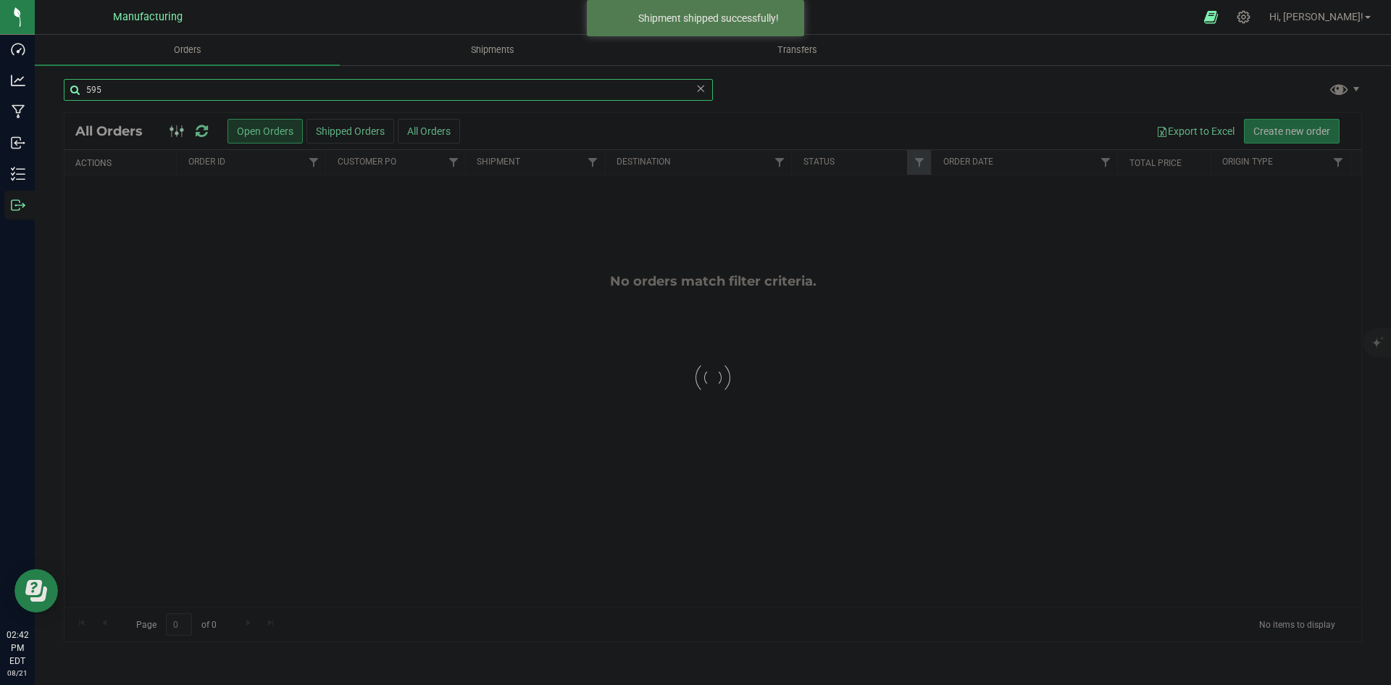
click at [148, 95] on input "595" at bounding box center [388, 90] width 649 height 22
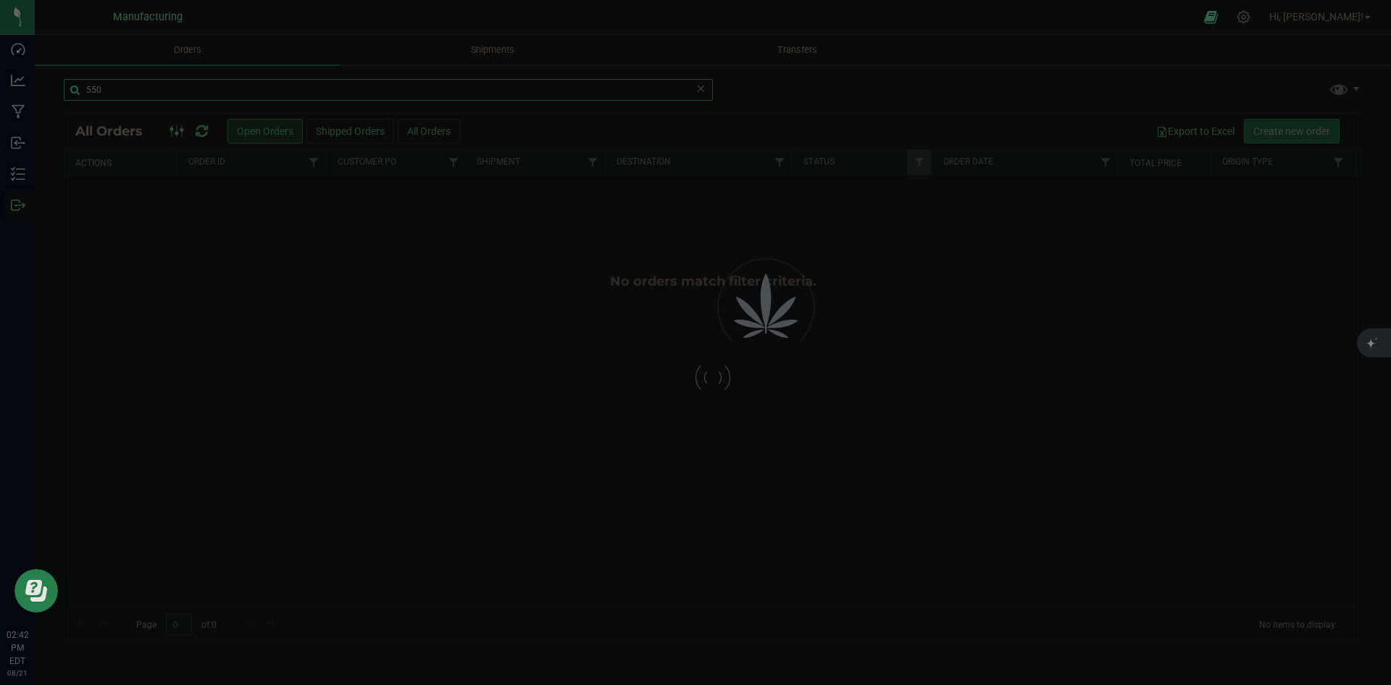
type input "550"
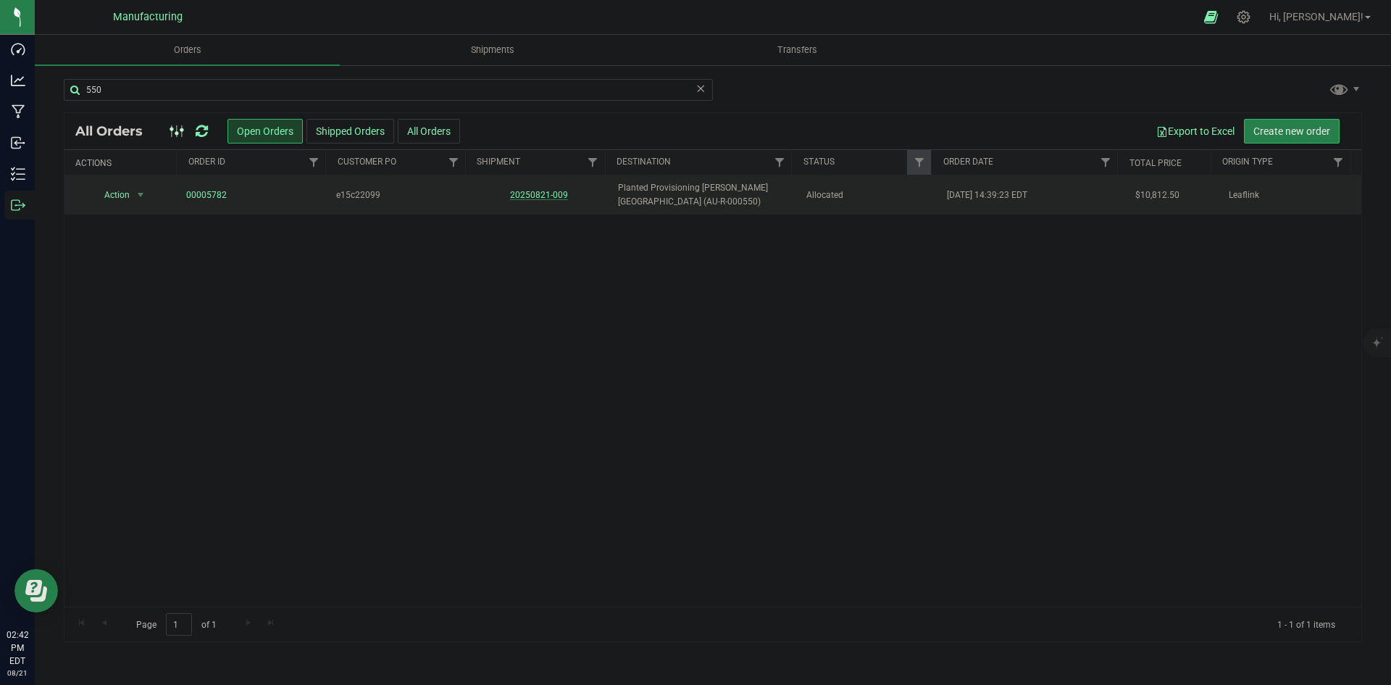
click at [530, 197] on link "20250821-009" at bounding box center [539, 195] width 58 height 10
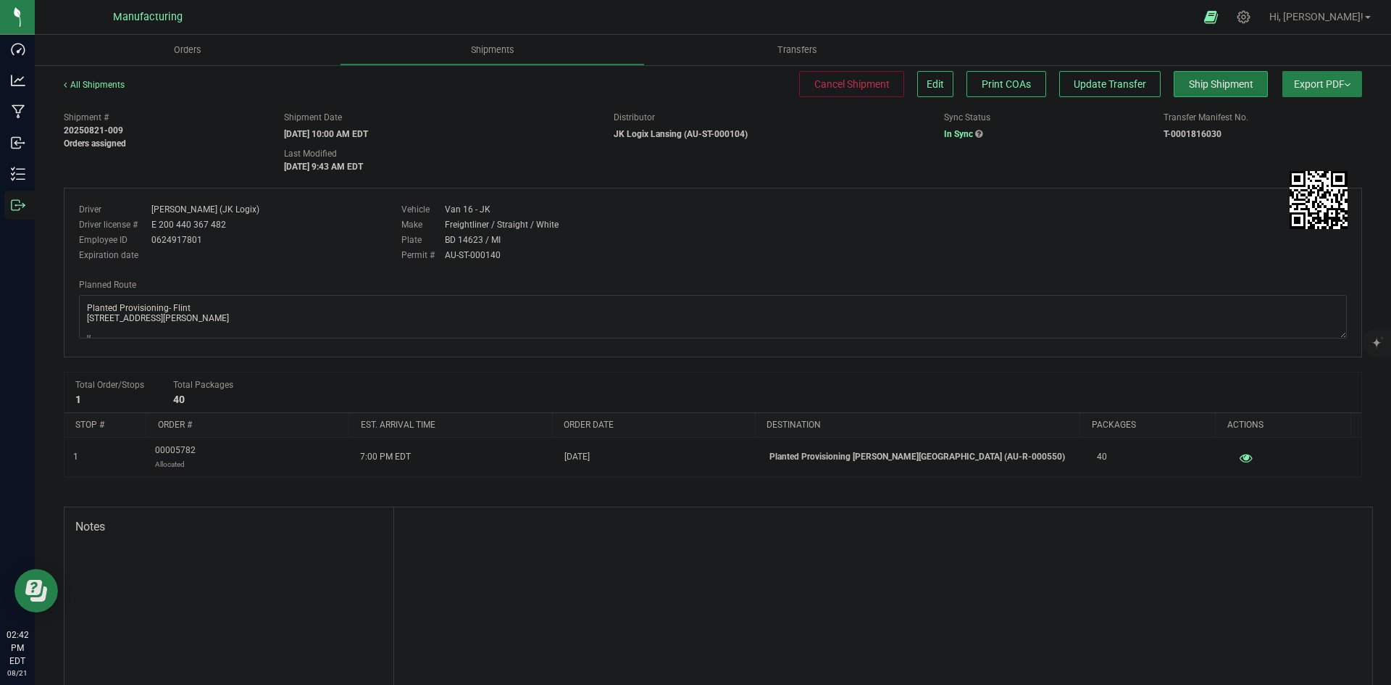
click at [1209, 85] on span "Ship Shipment" at bounding box center [1221, 84] width 64 height 12
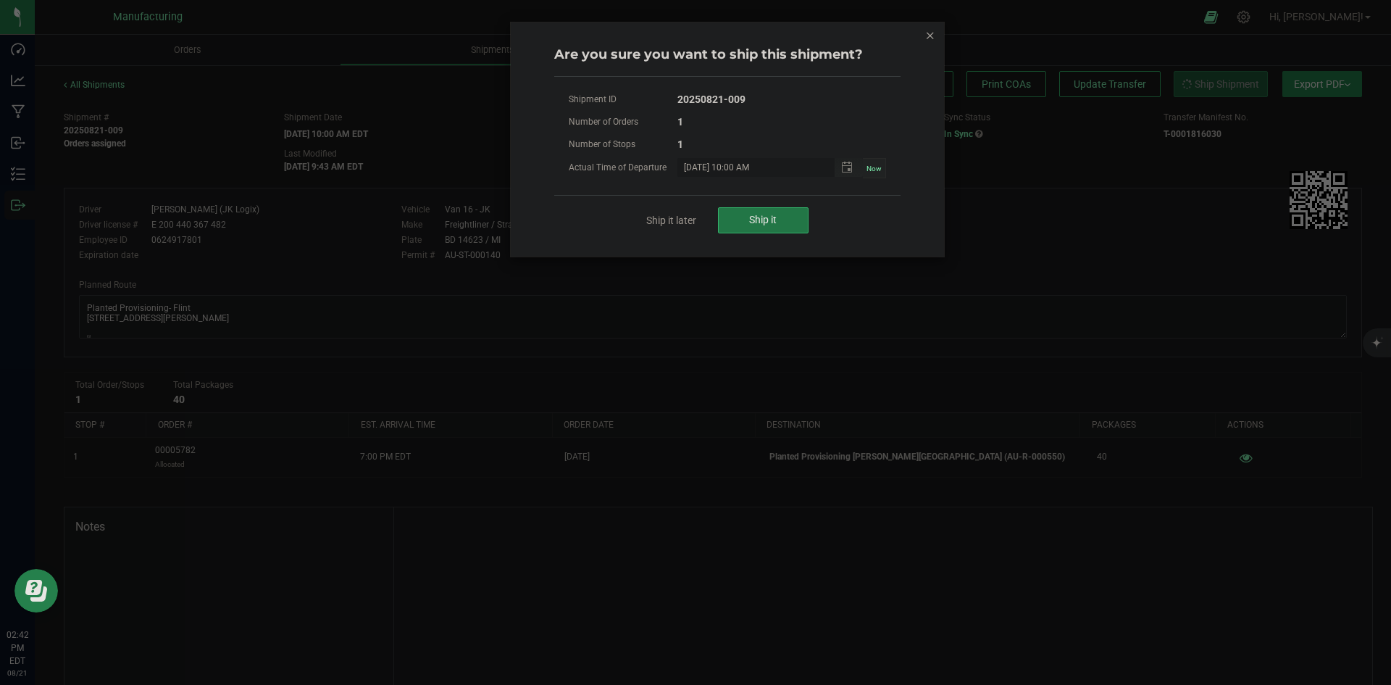
click at [777, 218] on button "Ship it" at bounding box center [763, 220] width 91 height 26
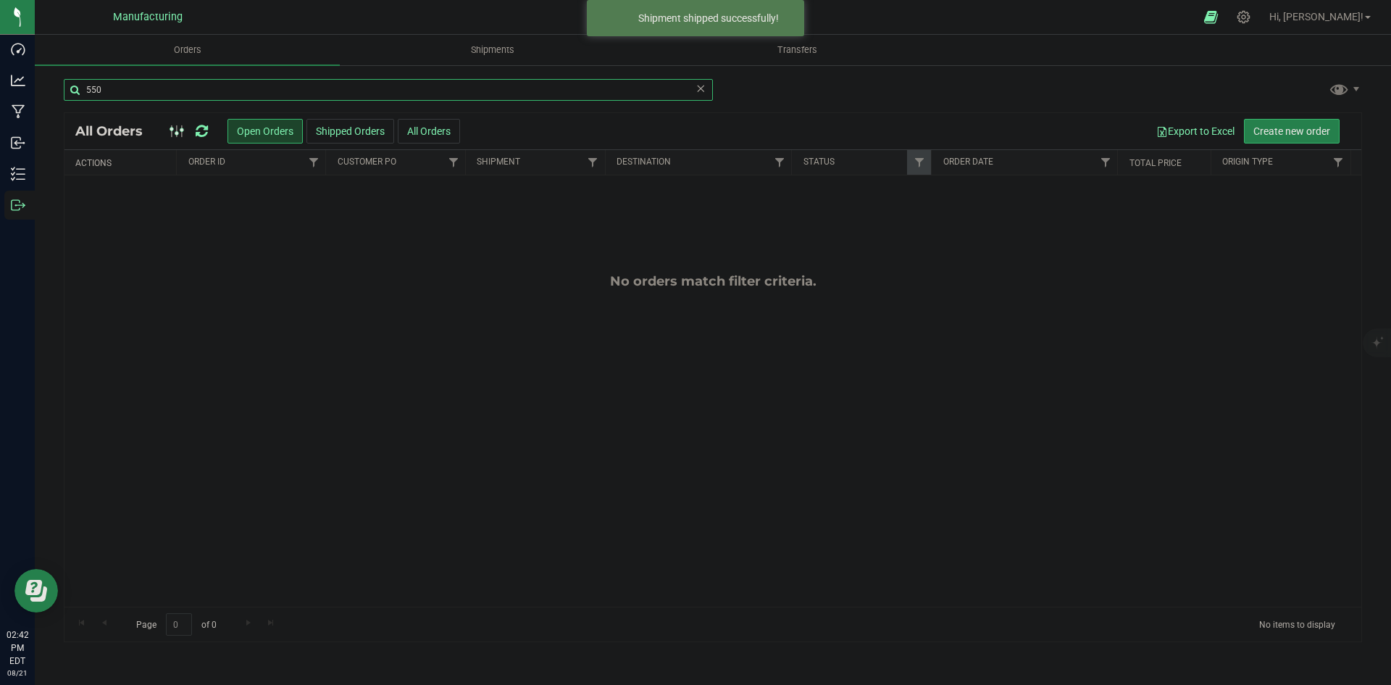
click at [136, 85] on input "550" at bounding box center [388, 90] width 649 height 22
click at [701, 85] on icon at bounding box center [700, 87] width 10 height 17
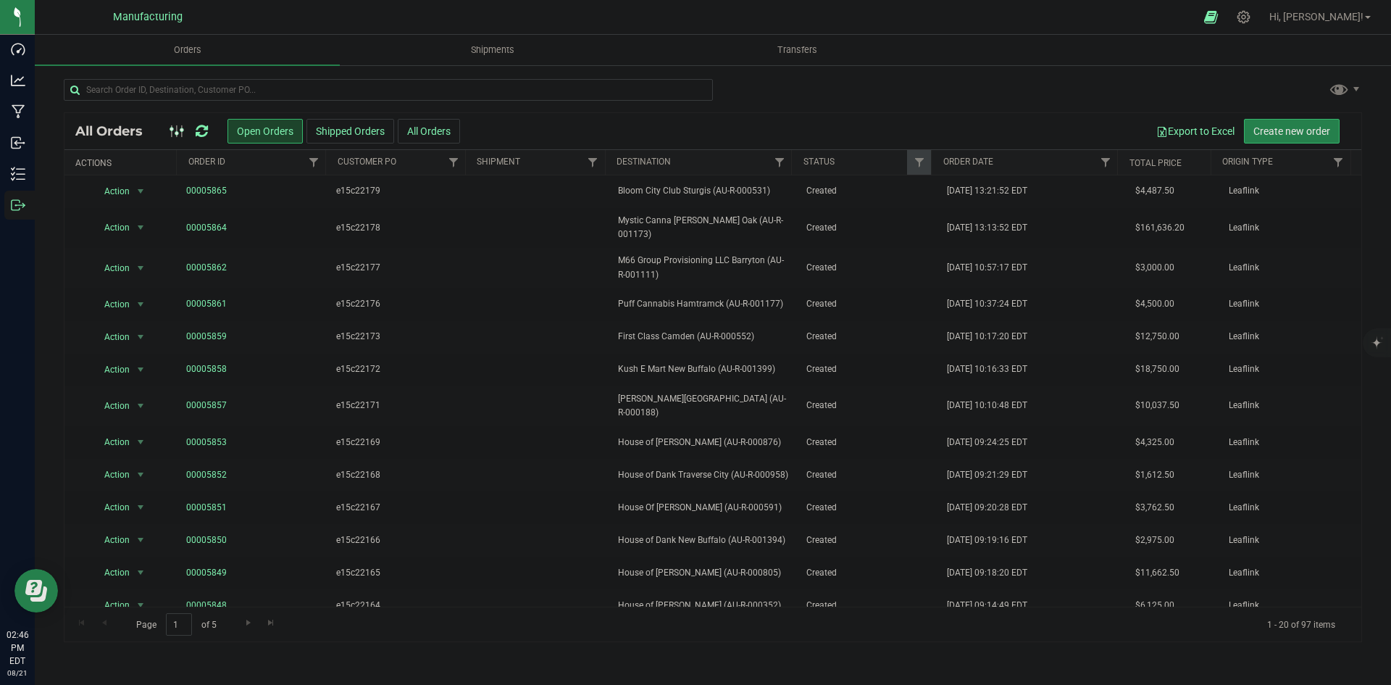
click at [829, 92] on div at bounding box center [713, 95] width 1298 height 33
click at [854, 99] on div at bounding box center [713, 95] width 1298 height 33
click at [800, 105] on div at bounding box center [713, 95] width 1298 height 33
click at [809, 104] on div at bounding box center [713, 95] width 1298 height 33
